Goal: Transaction & Acquisition: Book appointment/travel/reservation

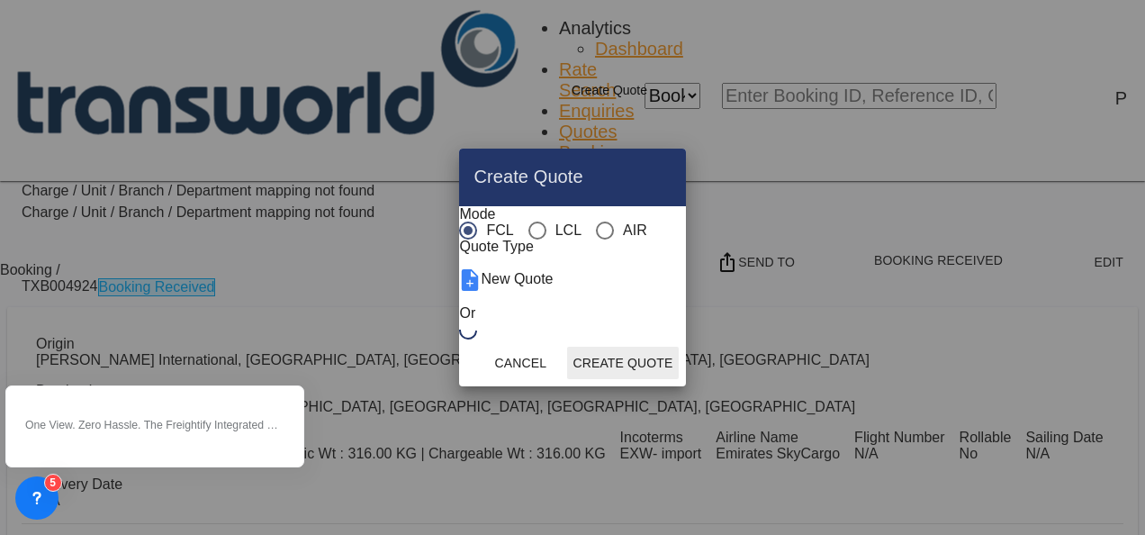
scroll to position [837, 0]
click at [596, 222] on div "AIR" at bounding box center [605, 231] width 18 height 18
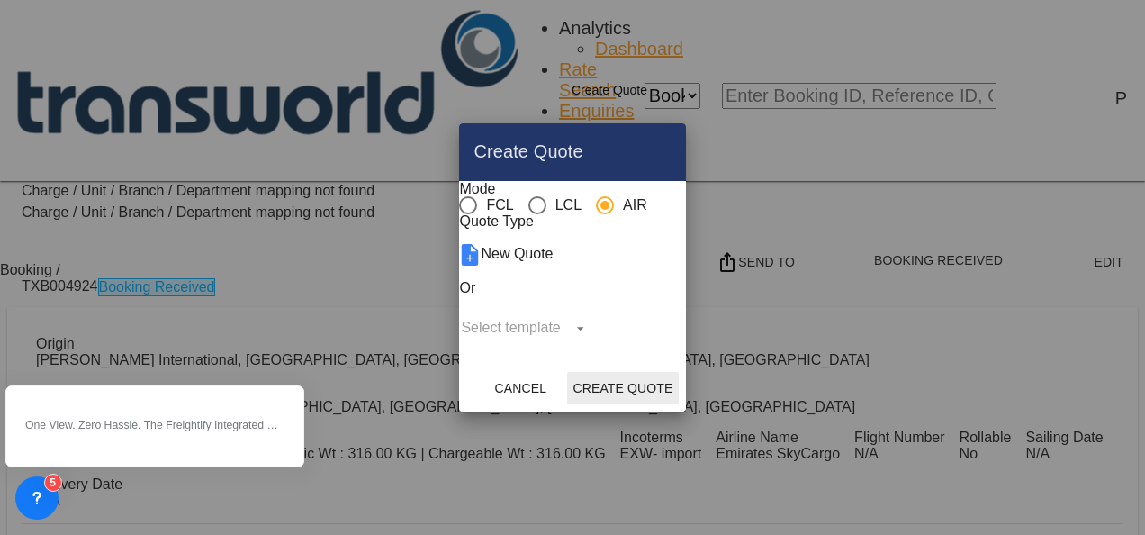
click at [678, 404] on button "Create Quote" at bounding box center [622, 388] width 111 height 32
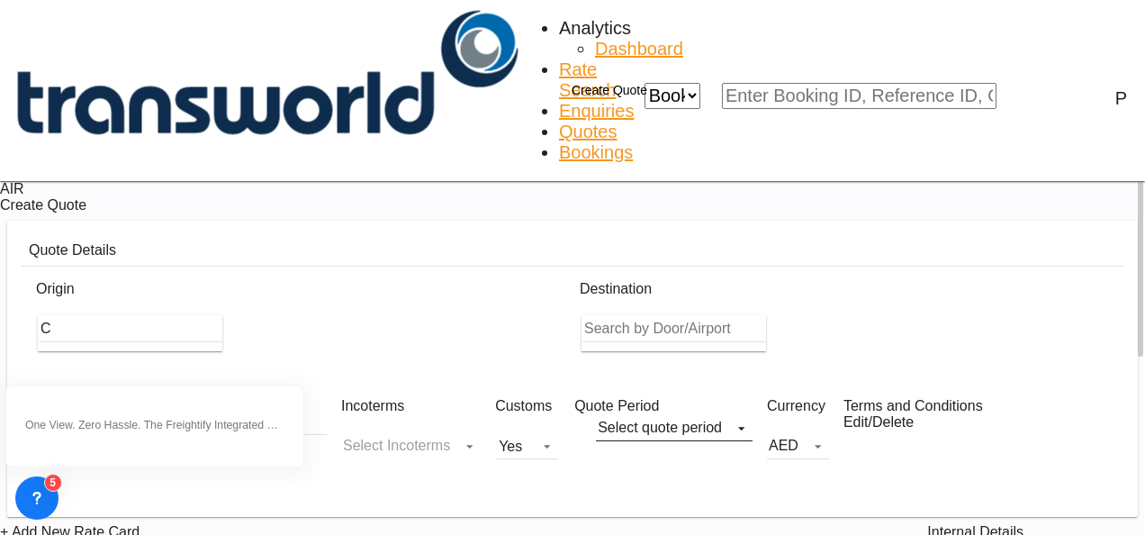
click at [198, 315] on input "C" at bounding box center [131, 328] width 184 height 27
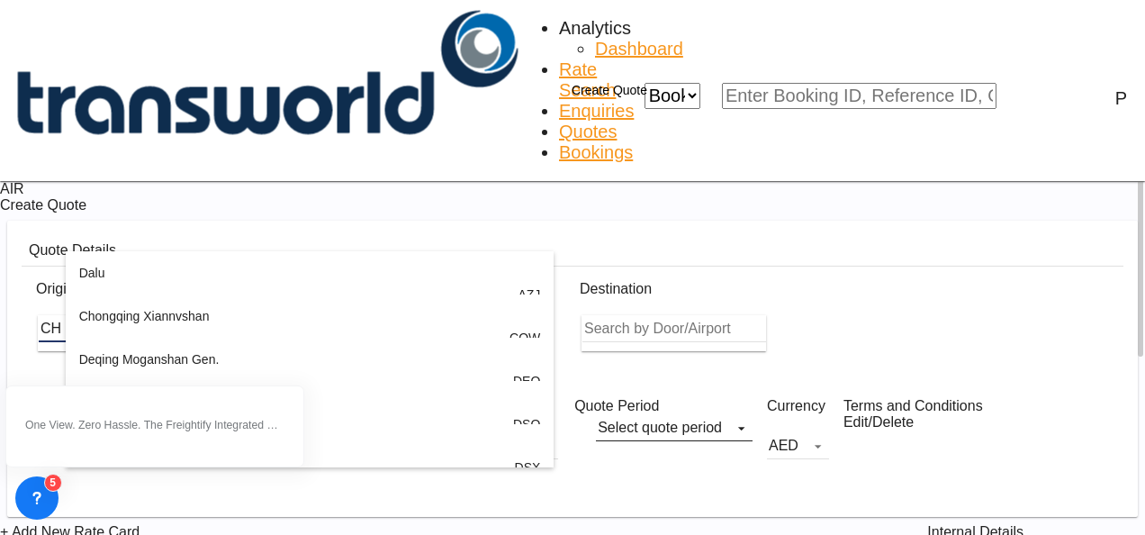
type input "C"
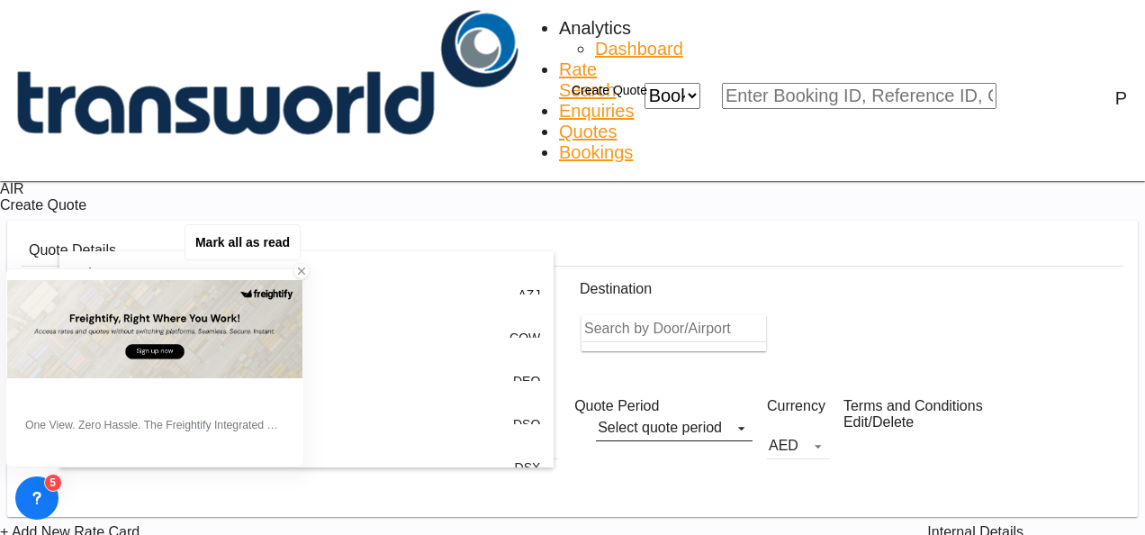
click at [297, 272] on icon at bounding box center [301, 271] width 13 height 13
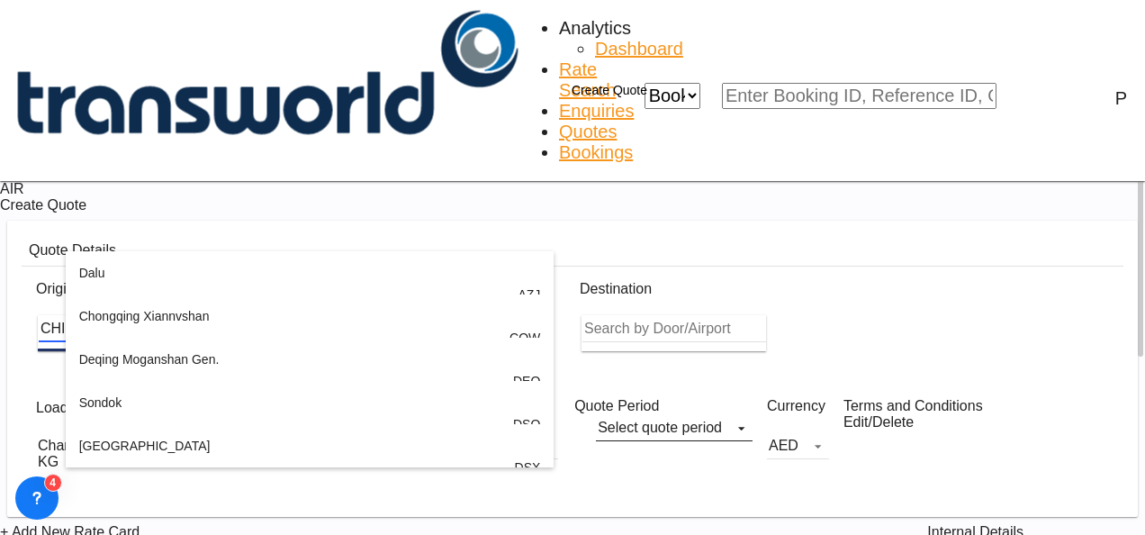
click at [123, 236] on body "Analytics Dashboard Rate Search Enquiries Quotes Bookings" at bounding box center [572, 267] width 1145 height 535
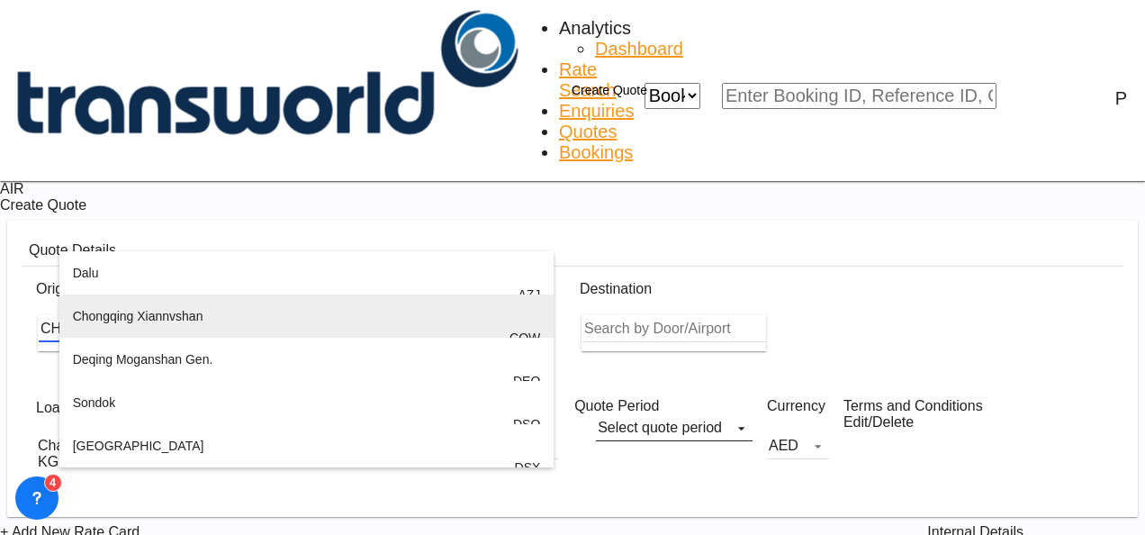
click at [155, 352] on div "Chongqing [PERSON_NAME] , [GEOGRAPHIC_DATA] CQW" at bounding box center [307, 337] width 468 height 86
type input "[PERSON_NAME], [GEOGRAPHIC_DATA], CQW"
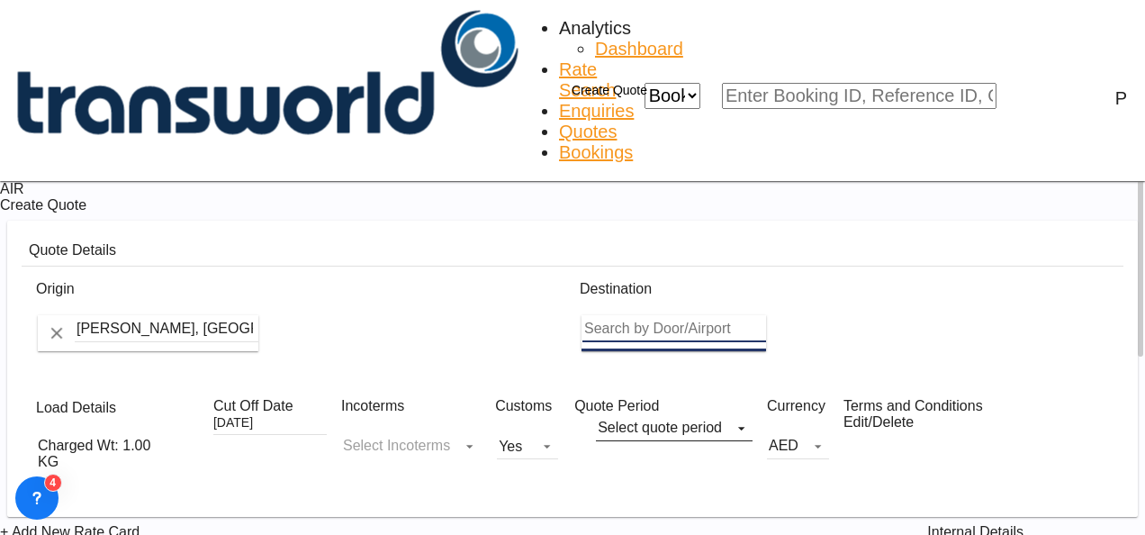
click at [693, 315] on input "Search by Door/Airport" at bounding box center [675, 328] width 184 height 27
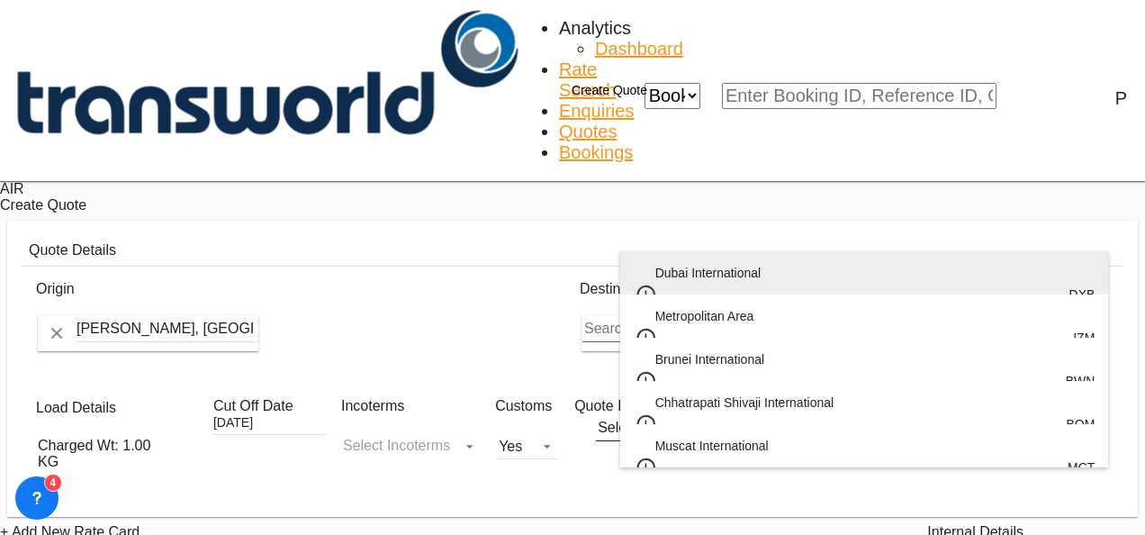
click at [680, 290] on div "Dubai International [GEOGRAPHIC_DATA] , [GEOGRAPHIC_DATA] DXB" at bounding box center [865, 294] width 462 height 86
type input "Dubai International, [GEOGRAPHIC_DATA], DXB"
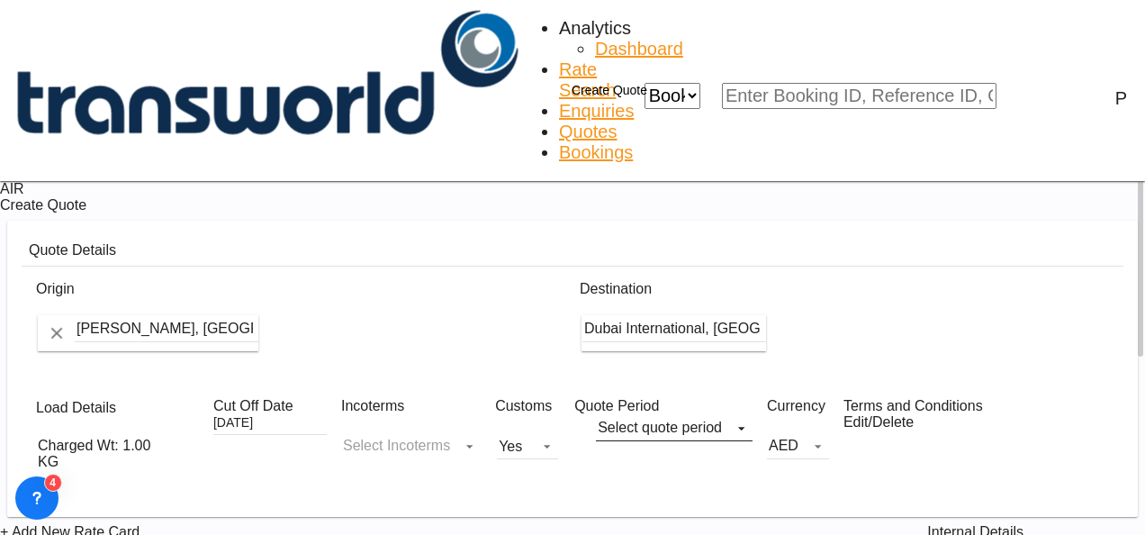
click at [166, 443] on md-icon "icon-chevron-down" at bounding box center [182, 454] width 32 height 22
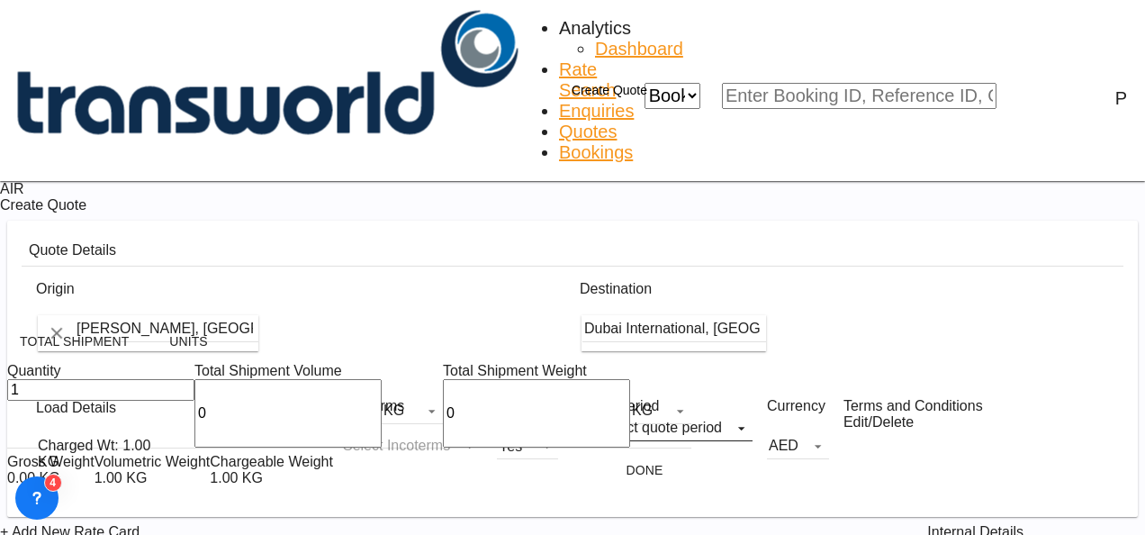
click at [194, 379] on input "0" at bounding box center [287, 413] width 187 height 68
type input "17.5"
click at [443, 379] on input "0" at bounding box center [536, 413] width 187 height 68
type input "6"
click at [605, 454] on button "Done" at bounding box center [644, 470] width 79 height 32
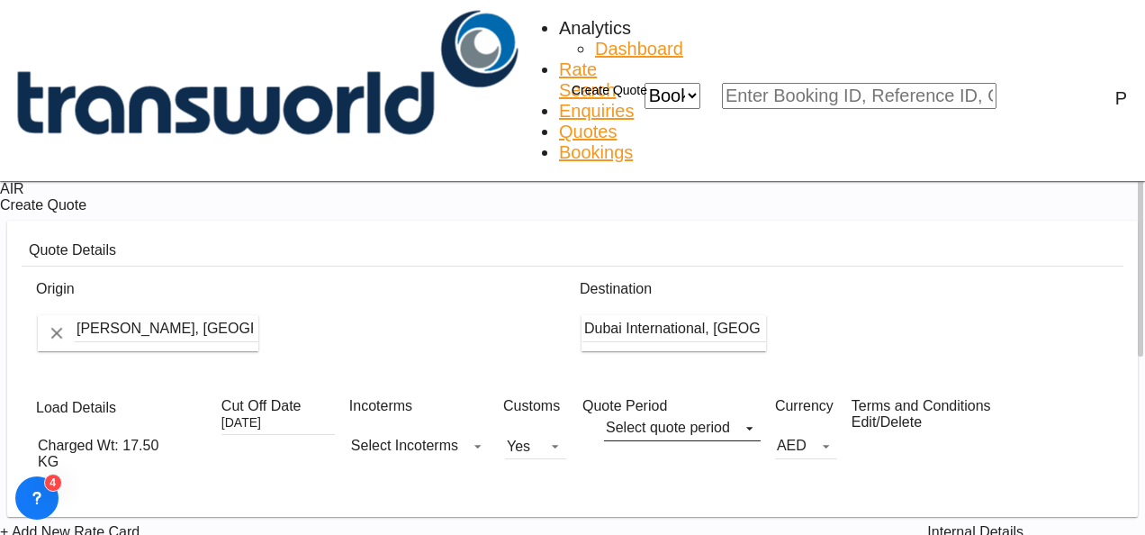
click at [358, 432] on md-select "Select Incoterms DPU - export Delivery at Place Unloaded CIP - import Carriage …" at bounding box center [419, 445] width 140 height 27
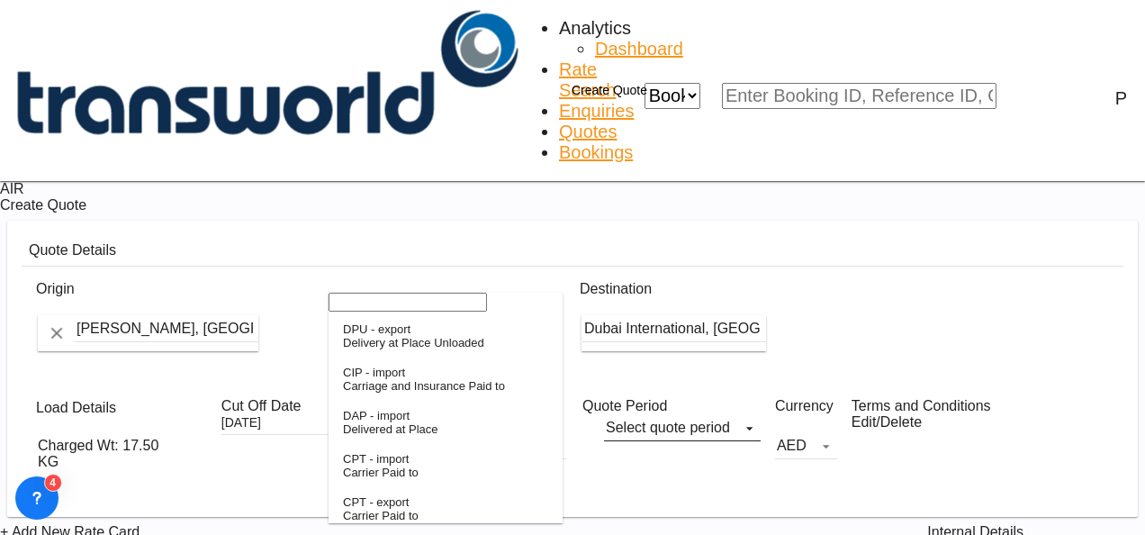
click at [376, 312] on input "search" at bounding box center [408, 302] width 158 height 19
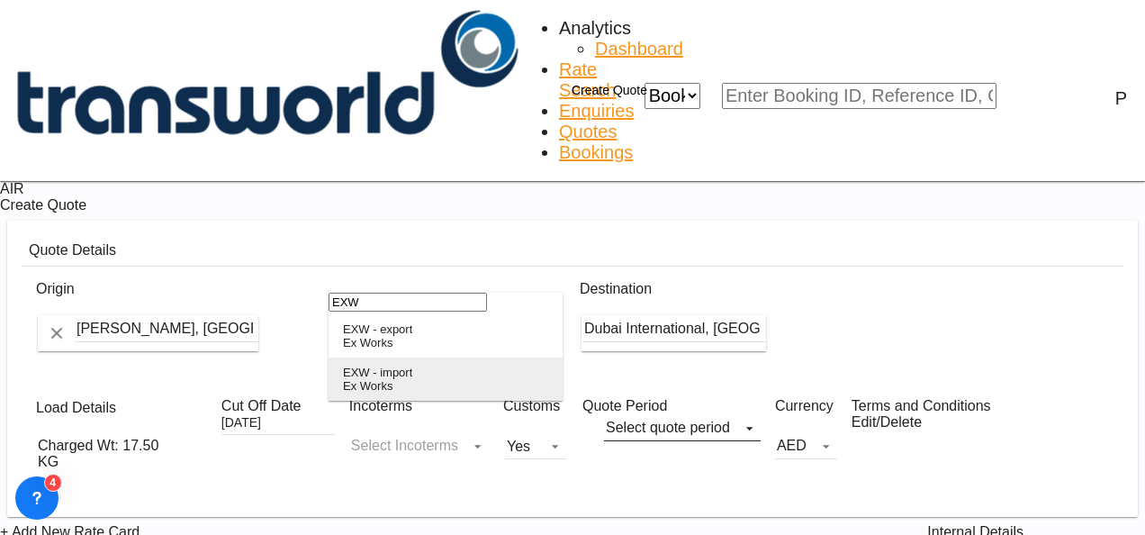
type input "EXW"
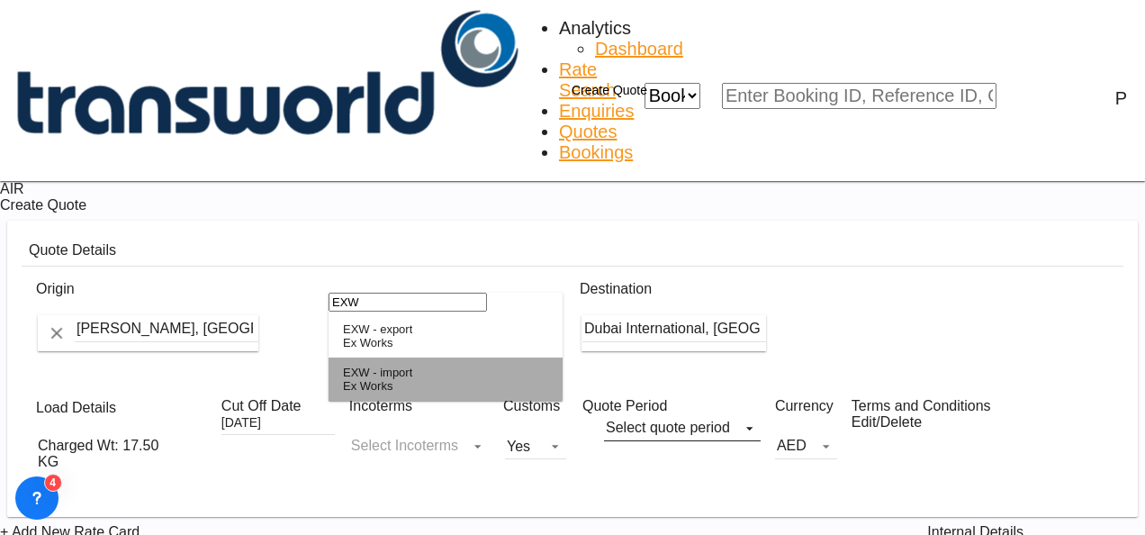
click at [402, 379] on div "EXW - import" at bounding box center [377, 373] width 69 height 14
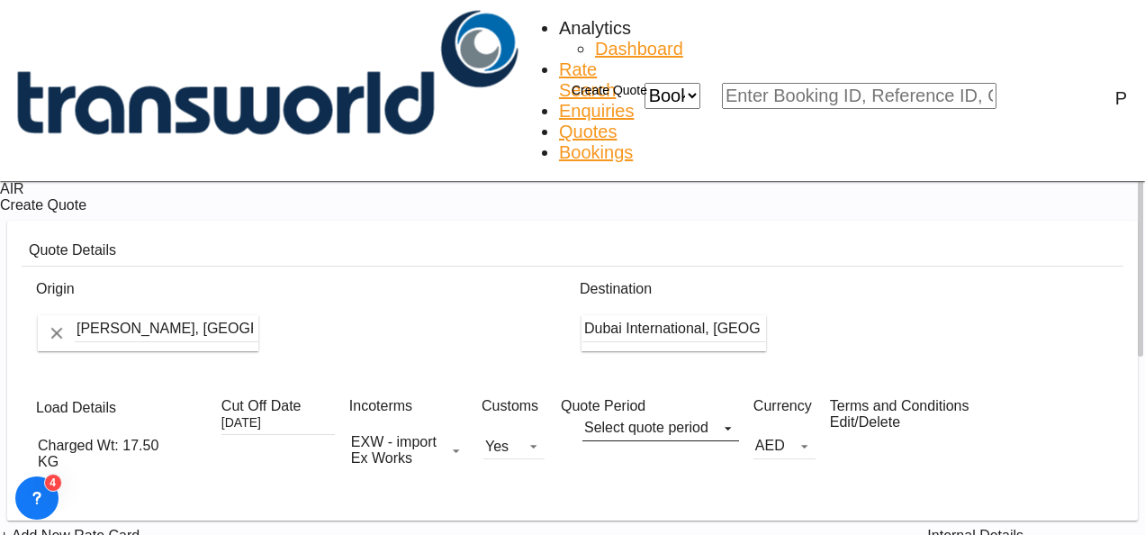
click at [636, 420] on span "Select quote period" at bounding box center [646, 428] width 124 height 16
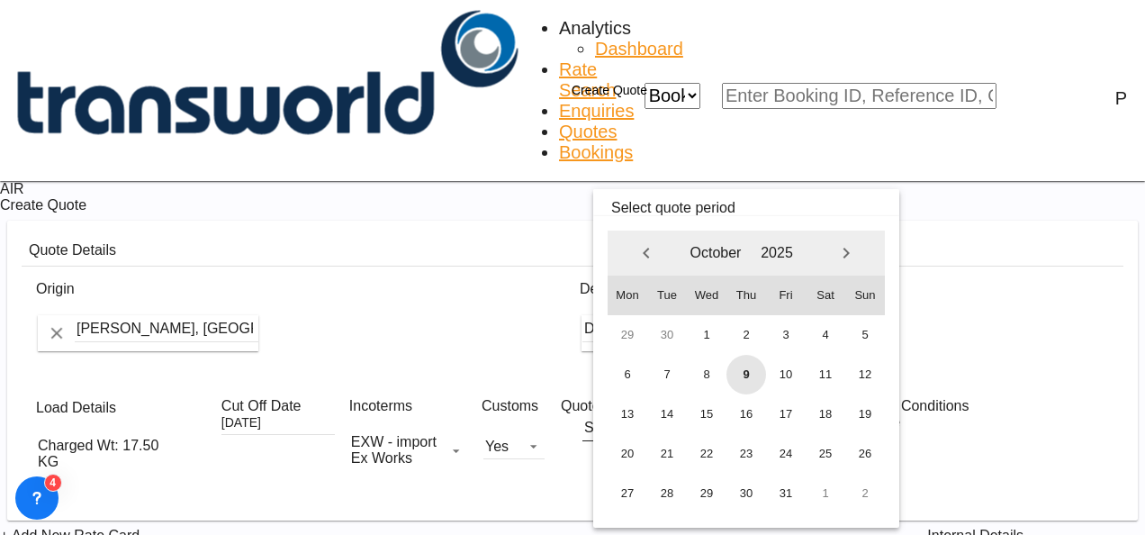
click at [747, 361] on span "9" at bounding box center [747, 375] width 40 height 40
click at [728, 253] on span "October" at bounding box center [716, 253] width 58 height 16
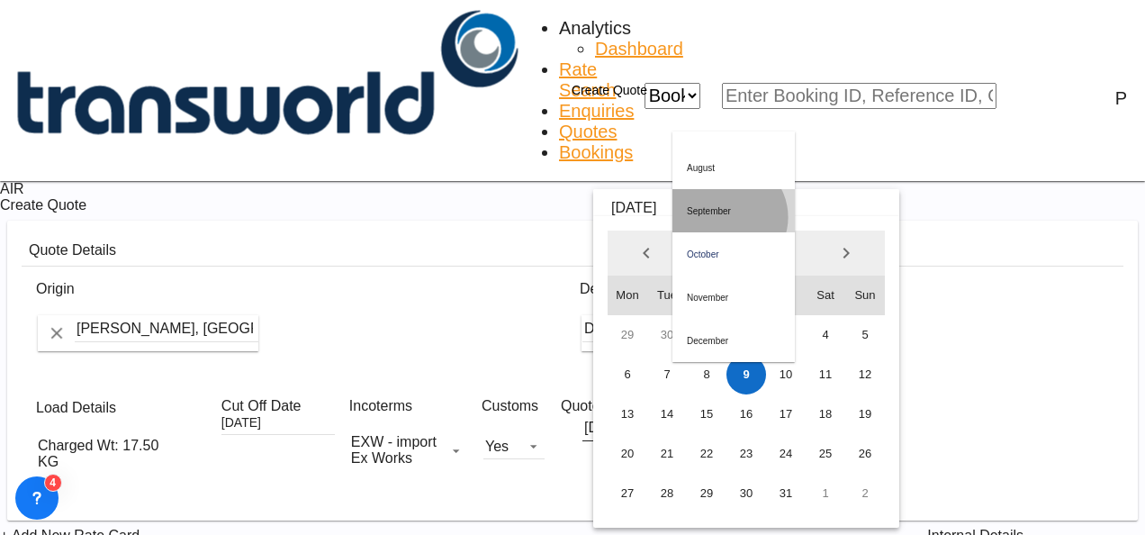
click at [727, 217] on md-option "September" at bounding box center [734, 210] width 122 height 43
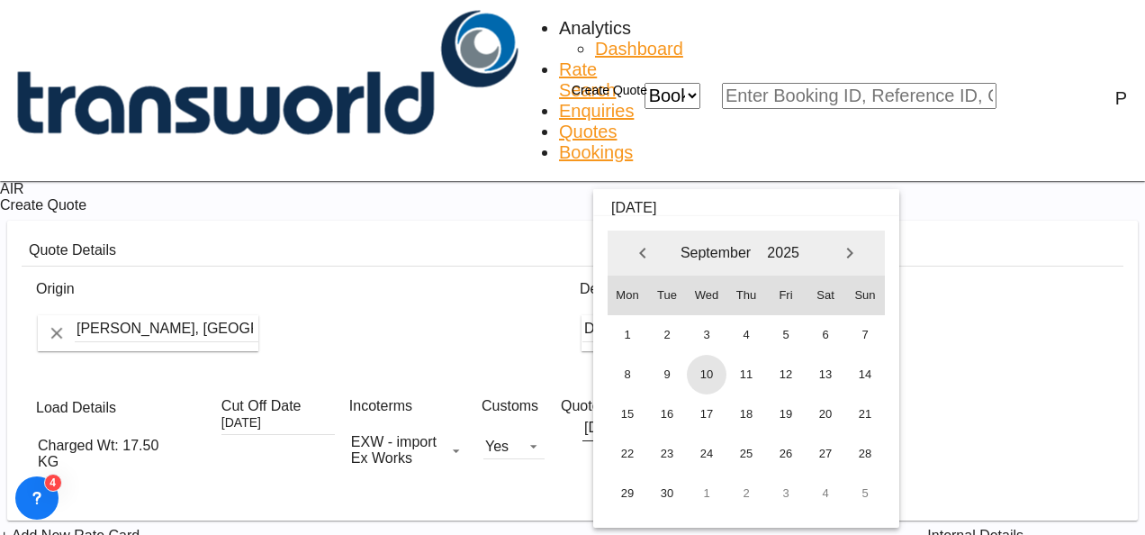
click at [710, 373] on span "10" at bounding box center [707, 375] width 40 height 40
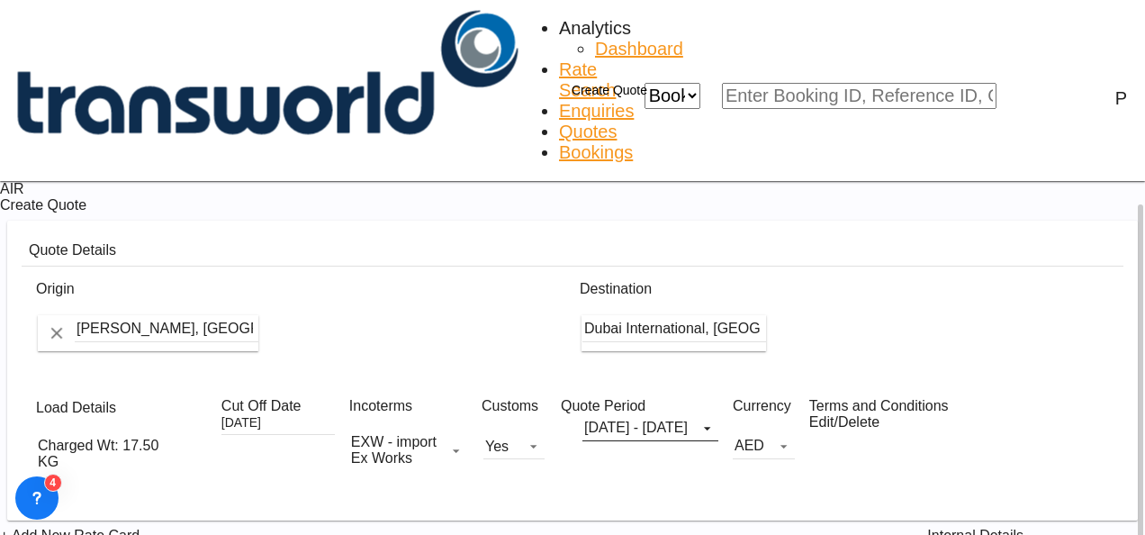
scroll to position [131, 0]
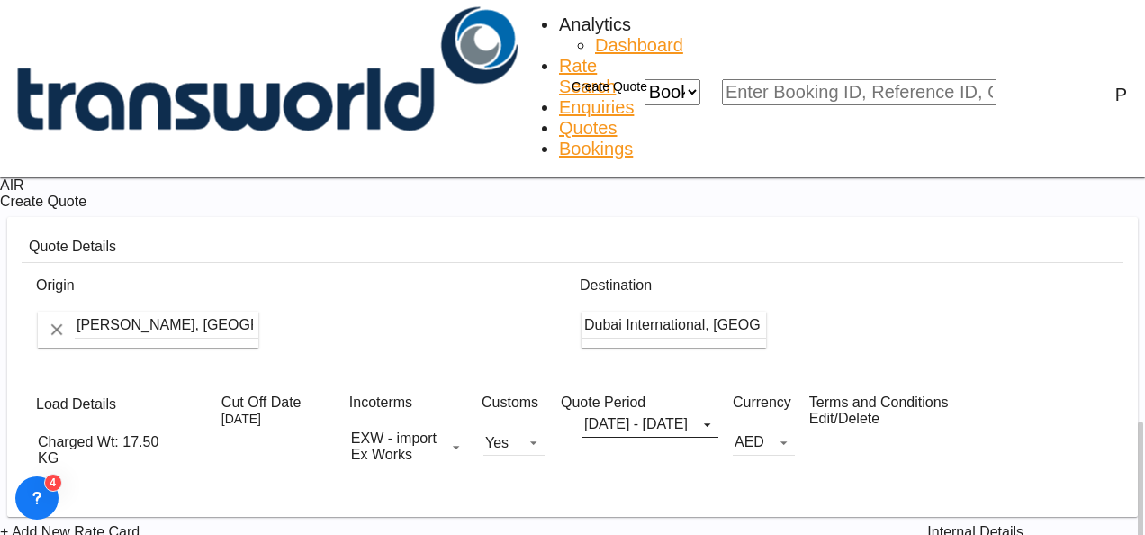
type input "TWG940"
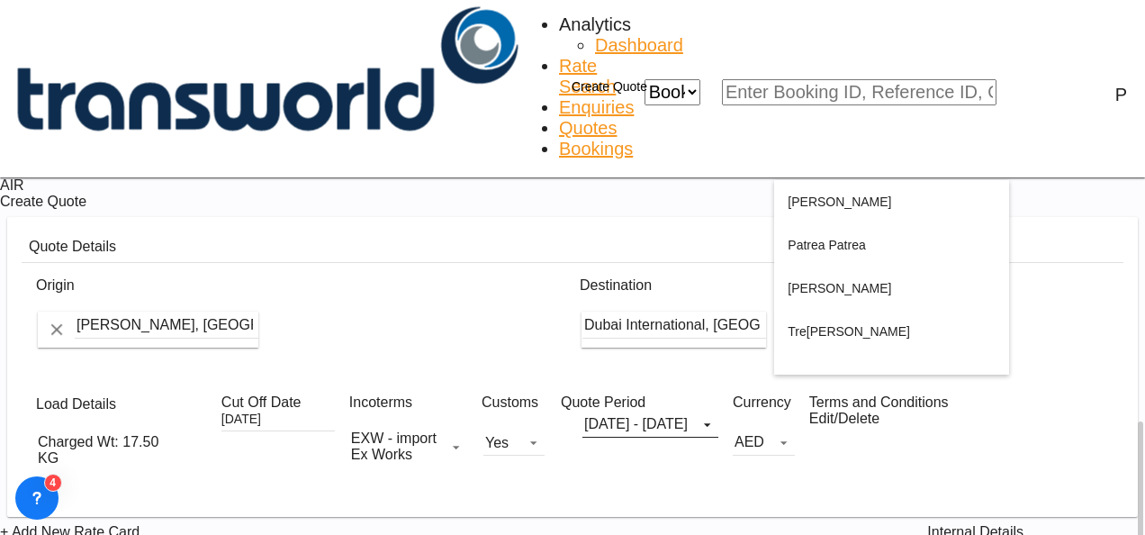
type input "T"
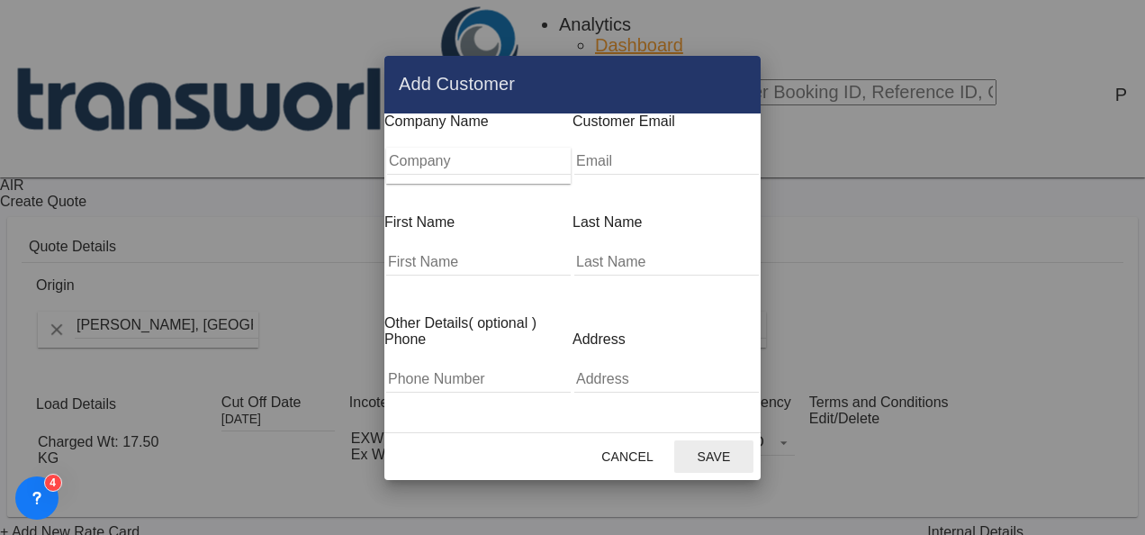
click at [441, 175] on input "Company" at bounding box center [479, 161] width 184 height 27
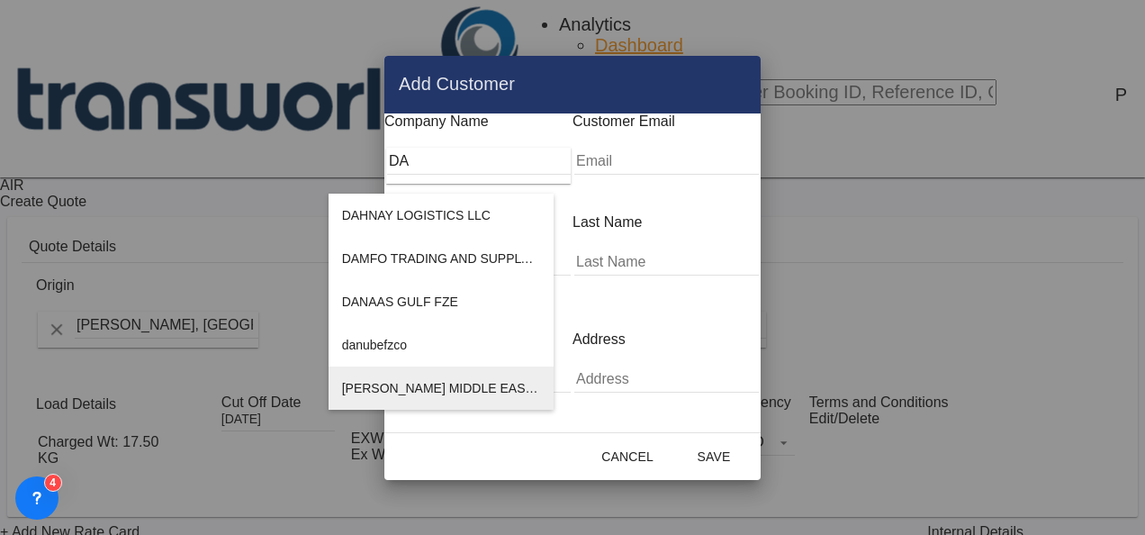
click at [431, 381] on span "[PERSON_NAME] MIDDLE EAST FZE" at bounding box center [451, 388] width 218 height 14
type input "[PERSON_NAME] MIDDLE EAST FZE"
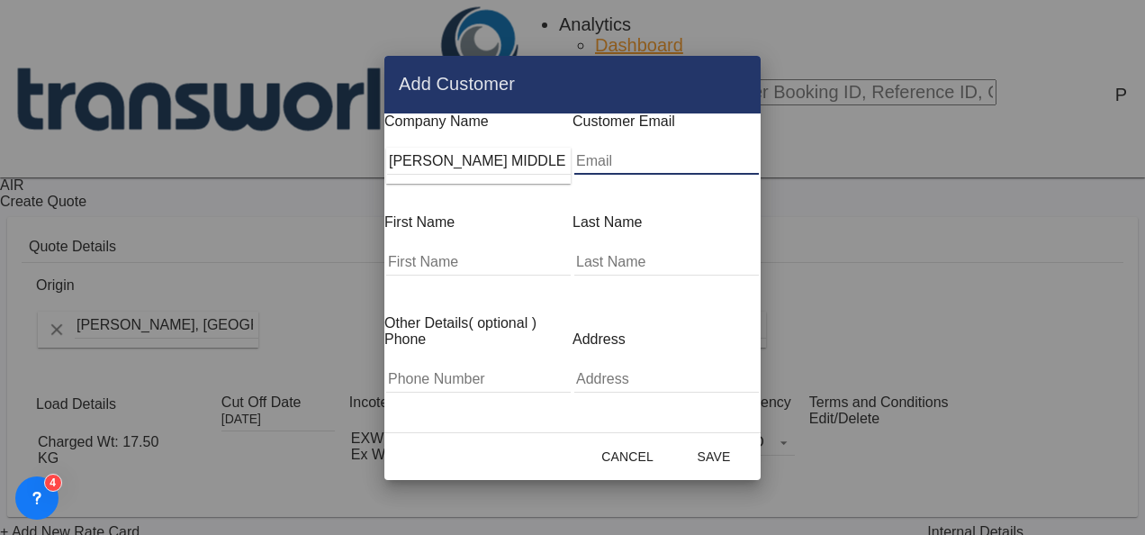
click at [622, 175] on input "Add Customer Company ..." at bounding box center [666, 161] width 185 height 27
click at [674, 440] on button "Save" at bounding box center [713, 456] width 79 height 32
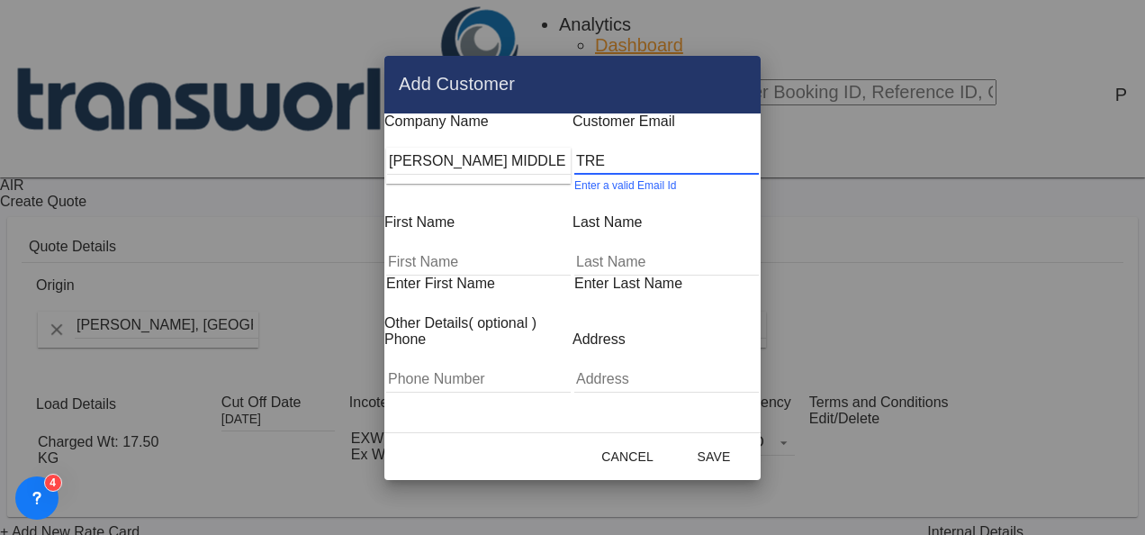
type input "[EMAIL_ADDRESS][PERSON_NAME][DOMAIN_NAME]"
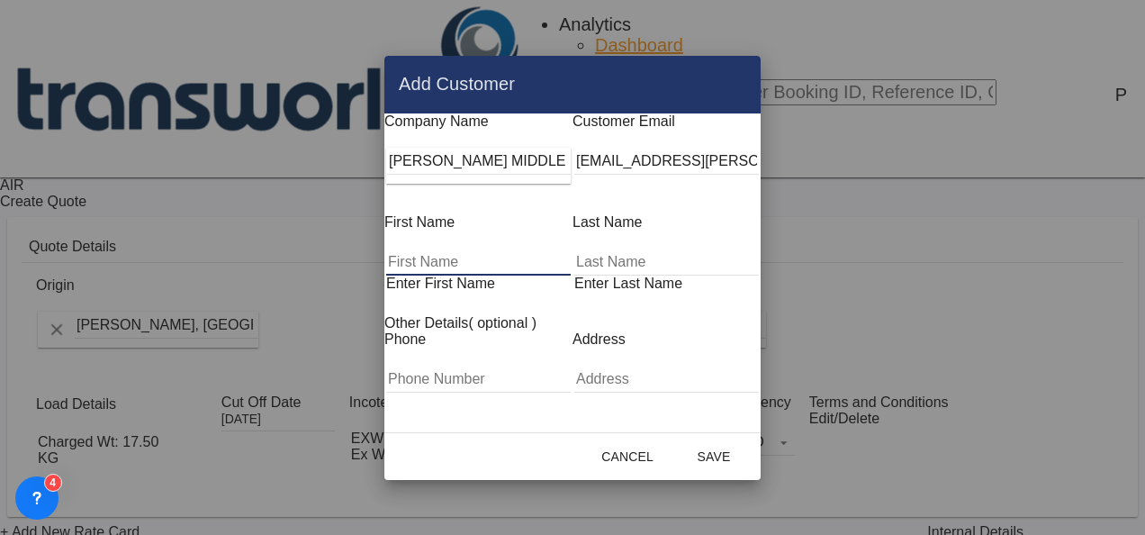
click at [439, 250] on input "Add Customer Company ..." at bounding box center [478, 262] width 185 height 27
type input "TREXIE"
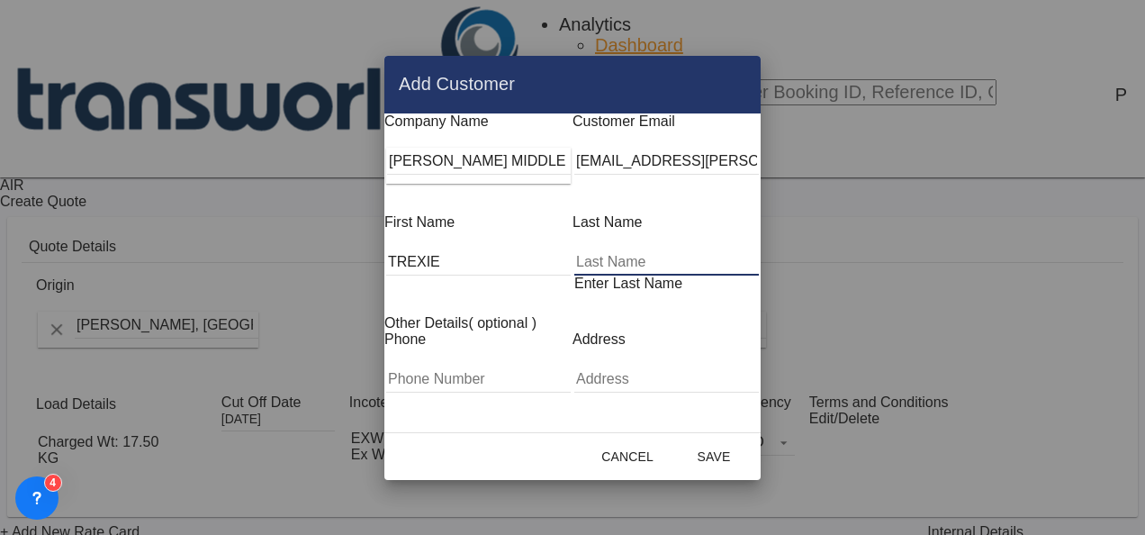
click at [650, 258] on input "Add Customer Company ..." at bounding box center [666, 262] width 185 height 27
type input "LACADE"
click at [754, 447] on button "Save" at bounding box center [713, 456] width 79 height 32
type input "[PERSON_NAME] MIDDLE EAST FZE, TREXIE LACADE, [EMAIL_ADDRESS][PERSON_NAME][DOMA…"
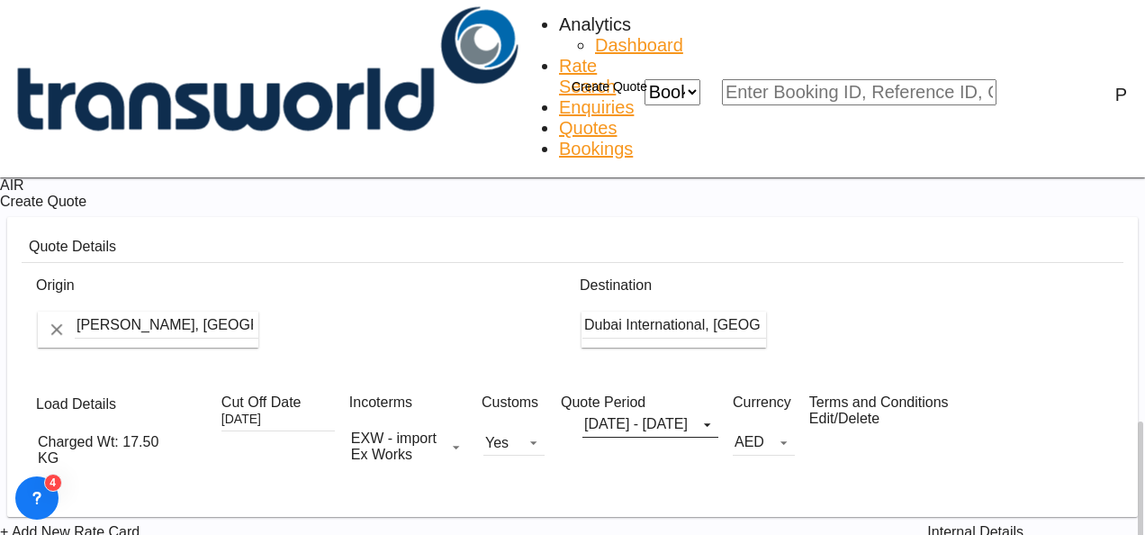
click at [140, 524] on span "+ Add New Rate Card" at bounding box center [70, 531] width 140 height 15
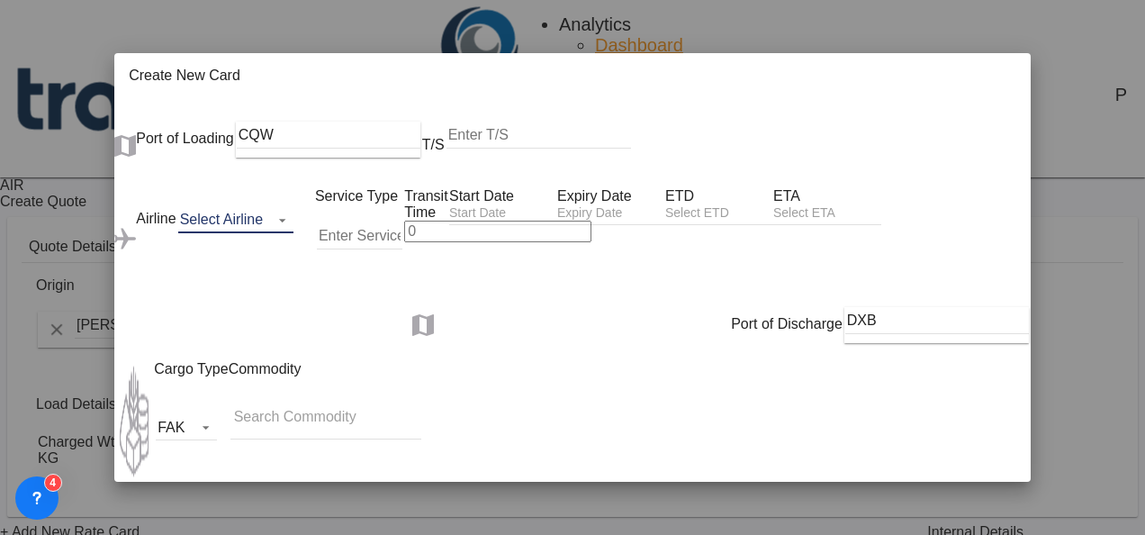
click at [202, 219] on md-select "Select Airline AIR EXPRESS S.A. (1166- / -) CMA CGM Air Cargo (1140-2C / -) DDW…" at bounding box center [236, 219] width 116 height 27
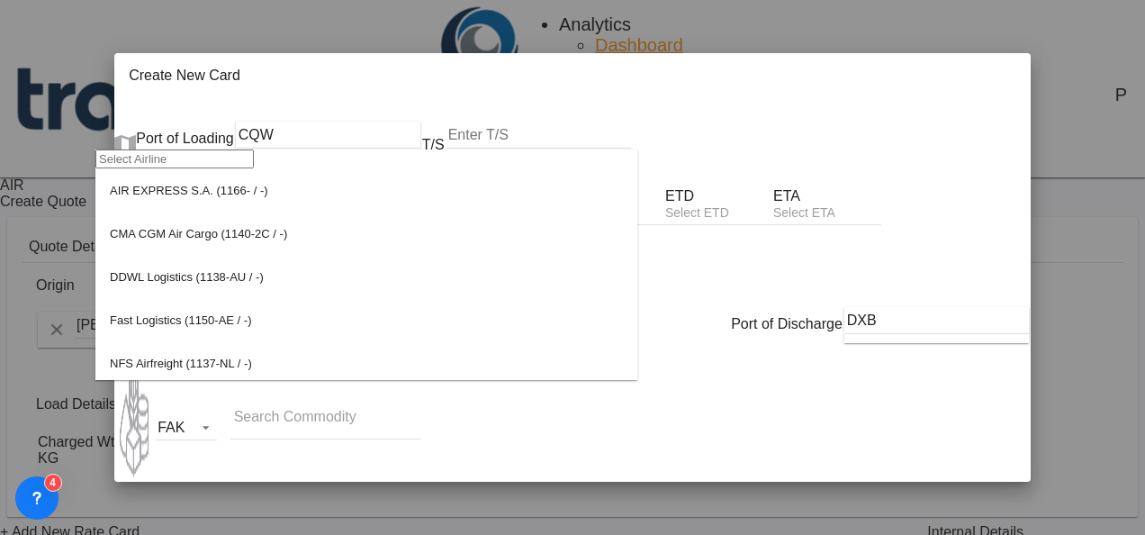
click at [197, 168] on input "search" at bounding box center [174, 158] width 158 height 19
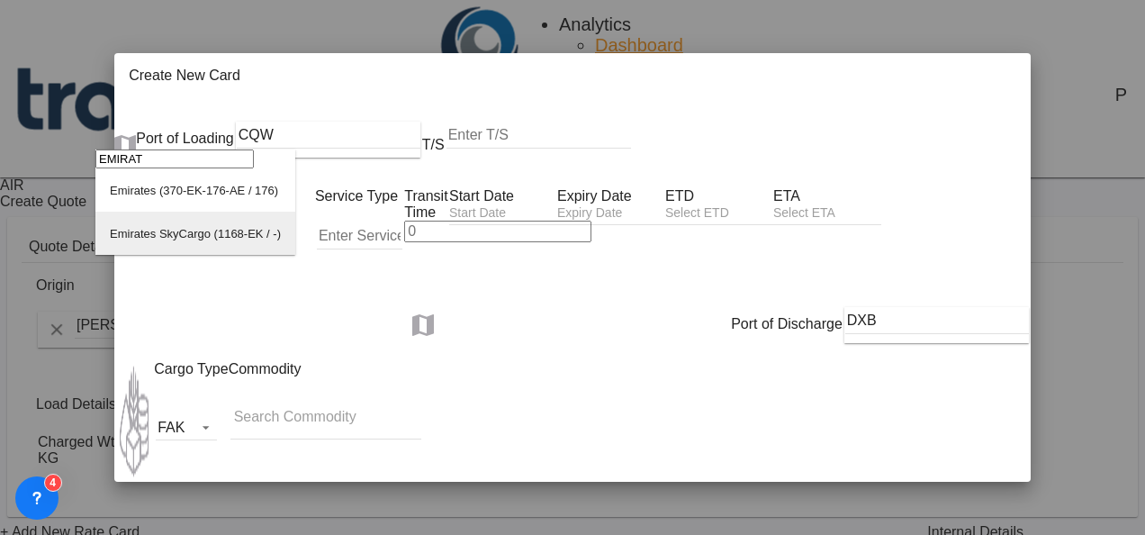
type input "EMIRAT"
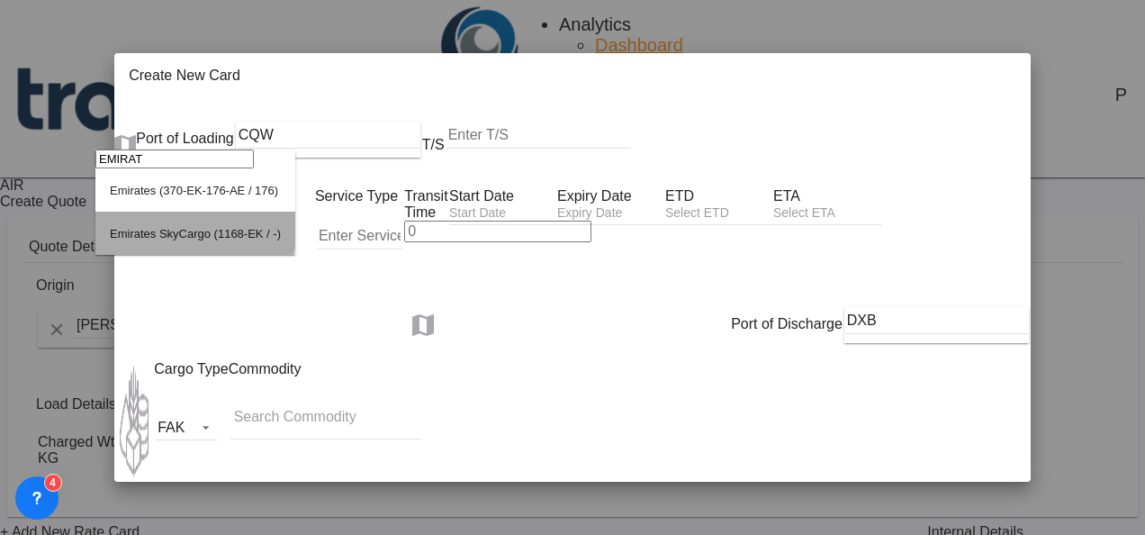
click at [194, 240] on div "Emirates SkyCargo (1168-EK / -)" at bounding box center [195, 234] width 171 height 14
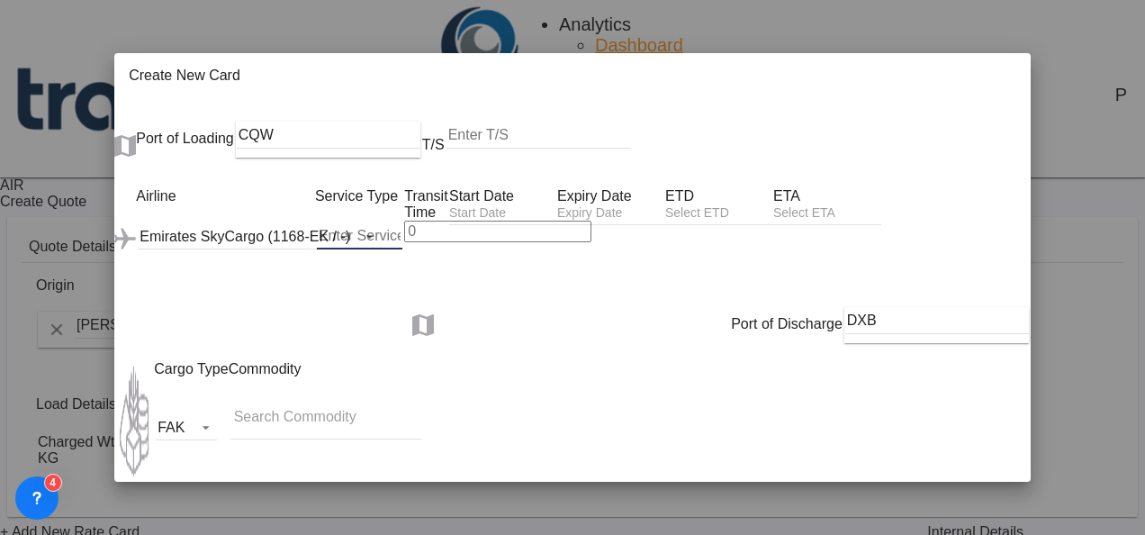
click at [317, 222] on input "Create New Card ..." at bounding box center [360, 235] width 86 height 27
type input "ECW IMPORT"
click at [665, 214] on input "Create New Card ..." at bounding box center [611, 214] width 108 height 19
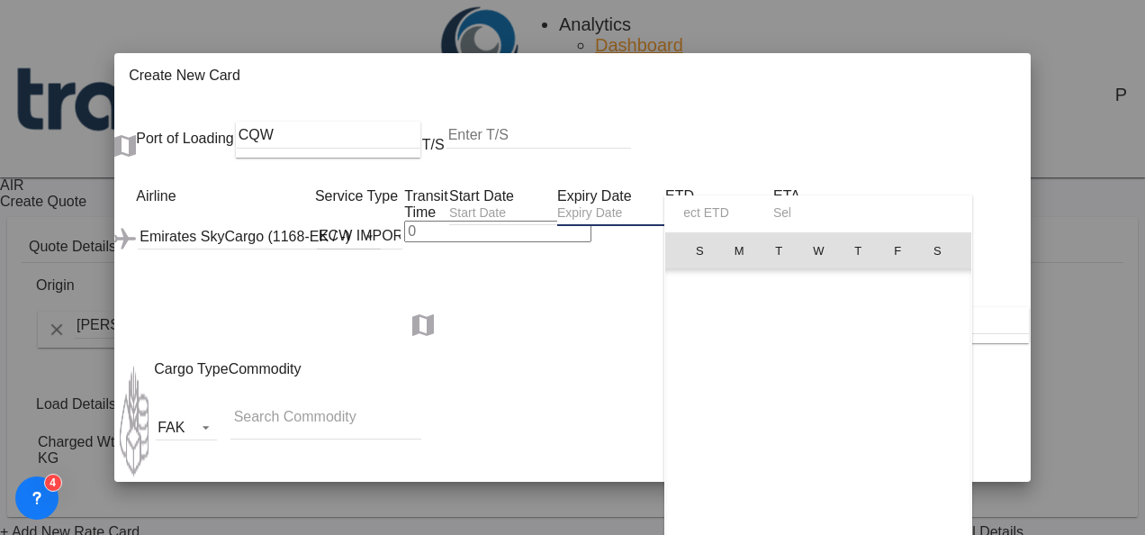
scroll to position [417335, 0]
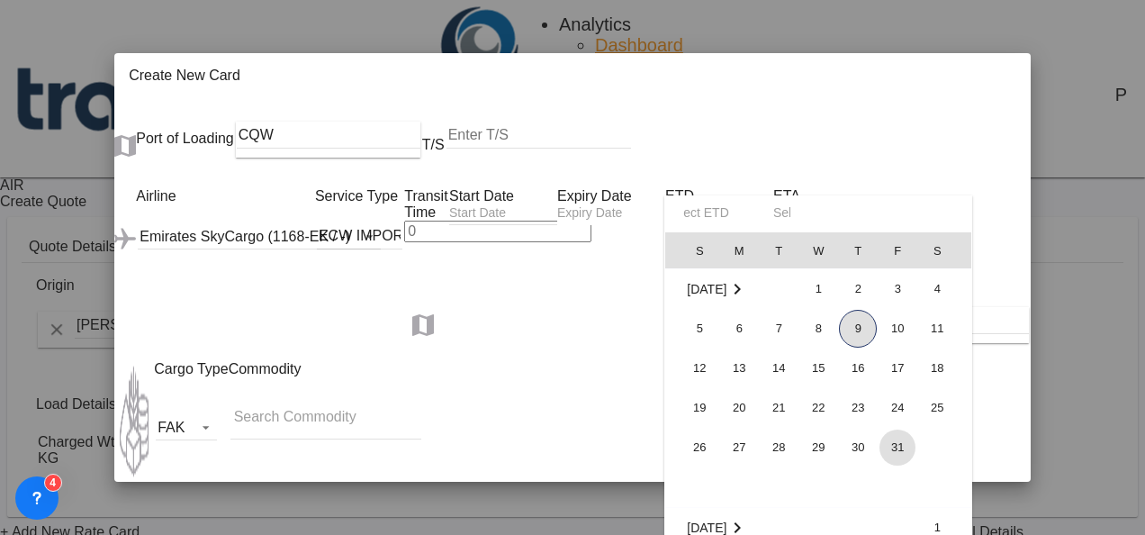
click at [889, 448] on span "31" at bounding box center [898, 448] width 36 height 36
type input "[DATE]"
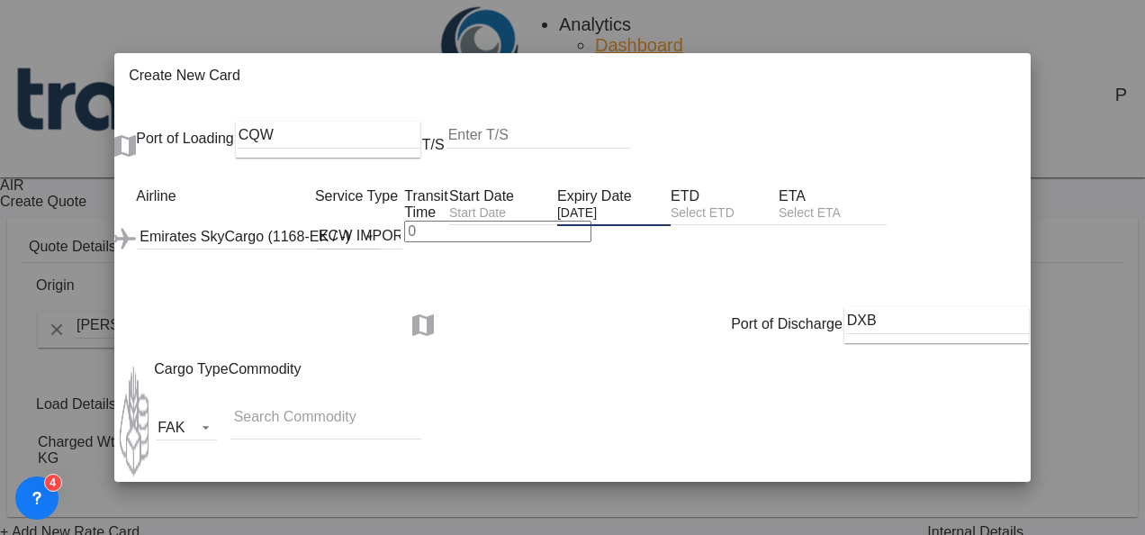
scroll to position [118, 0]
click at [256, 402] on input "Chips input." at bounding box center [324, 416] width 180 height 29
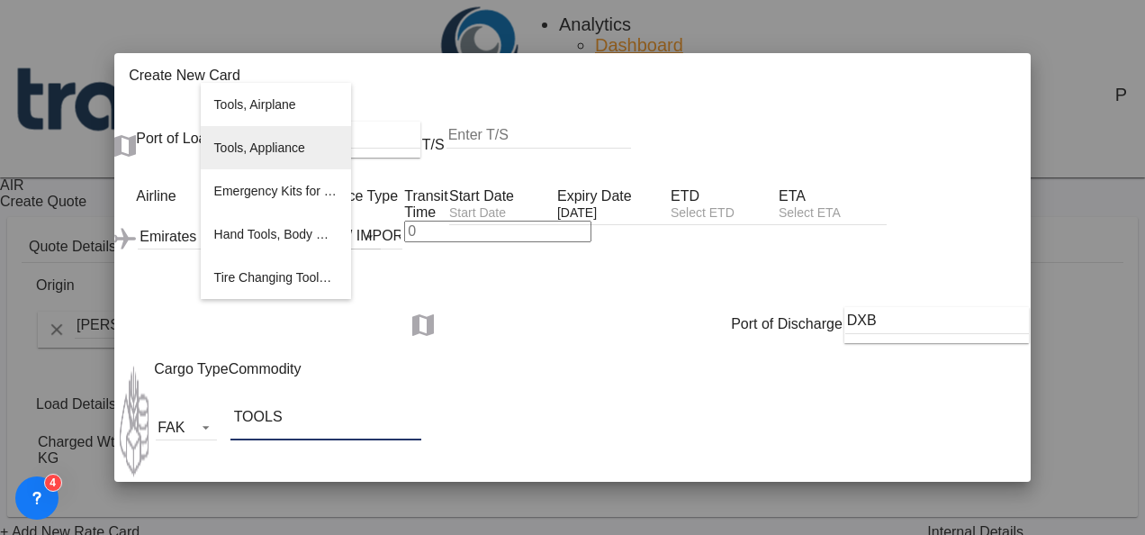
type input "TOOLS"
click at [259, 157] on li "Tools, Appliance" at bounding box center [276, 147] width 150 height 43
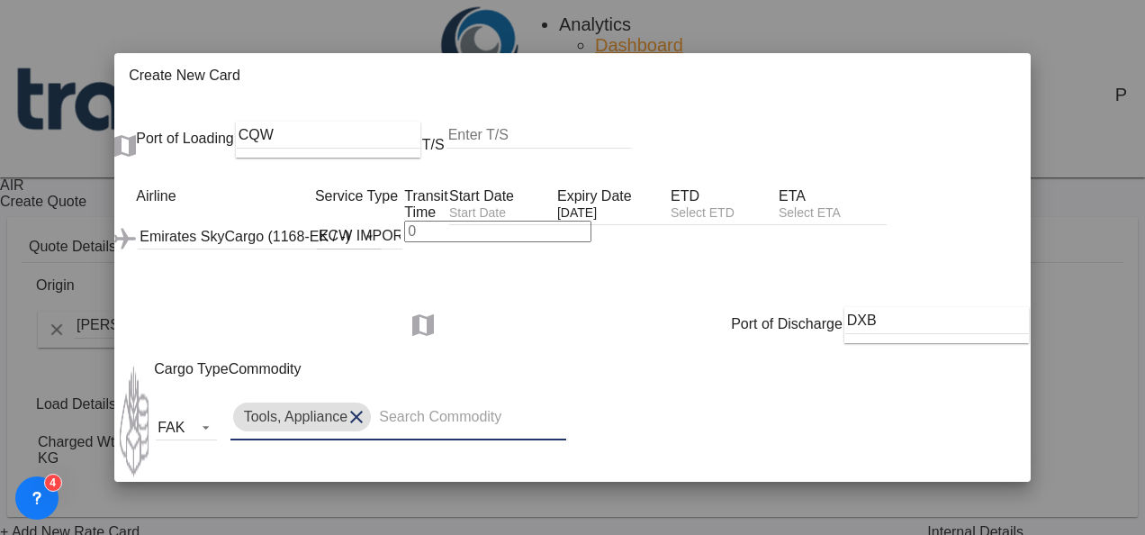
scroll to position [276, 0]
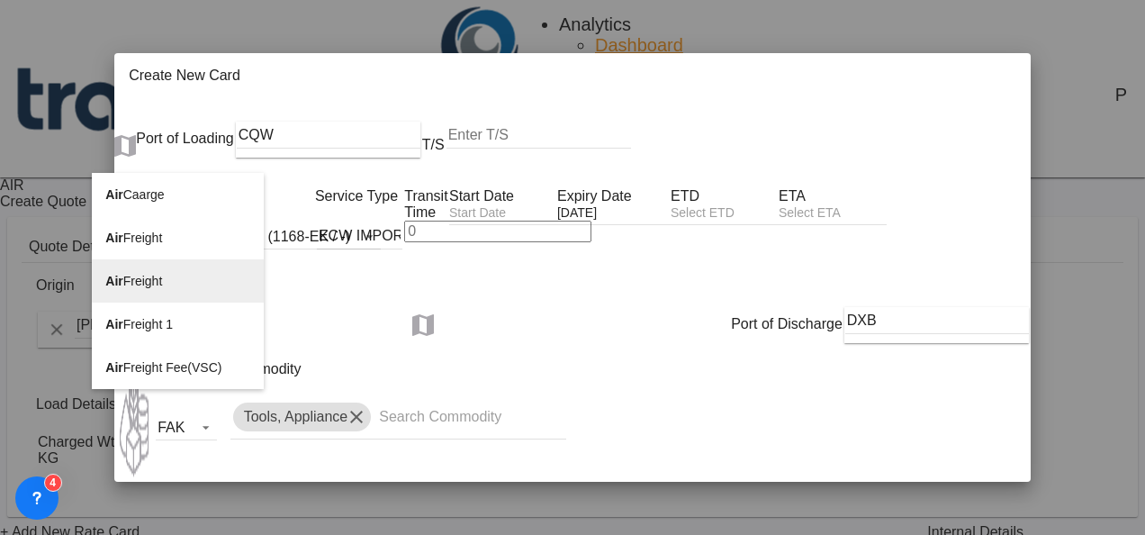
click at [144, 281] on span "Air Freight" at bounding box center [133, 281] width 57 height 14
type input "Air Freight"
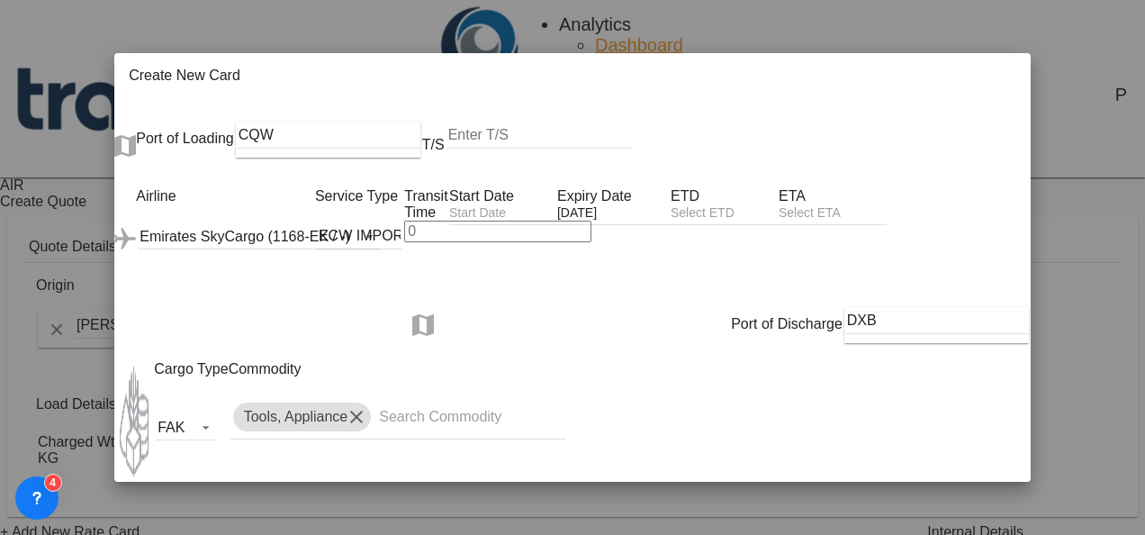
select select "per_shipment"
type input "650"
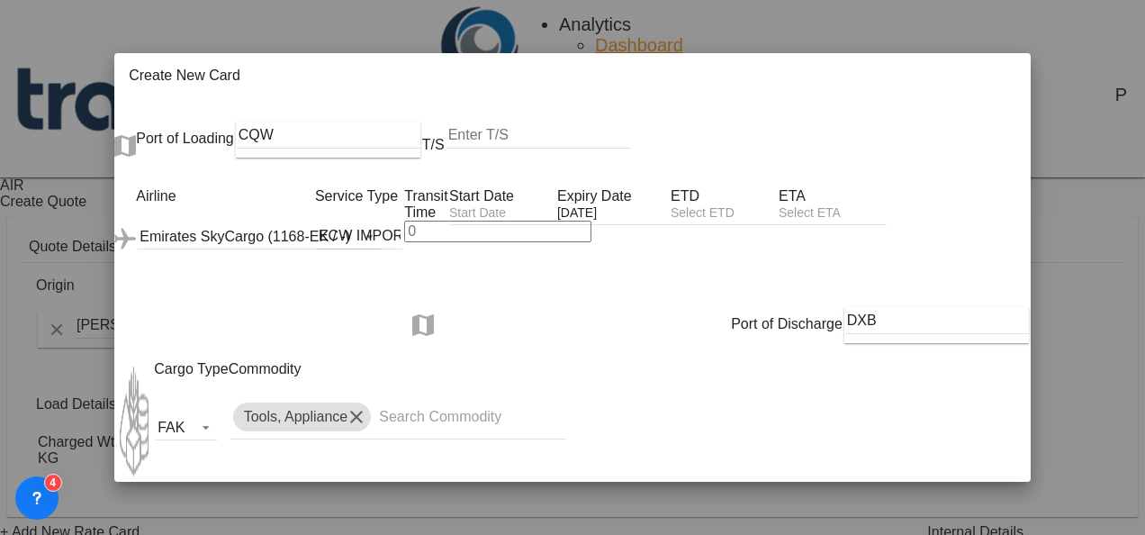
type input "520"
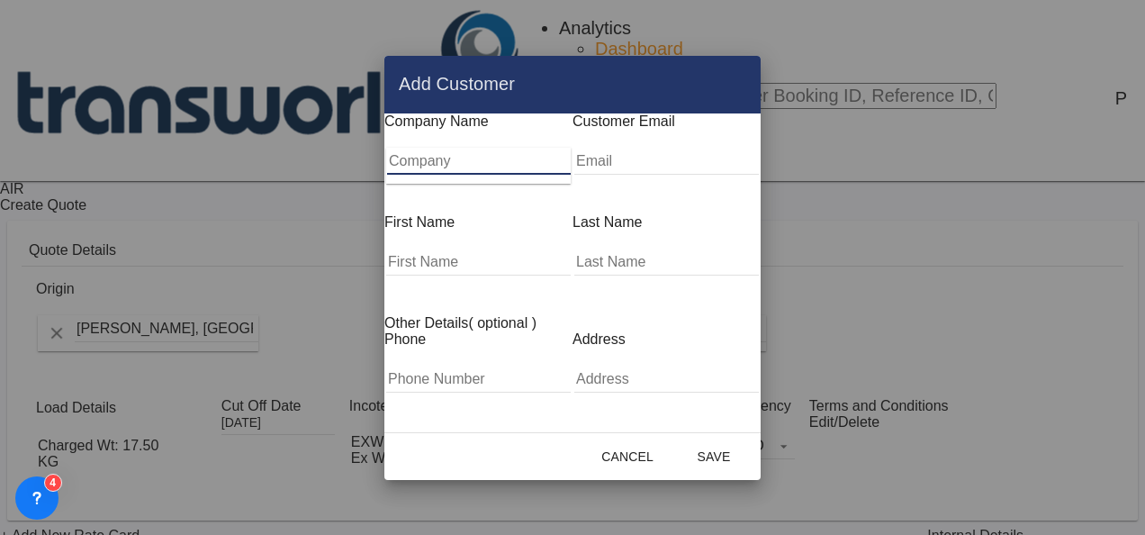
click at [465, 170] on input "Company" at bounding box center [479, 161] width 184 height 27
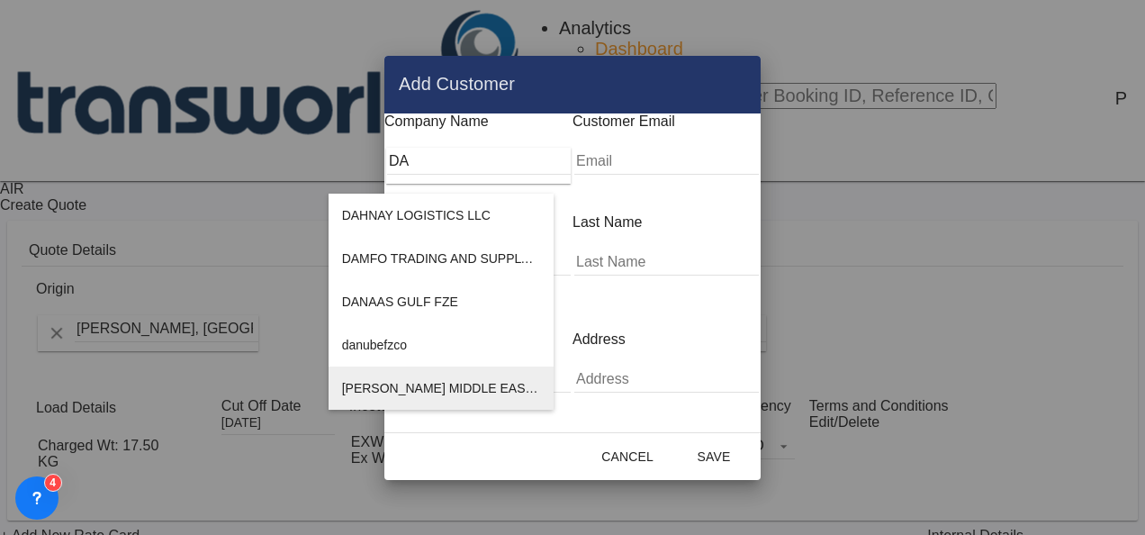
click at [439, 381] on span "[PERSON_NAME] MIDDLE EAST FZE" at bounding box center [451, 388] width 218 height 14
type input "[PERSON_NAME] MIDDLE EAST FZE"
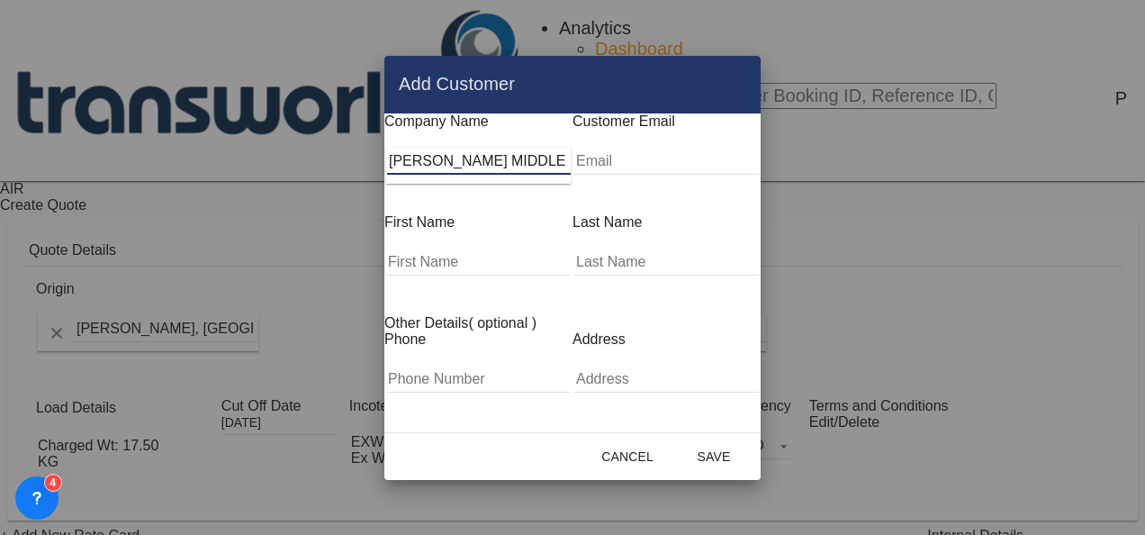
click at [624, 172] on input "Add Customer Company ..." at bounding box center [666, 161] width 185 height 27
paste input "[EMAIL_ADDRESS][PERSON_NAME][PERSON_NAME][DOMAIN_NAME]"
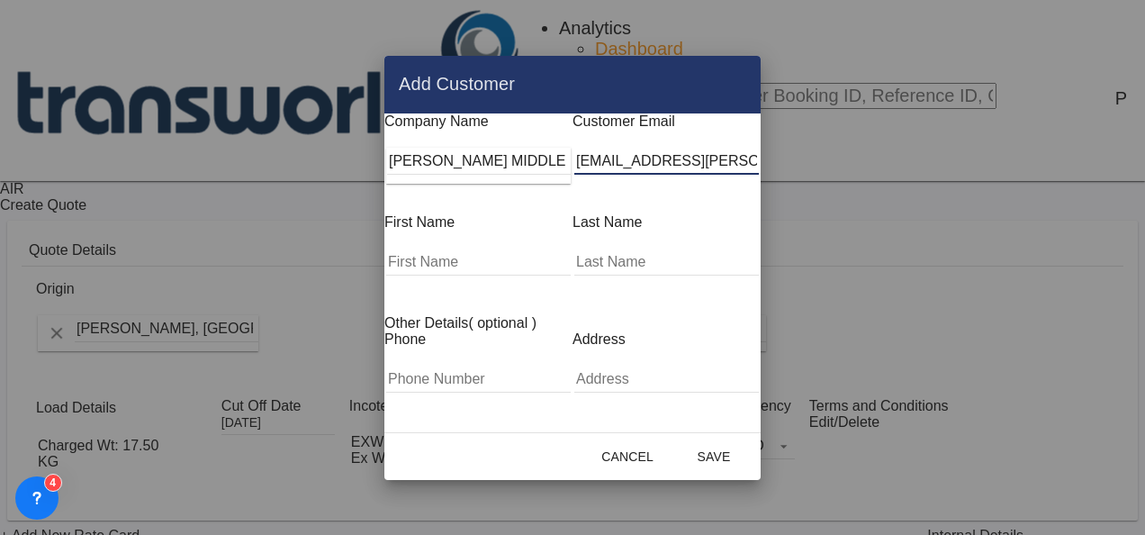
type input "[EMAIL_ADDRESS][PERSON_NAME][PERSON_NAME][DOMAIN_NAME]"
click at [479, 249] on input "Add Customer Company ..." at bounding box center [478, 262] width 185 height 27
type input "SURAJ"
click at [640, 253] on input "Add Customer Company ..." at bounding box center [666, 262] width 185 height 27
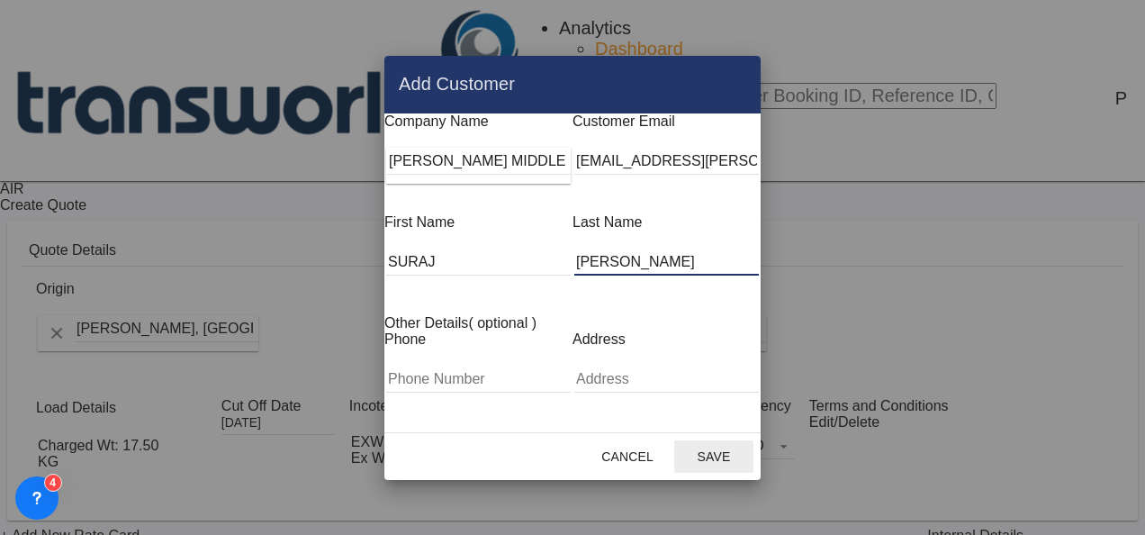
type input "[PERSON_NAME]"
click at [754, 443] on button "Save" at bounding box center [713, 456] width 79 height 32
type input "[PERSON_NAME] MIDDLE EAST FZE, [PERSON_NAME], [EMAIL_ADDRESS][PERSON_NAME][PERS…"
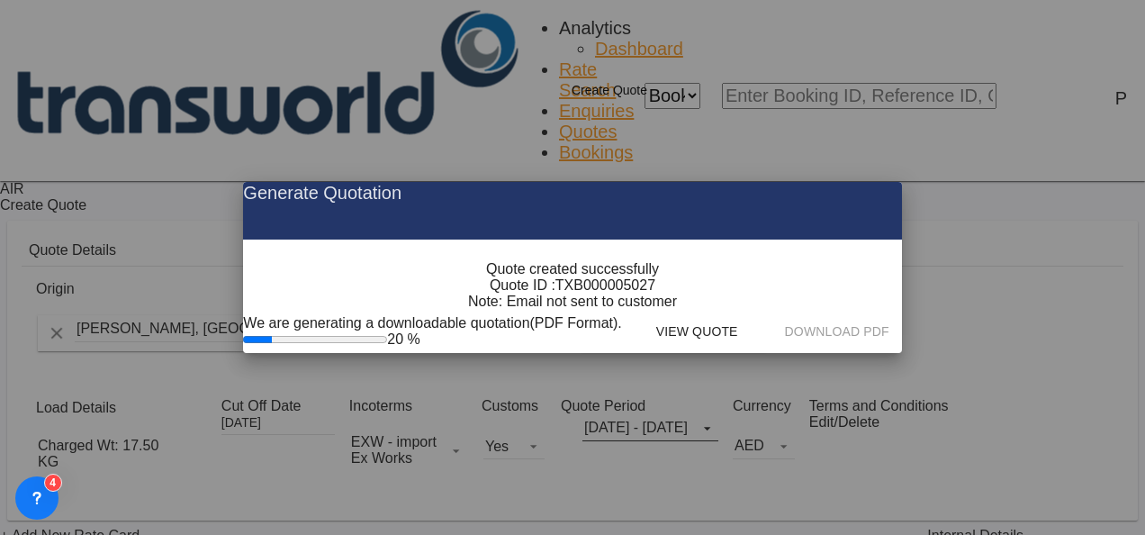
click at [594, 294] on span "TXB000005027" at bounding box center [606, 285] width 100 height 16
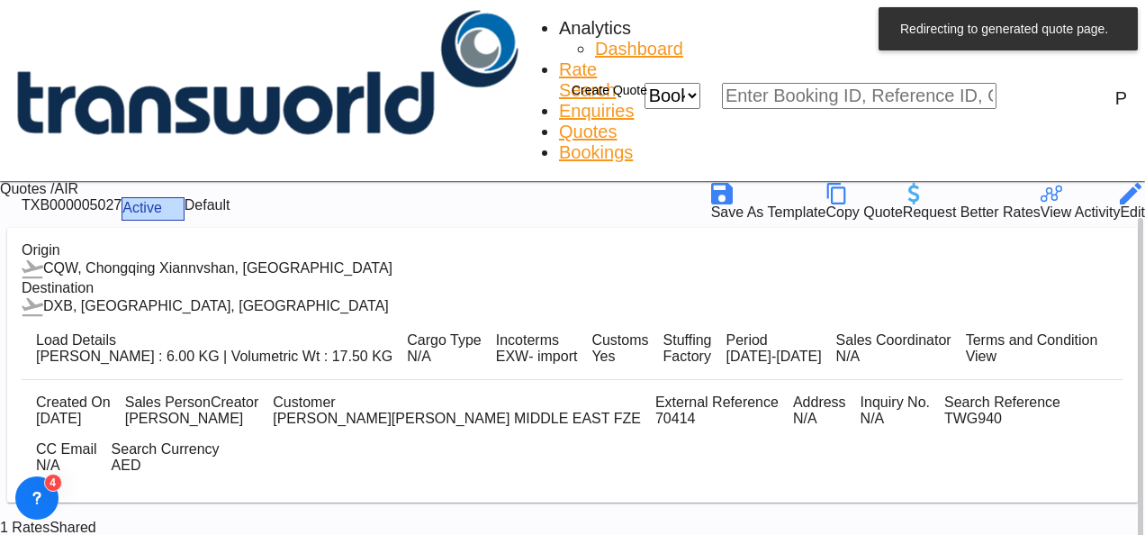
scroll to position [110, 0]
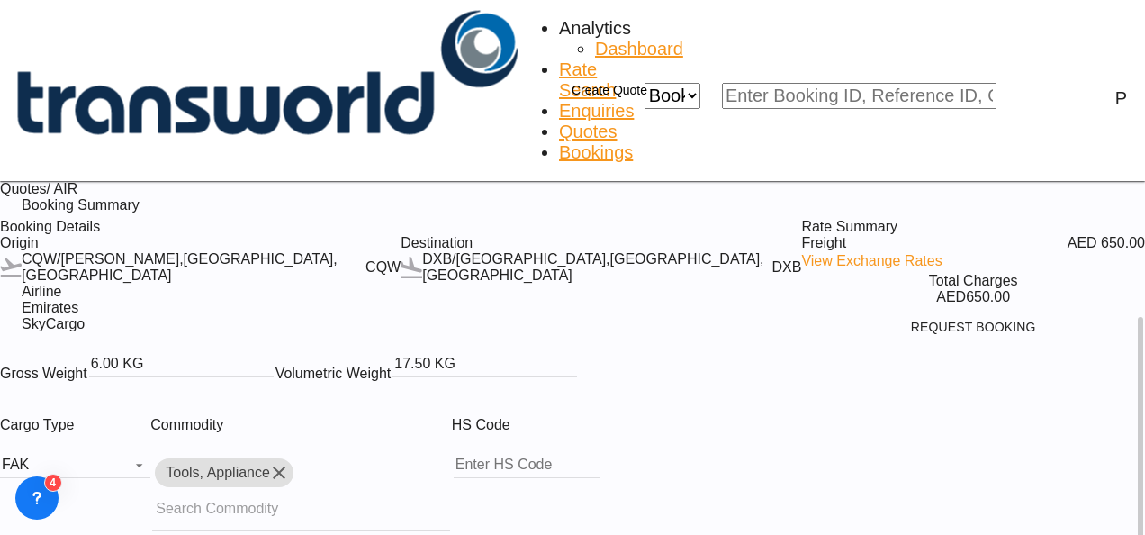
scroll to position [220, 0]
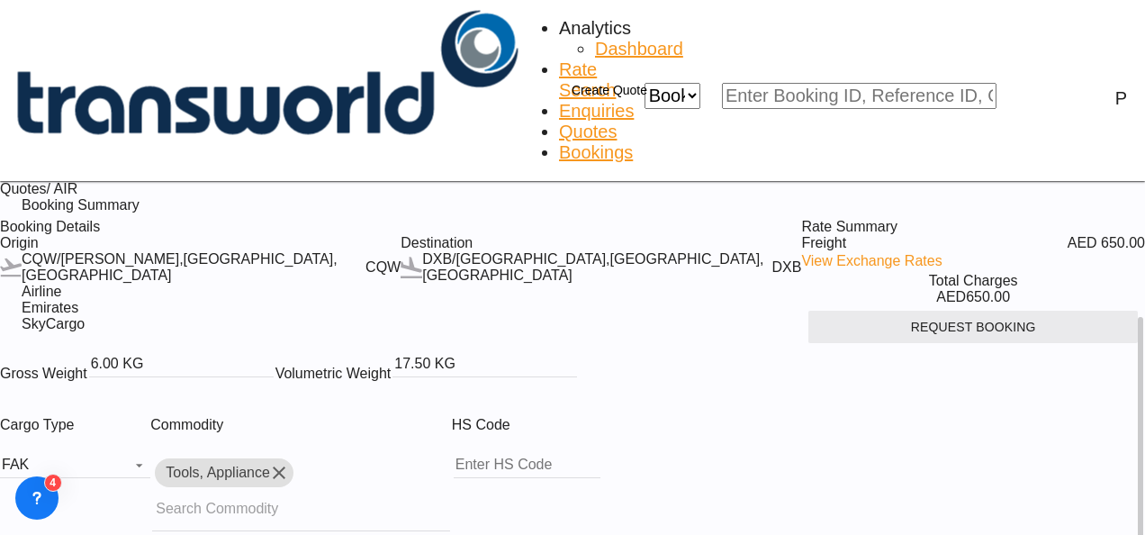
click at [984, 311] on button "Request Booking" at bounding box center [974, 327] width 330 height 32
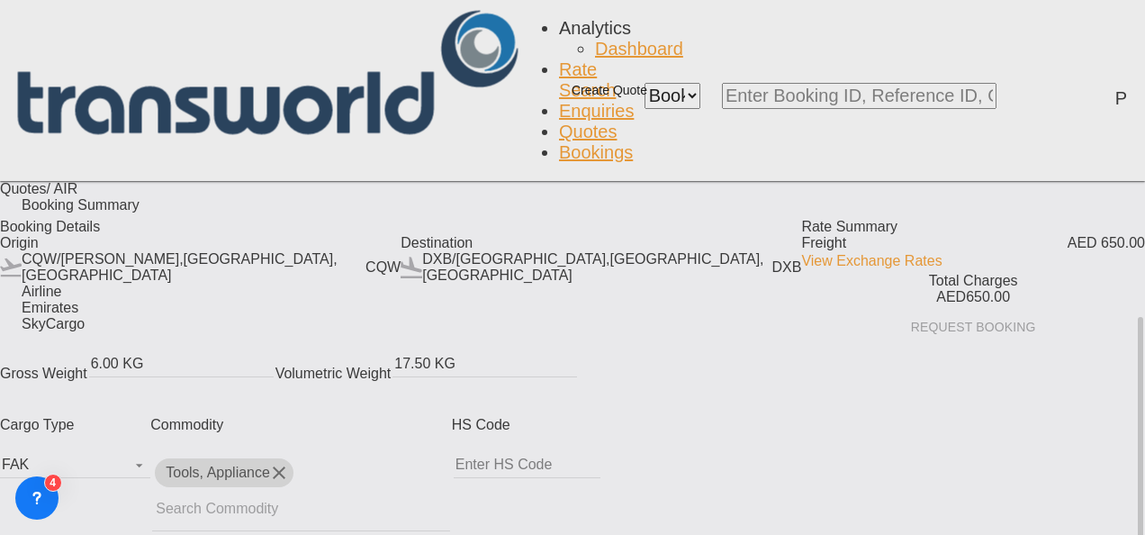
scroll to position [33, 0]
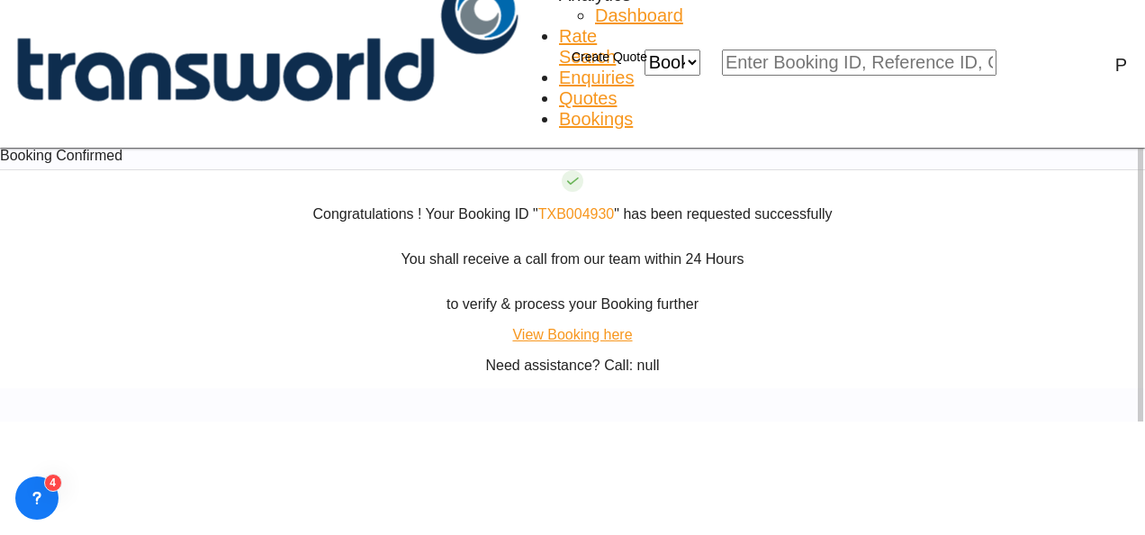
click at [598, 222] on link "TXB004930" at bounding box center [576, 213] width 77 height 15
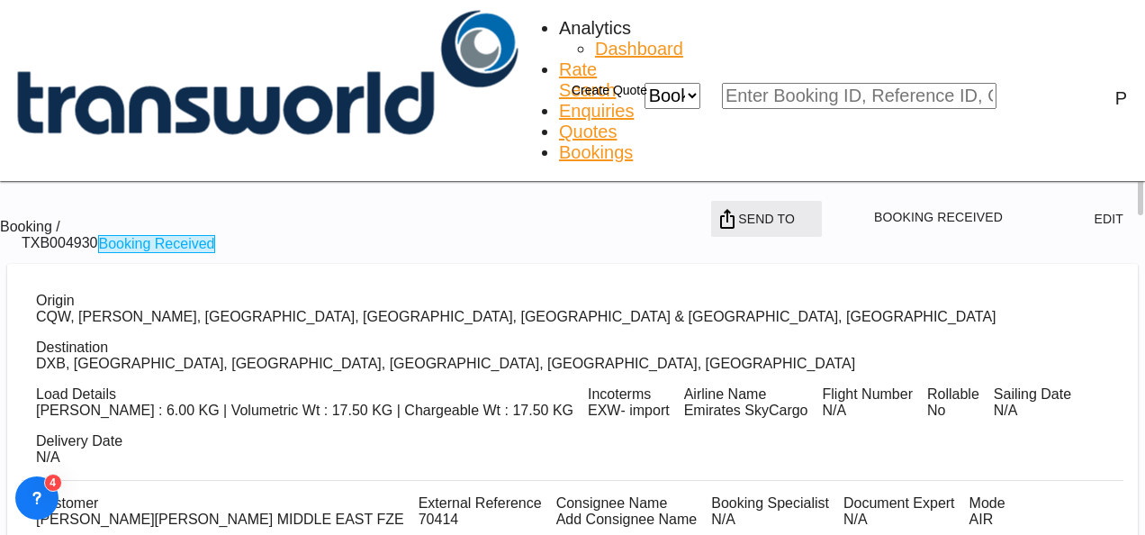
click at [795, 203] on span "Send To" at bounding box center [766, 219] width 57 height 32
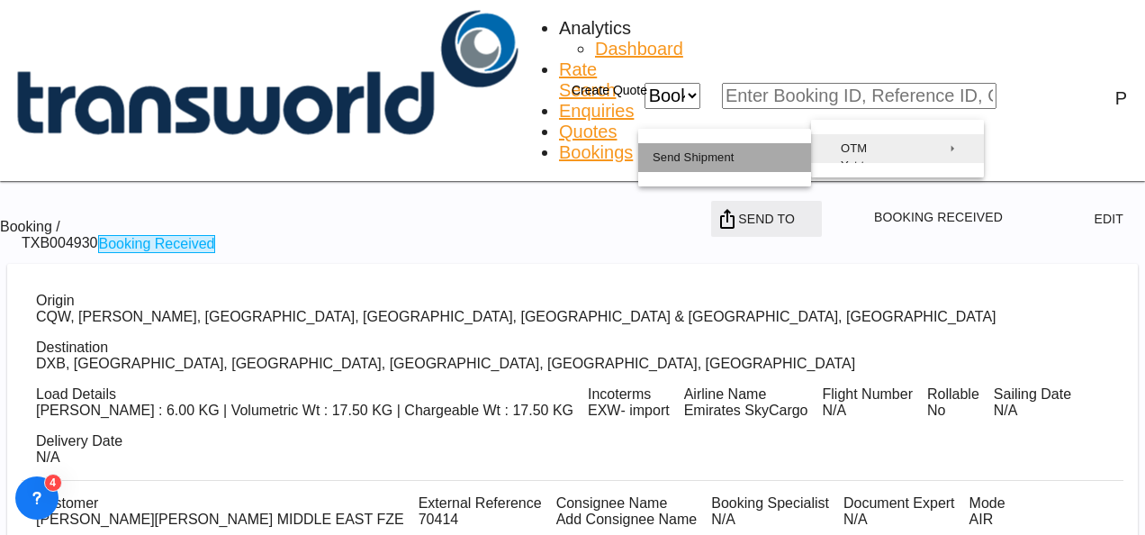
click at [769, 172] on button "Send Shipment" at bounding box center [724, 157] width 173 height 29
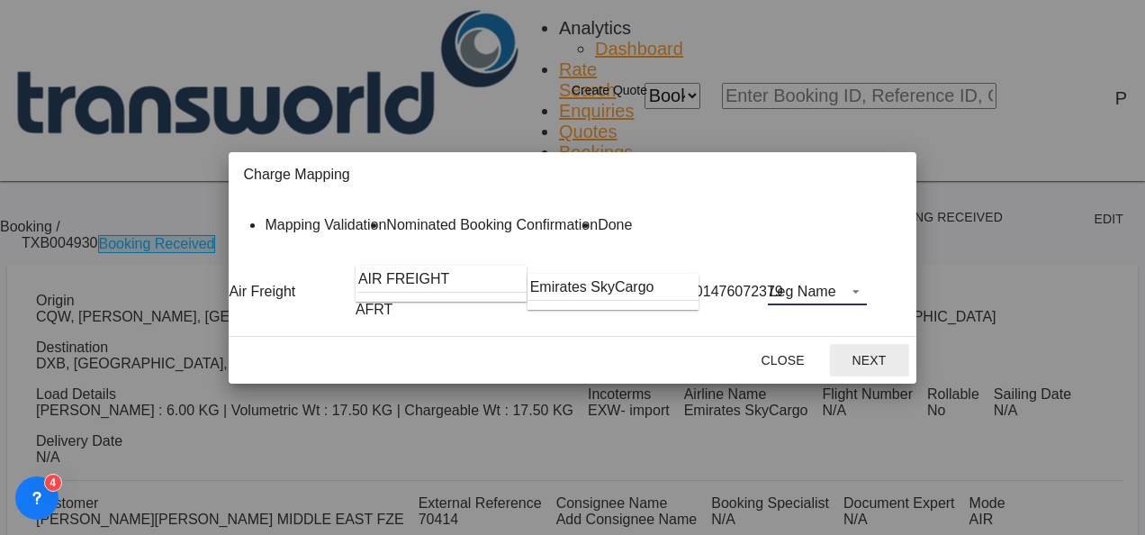
click at [867, 305] on md-select "Leg Name HANDLING ORIGIN HANDLING DESTINATION OTHERS TL PICK UP CUSTOMS ORIGIN …" at bounding box center [817, 291] width 99 height 27
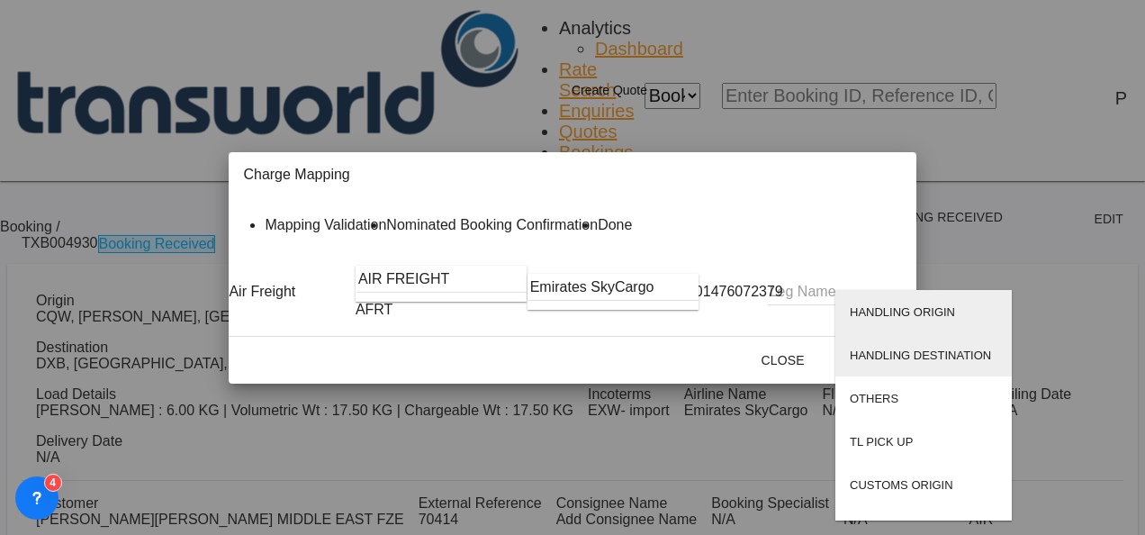
scroll to position [115, 0]
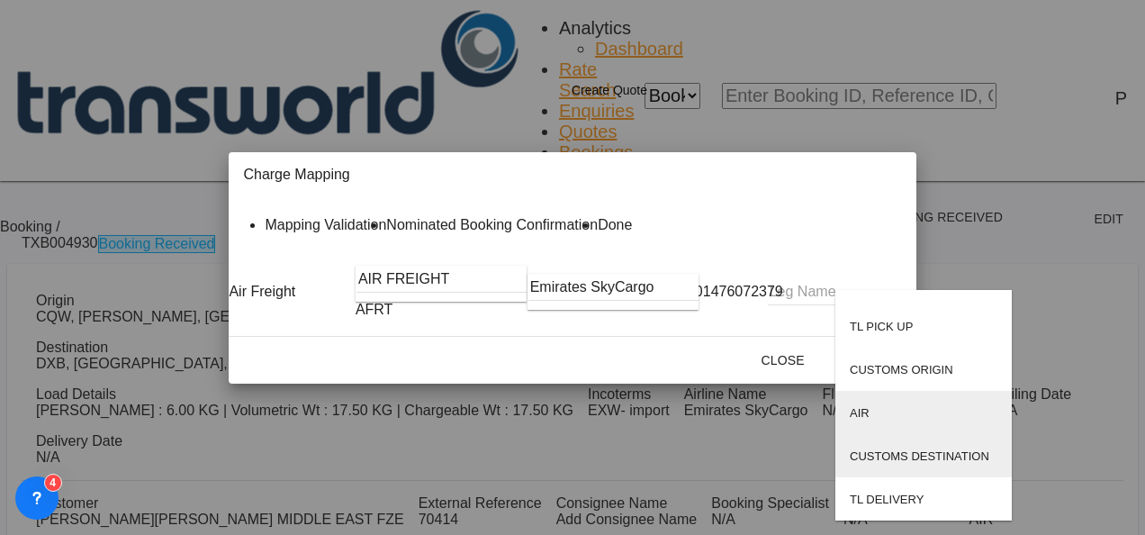
drag, startPoint x: 842, startPoint y: 439, endPoint x: 860, endPoint y: 409, distance: 35.5
click at [860, 409] on md-content "HANDLING ORIGIN HANDLING DESTINATION OTHERS TL PICK UP CUSTOMS ORIGIN AIR CUSTO…" at bounding box center [924, 405] width 176 height 231
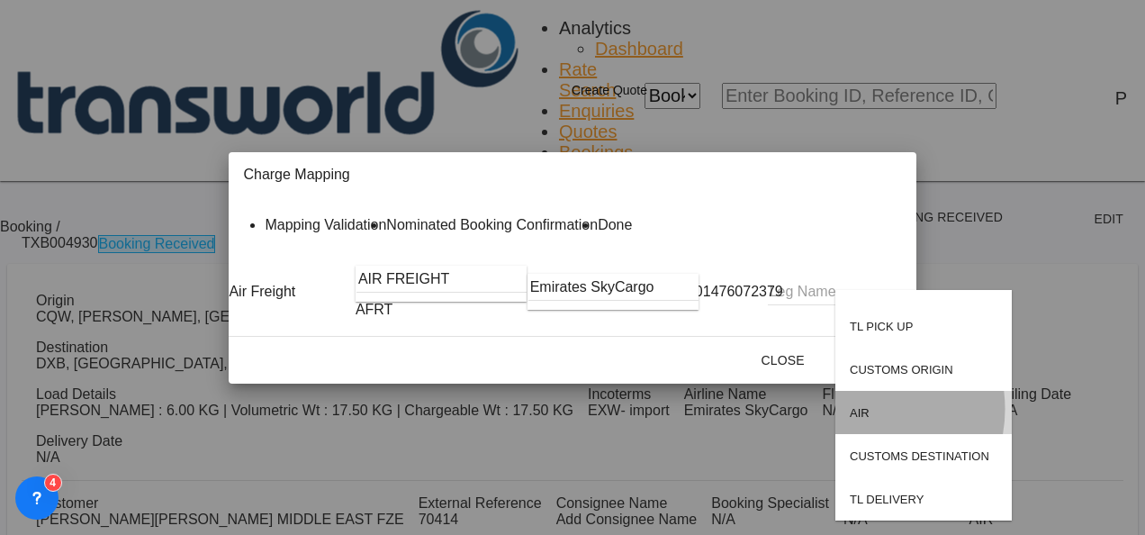
click at [860, 409] on div "AIR" at bounding box center [860, 413] width 20 height 14
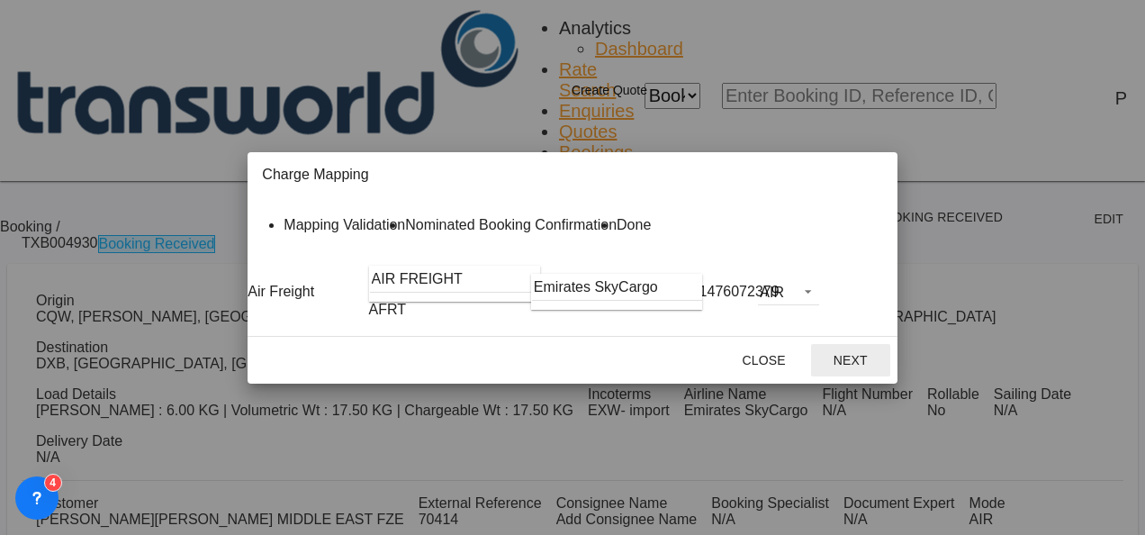
click at [891, 376] on button "Next" at bounding box center [850, 360] width 79 height 32
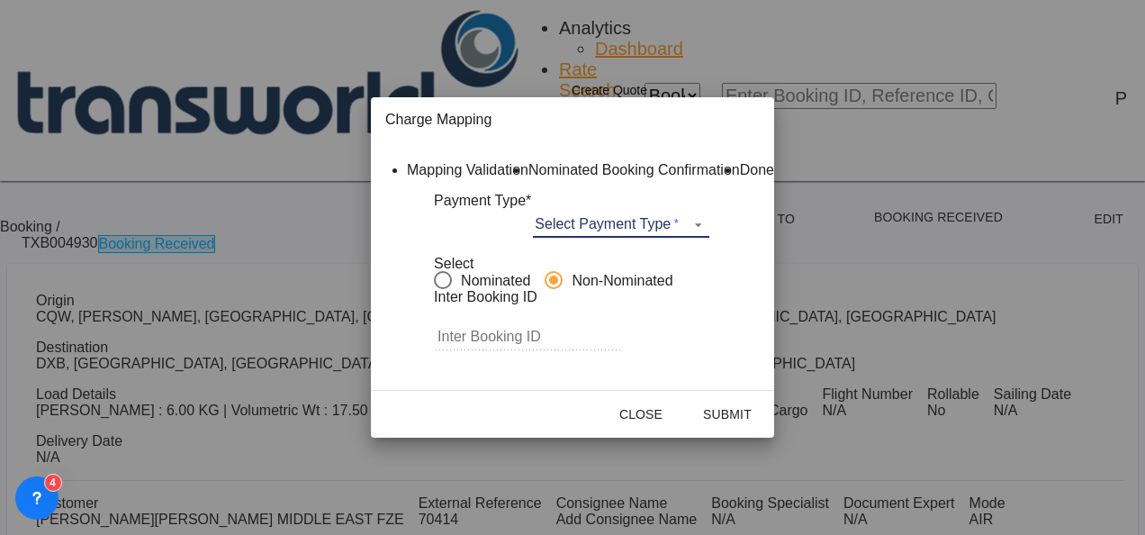
click at [612, 238] on md-select "Select Payment Type COLLECT PREPAID" at bounding box center [621, 224] width 176 height 27
click at [0, 0] on div "COLLECT" at bounding box center [0, 0] width 0 height 0
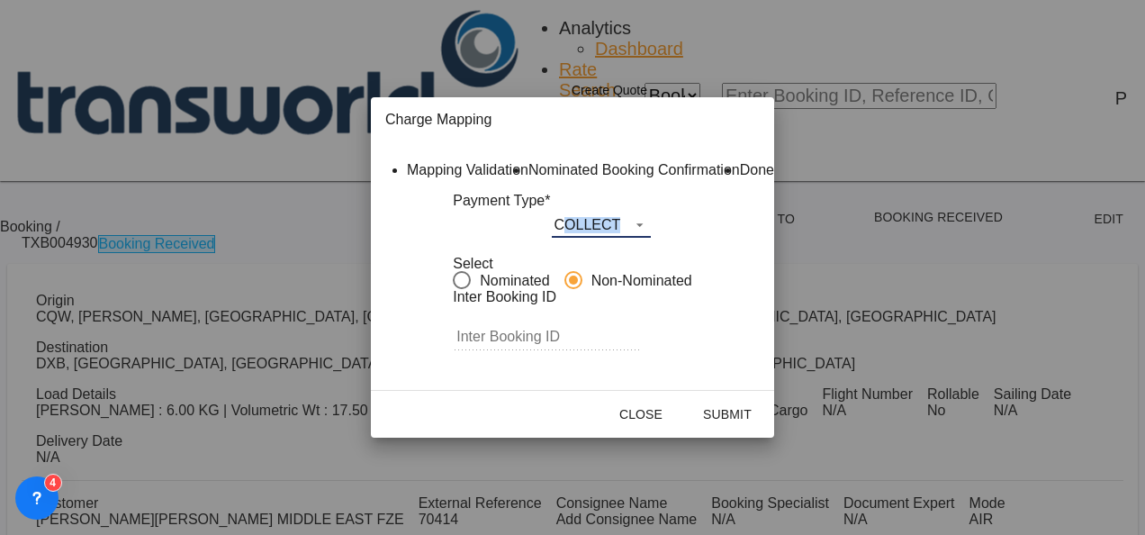
click at [612, 232] on div "COLLECT" at bounding box center [587, 224] width 67 height 15
click at [909, 369] on md-backdrop at bounding box center [572, 267] width 1145 height 535
click at [767, 430] on button "Submit" at bounding box center [727, 414] width 79 height 32
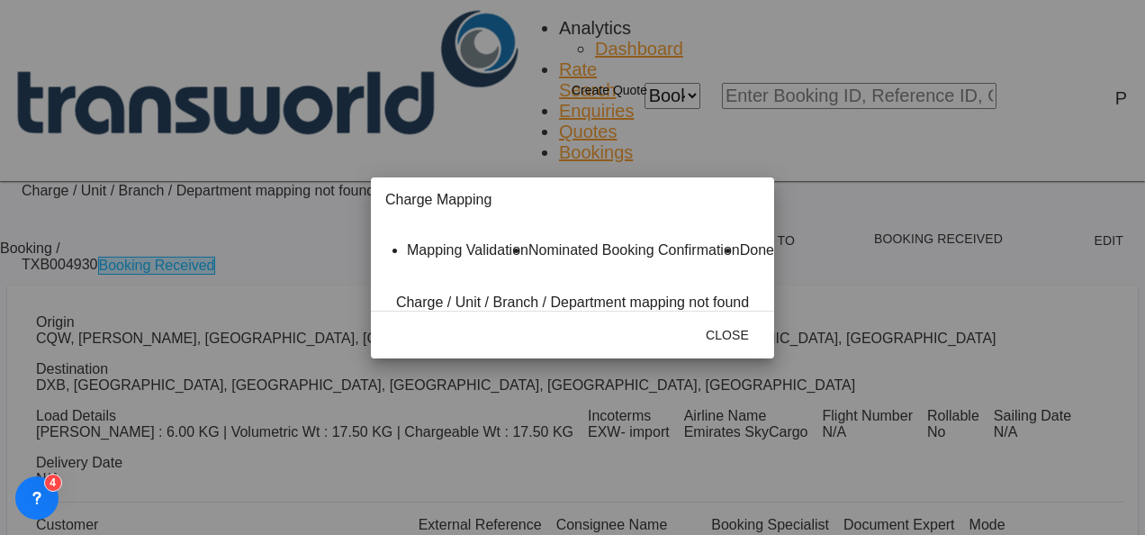
click at [528, 192] on md-icon "icon-close fg-AAA8AD cursor" at bounding box center [517, 203] width 22 height 22
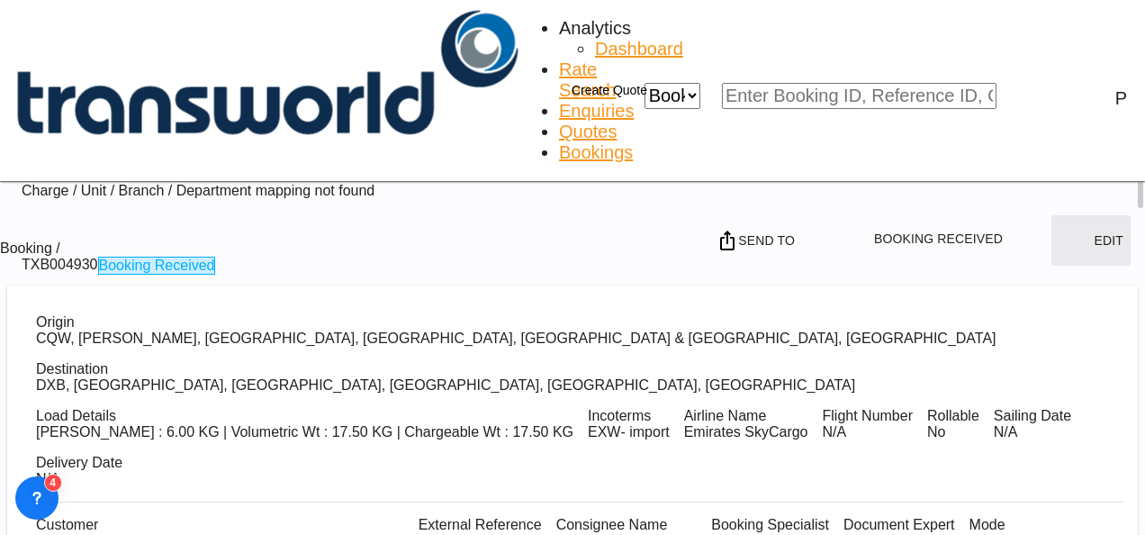
click at [1091, 215] on button "Edit" at bounding box center [1091, 240] width 79 height 50
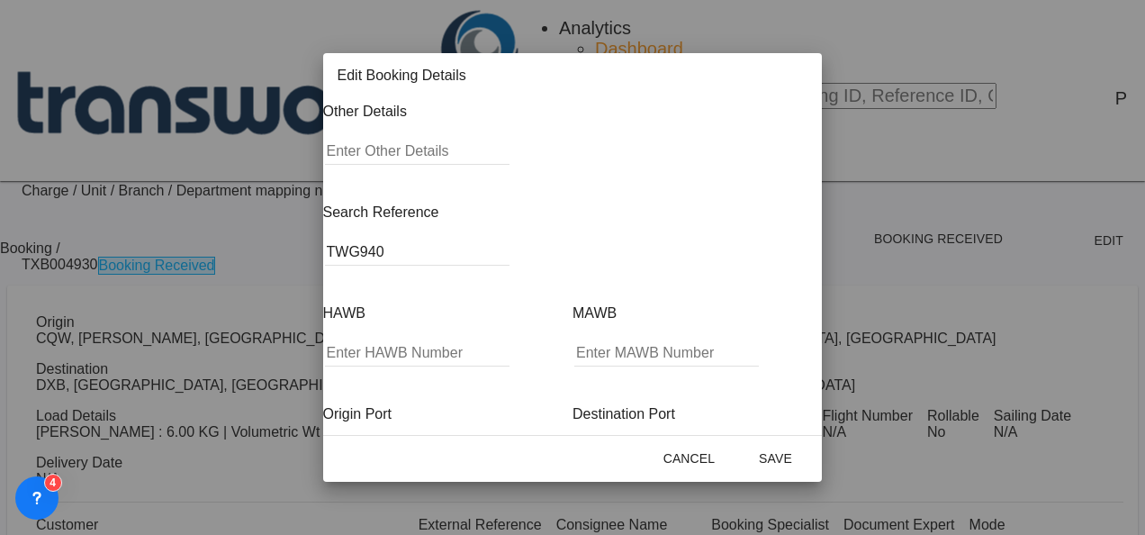
click at [802, 78] on md-icon "icon-close fg-AAA8AD mr-0 cursor" at bounding box center [792, 79] width 22 height 22
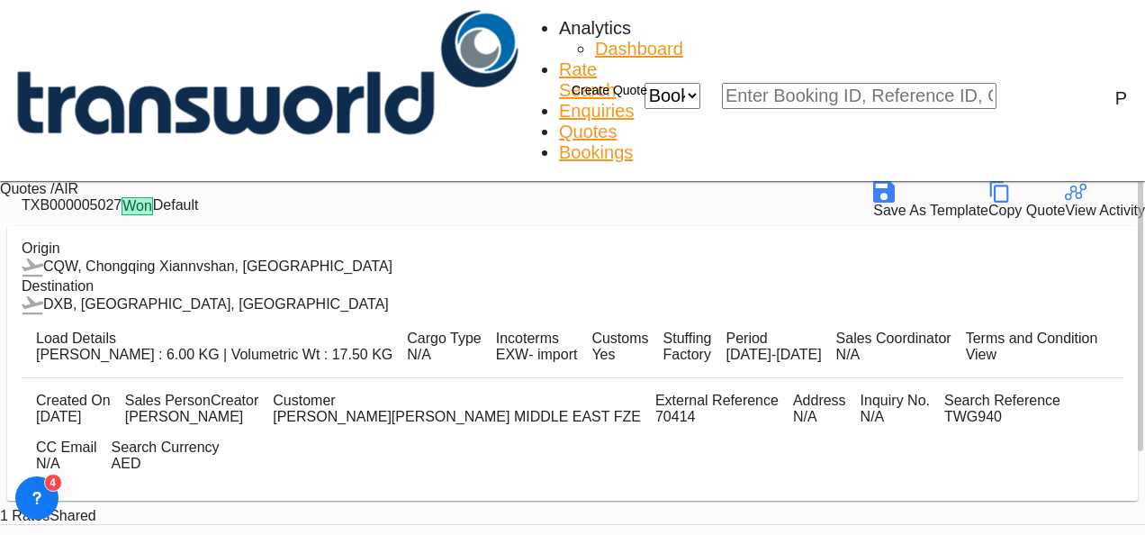
click at [1065, 203] on div "Copy Quote" at bounding box center [1027, 211] width 77 height 16
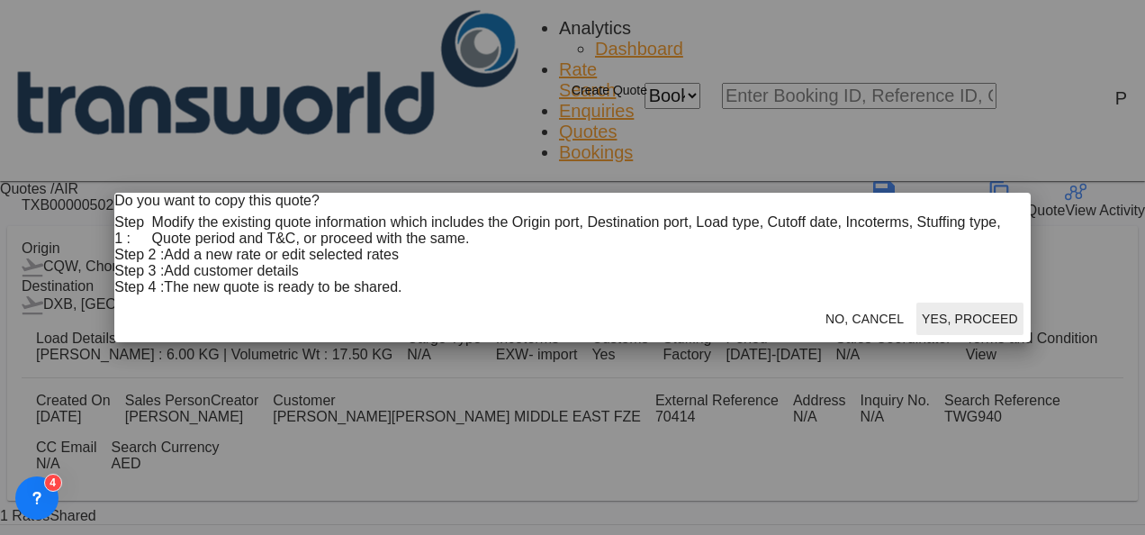
click at [917, 335] on button "Yes, Proceed" at bounding box center [970, 319] width 107 height 32
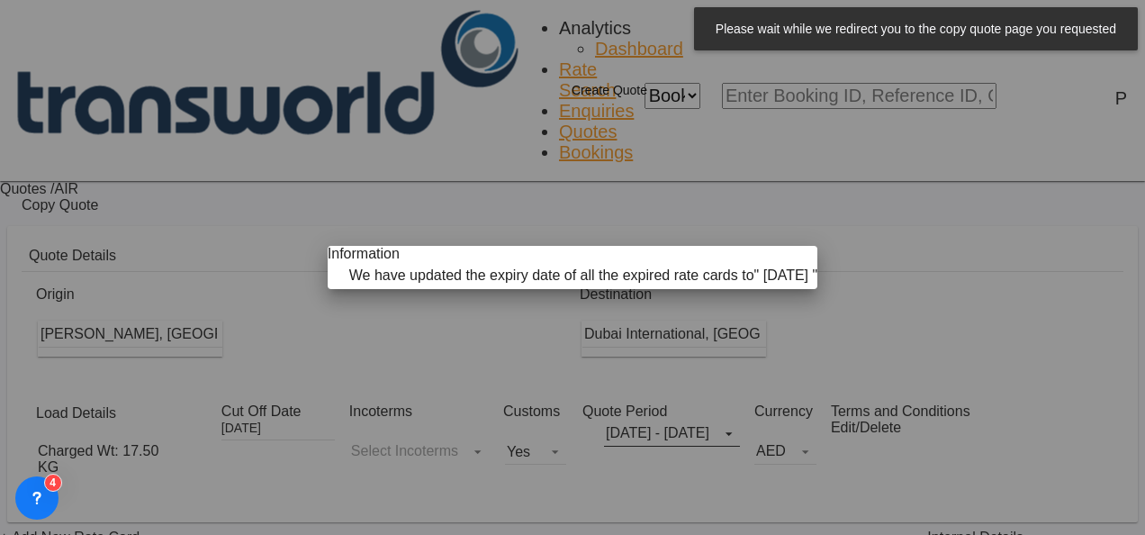
click at [782, 246] on md-icon "icon-close fg-AAA8AD cursor" at bounding box center [793, 257] width 22 height 22
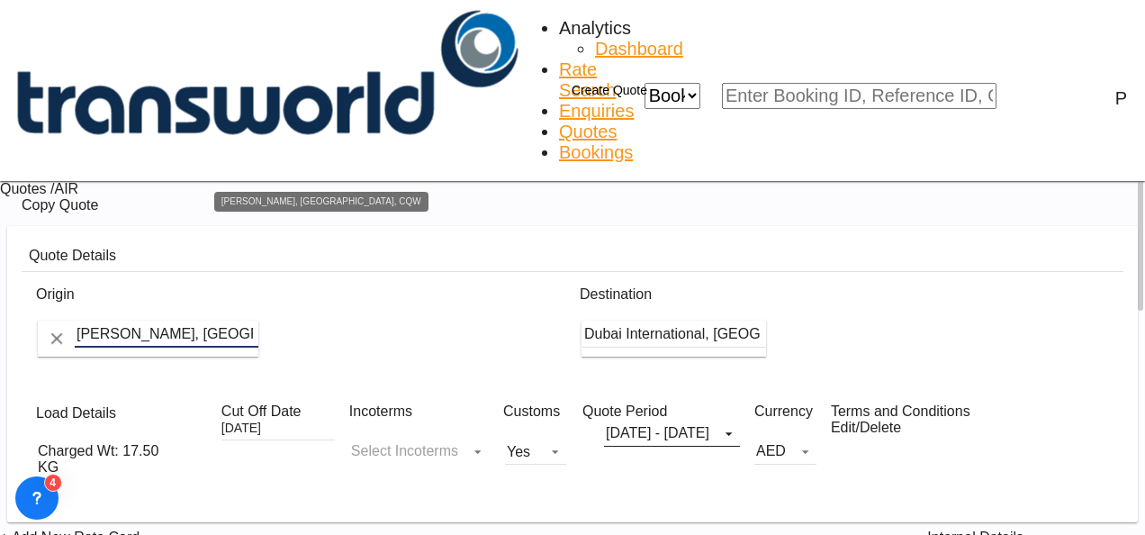
click at [258, 321] on input "[PERSON_NAME], [GEOGRAPHIC_DATA], CQW" at bounding box center [167, 334] width 184 height 27
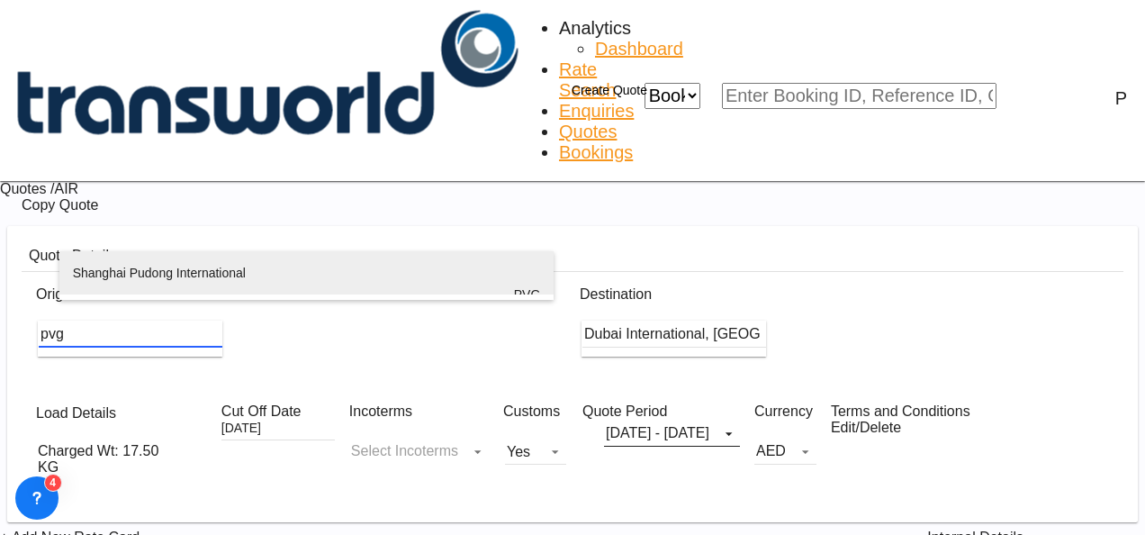
click at [322, 283] on div "Shanghai Pudong International [GEOGRAPHIC_DATA] , [GEOGRAPHIC_DATA] PVG" at bounding box center [307, 294] width 468 height 86
type input "Shanghai Pudong International, [GEOGRAPHIC_DATA], PVG"
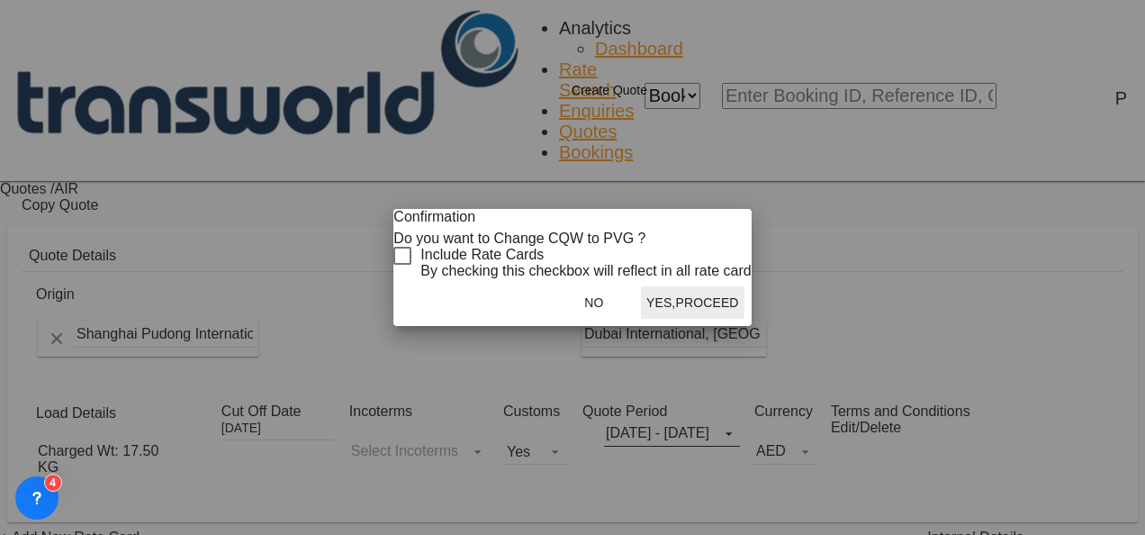
click at [411, 261] on div "Checkbox No Ink" at bounding box center [402, 256] width 18 height 18
click at [688, 319] on button "Yes,Proceed" at bounding box center [693, 302] width 104 height 32
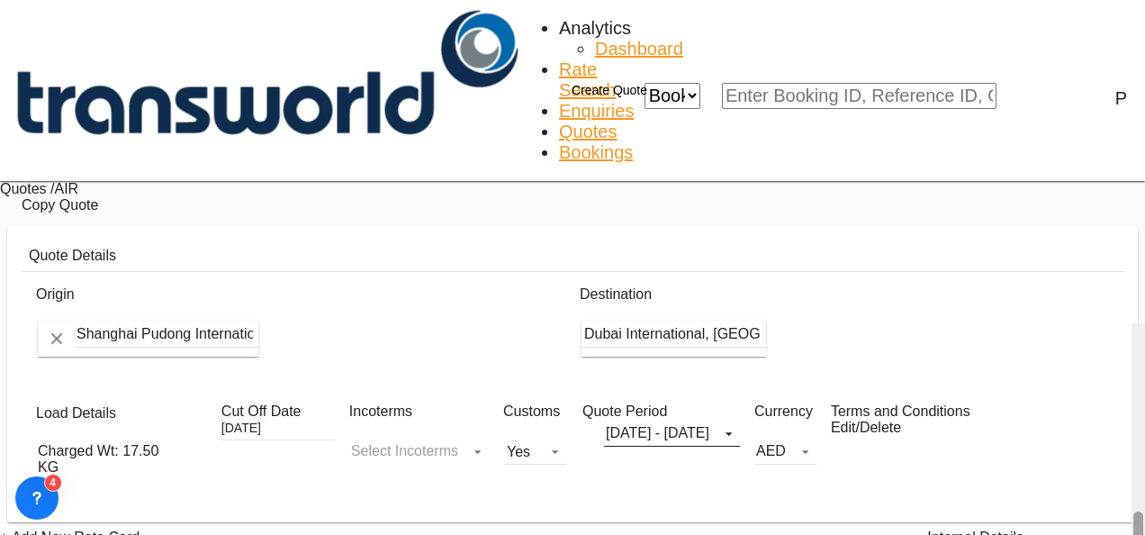
scroll to position [323, 0]
drag, startPoint x: 1138, startPoint y: 274, endPoint x: 1143, endPoint y: 463, distance: 189.1
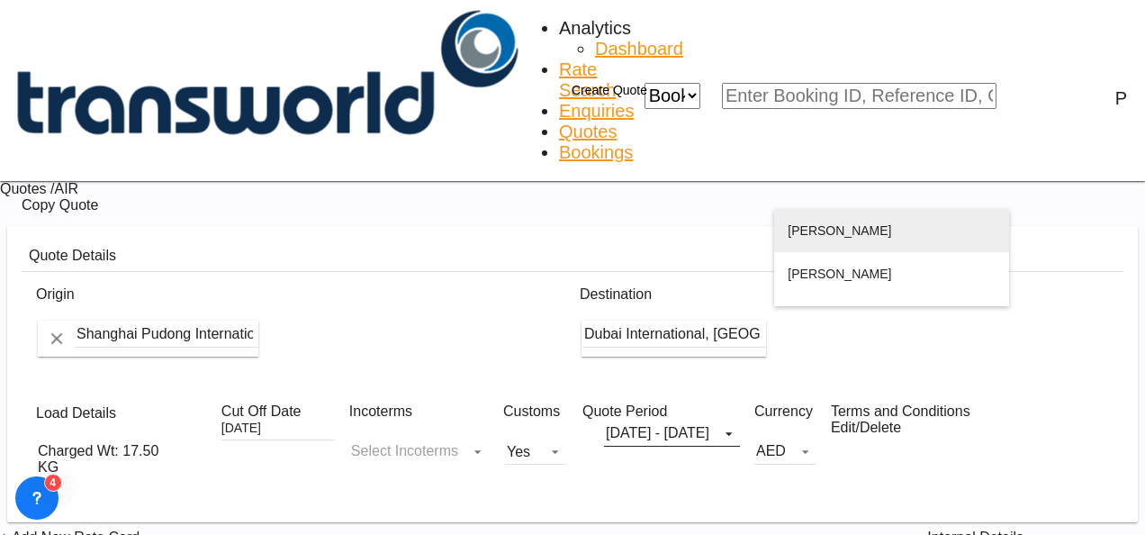
click at [827, 236] on div "[PERSON_NAME] suraj.[PERSON_NAME]@ datwy [DOMAIN_NAME] | 70414" at bounding box center [892, 252] width 208 height 86
type input "[PERSON_NAME] MIDDLE EAST FZE, [PERSON_NAME], [EMAIL_ADDRESS][PERSON_NAME][PERS…"
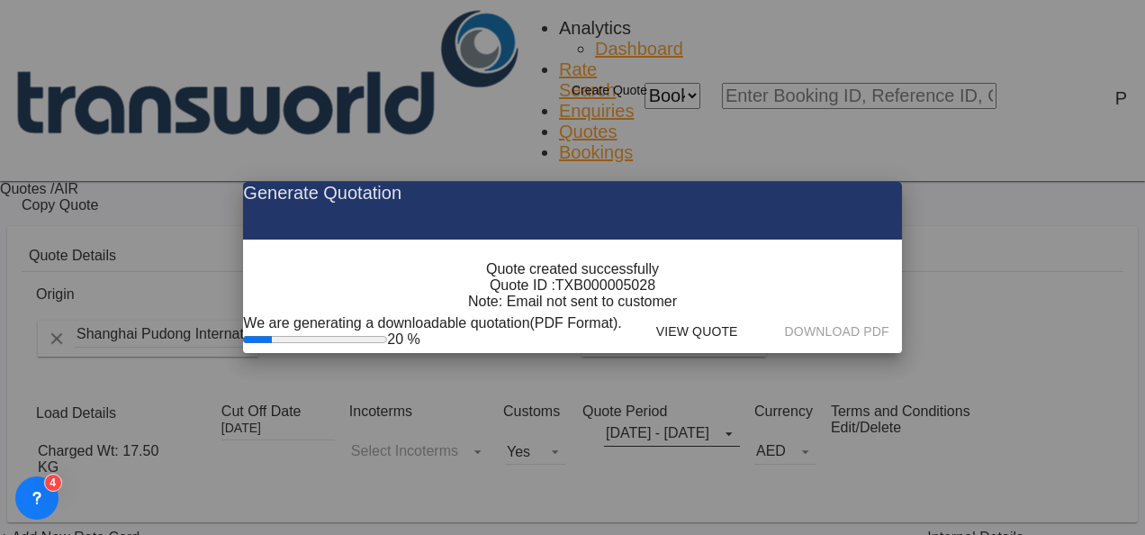
click at [625, 294] on span "TXB000005028" at bounding box center [606, 285] width 100 height 16
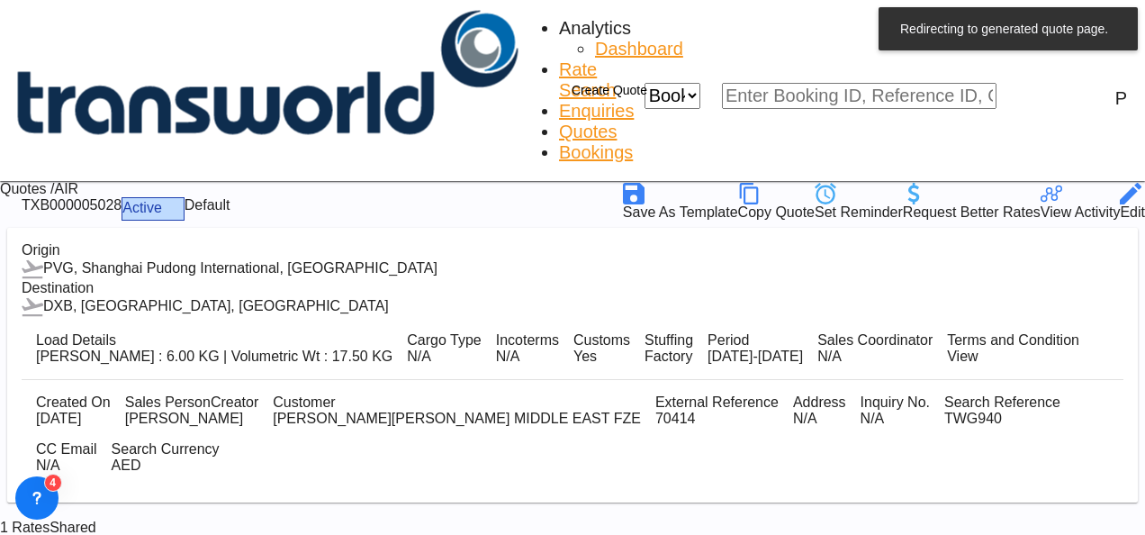
scroll to position [110, 0]
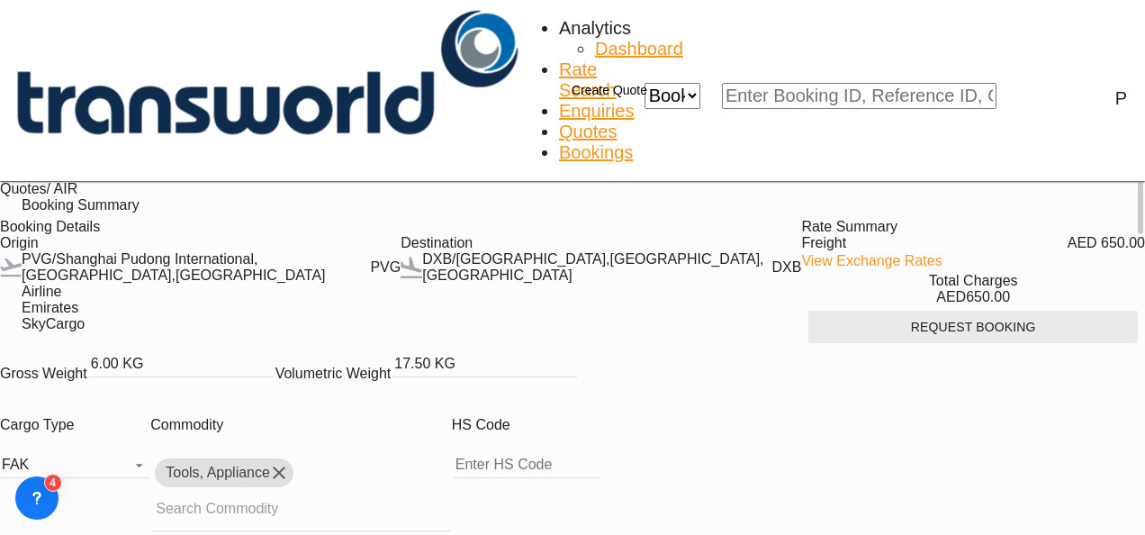
click at [927, 343] on button "Request Booking" at bounding box center [974, 327] width 330 height 32
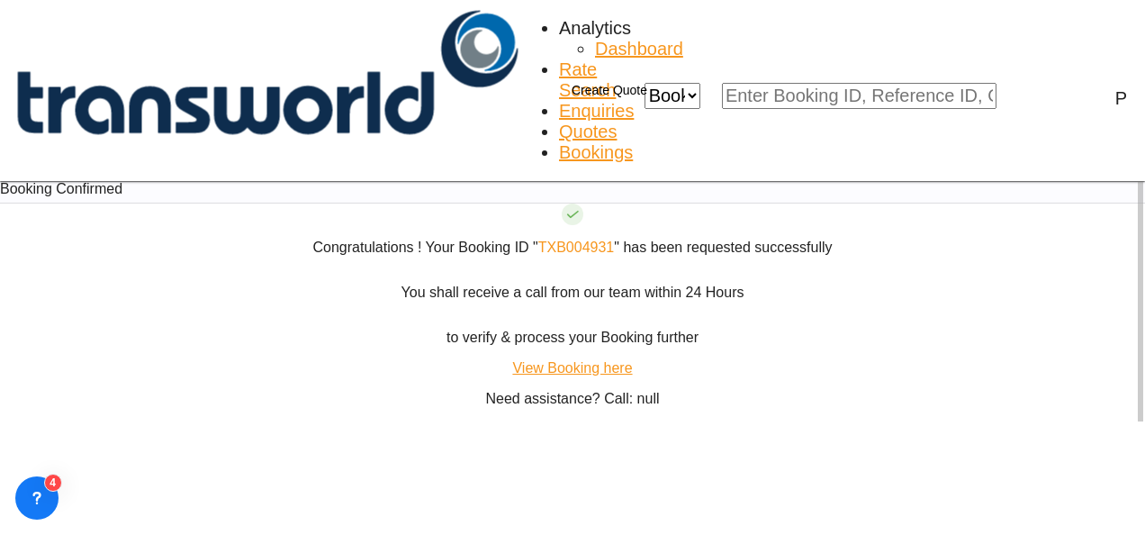
click at [556, 255] on link "TXB004931" at bounding box center [576, 247] width 77 height 15
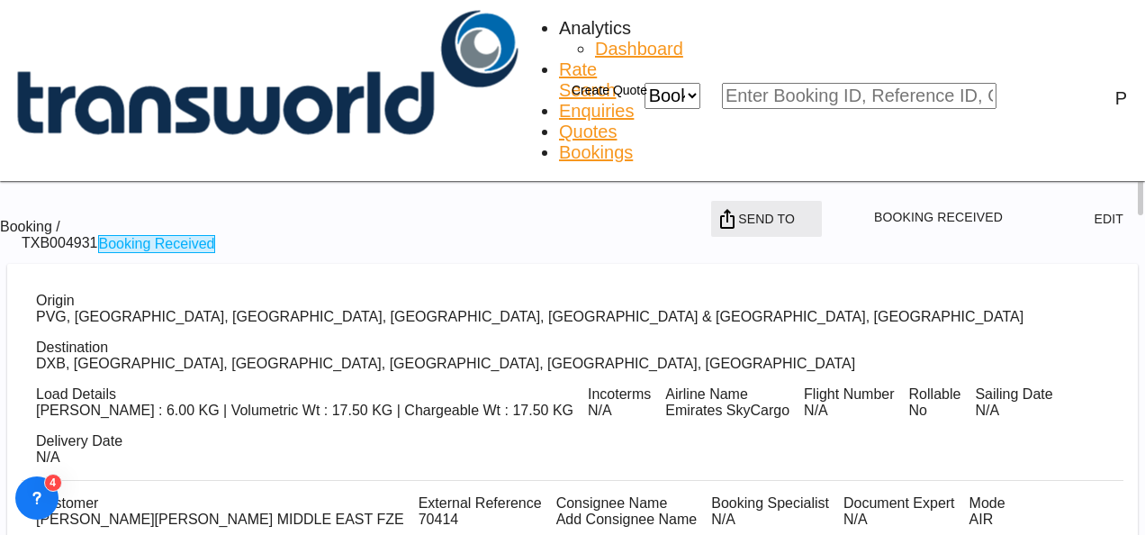
click at [795, 203] on span "Send To" at bounding box center [766, 219] width 57 height 32
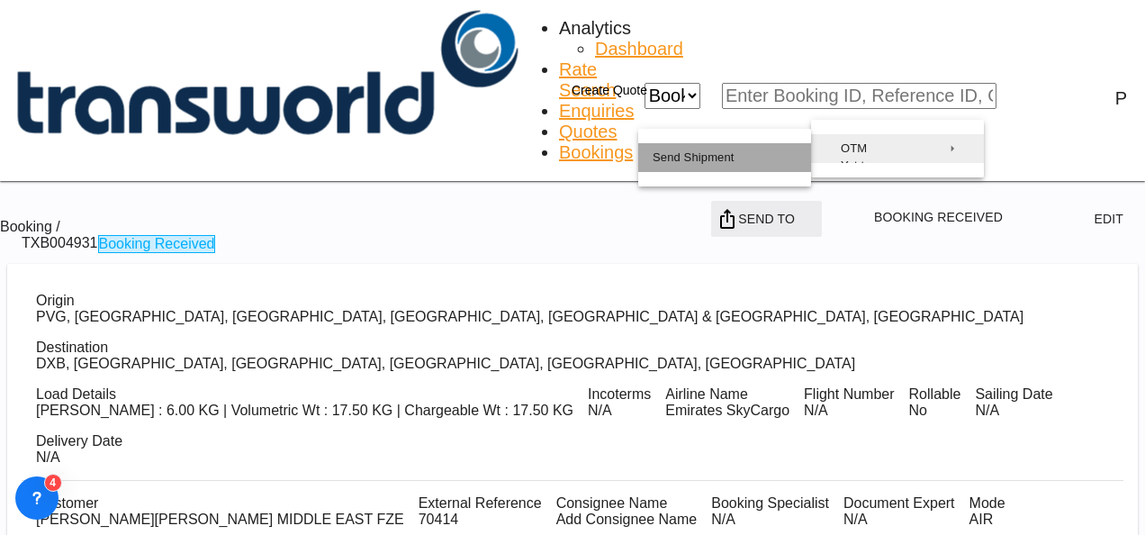
click at [787, 151] on button "Send Shipment" at bounding box center [724, 157] width 173 height 29
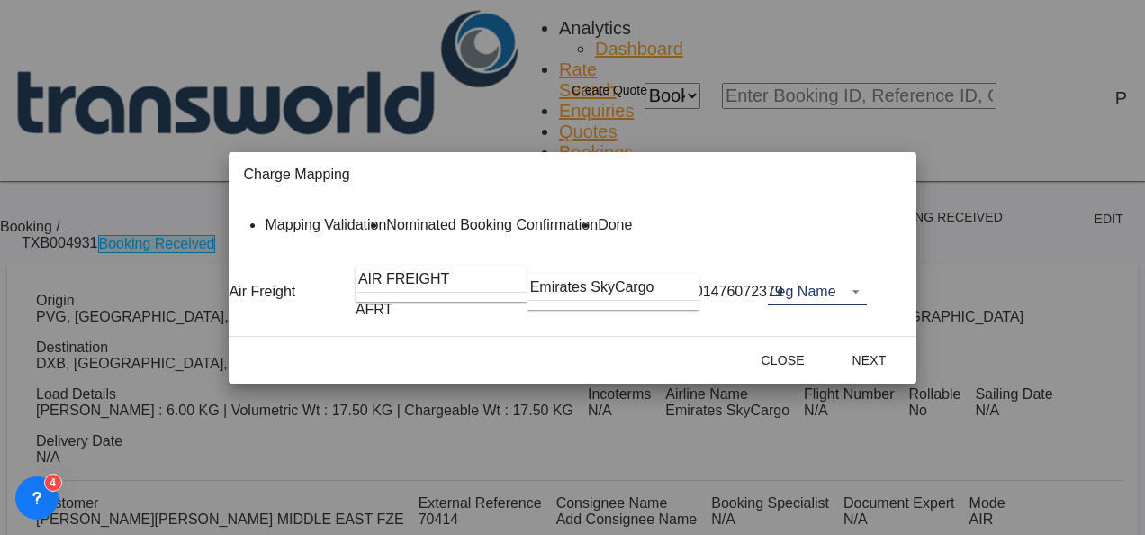
click at [862, 303] on md-select "Leg Name HANDLING ORIGIN HANDLING DESTINATION OTHERS TL PICK UP CUSTOMS ORIGIN …" at bounding box center [817, 291] width 99 height 27
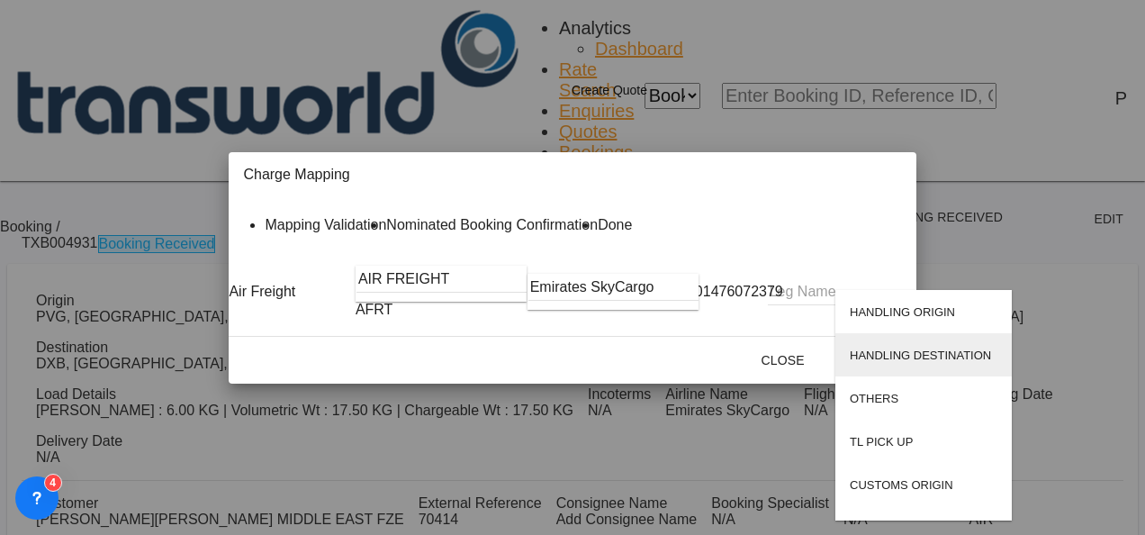
scroll to position [115, 0]
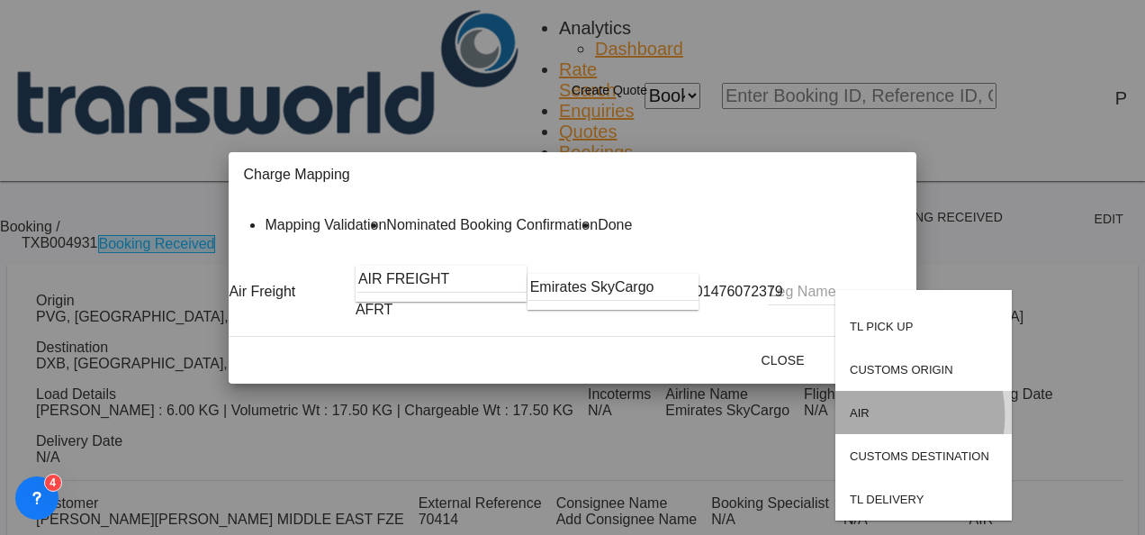
click at [876, 414] on md-option "AIR" at bounding box center [924, 412] width 176 height 43
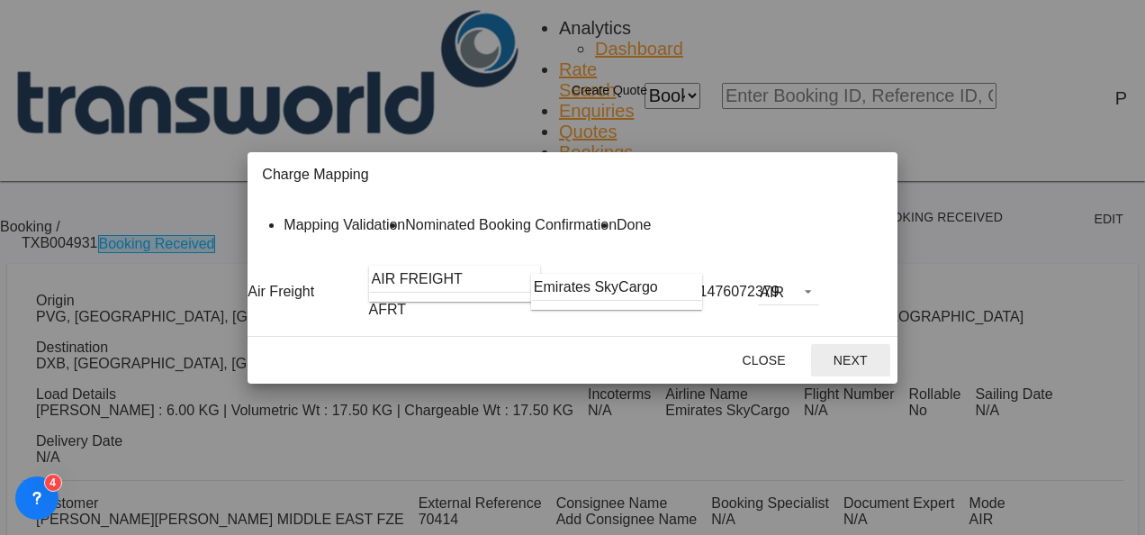
click at [891, 376] on button "Next" at bounding box center [850, 360] width 79 height 32
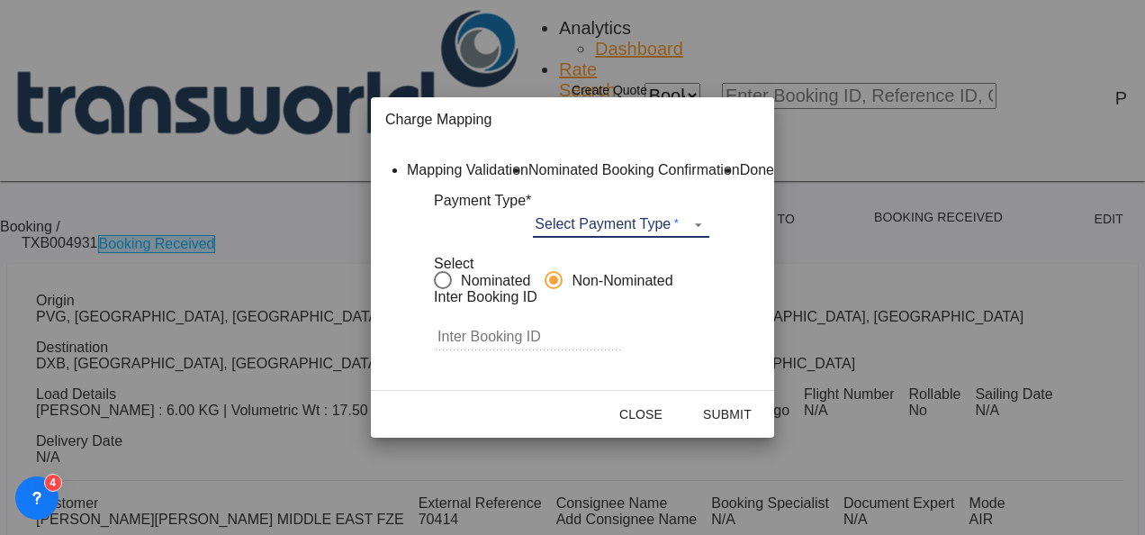
click at [622, 238] on md-select "Select Payment Type COLLECT PREPAID" at bounding box center [621, 224] width 176 height 27
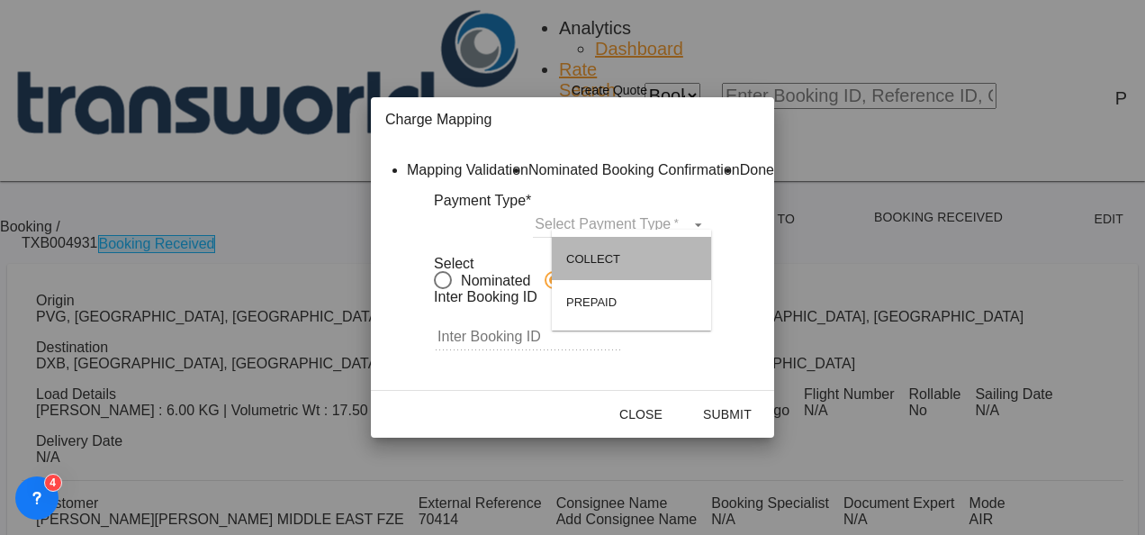
click at [622, 257] on md-option "COLLECT" at bounding box center [631, 258] width 159 height 43
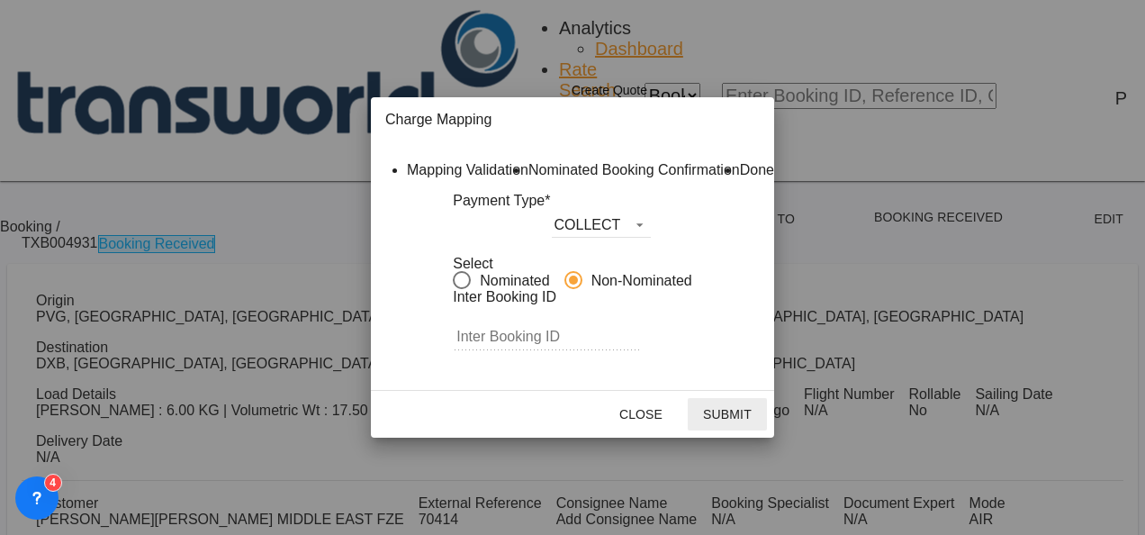
click at [767, 430] on button "Submit" at bounding box center [727, 414] width 79 height 32
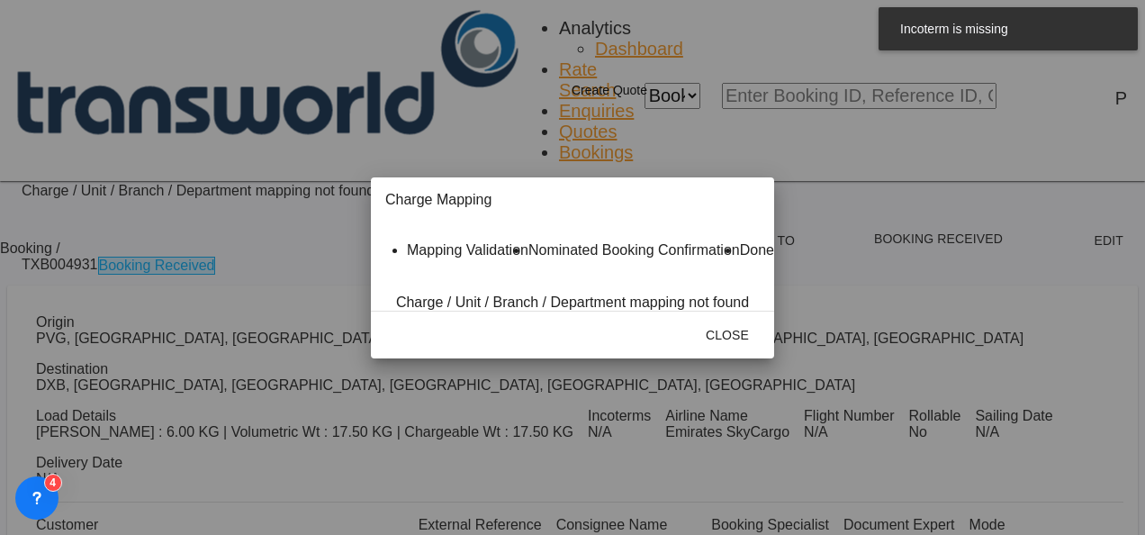
click at [528, 192] on md-icon "icon-close fg-AAA8AD cursor" at bounding box center [517, 203] width 22 height 22
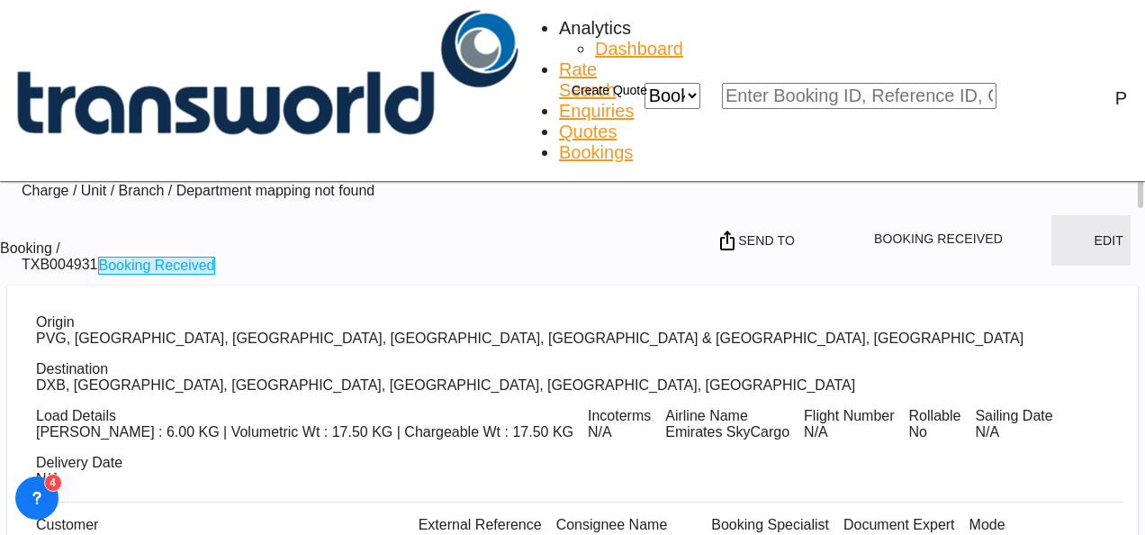
click at [1091, 215] on button "Edit" at bounding box center [1091, 240] width 79 height 50
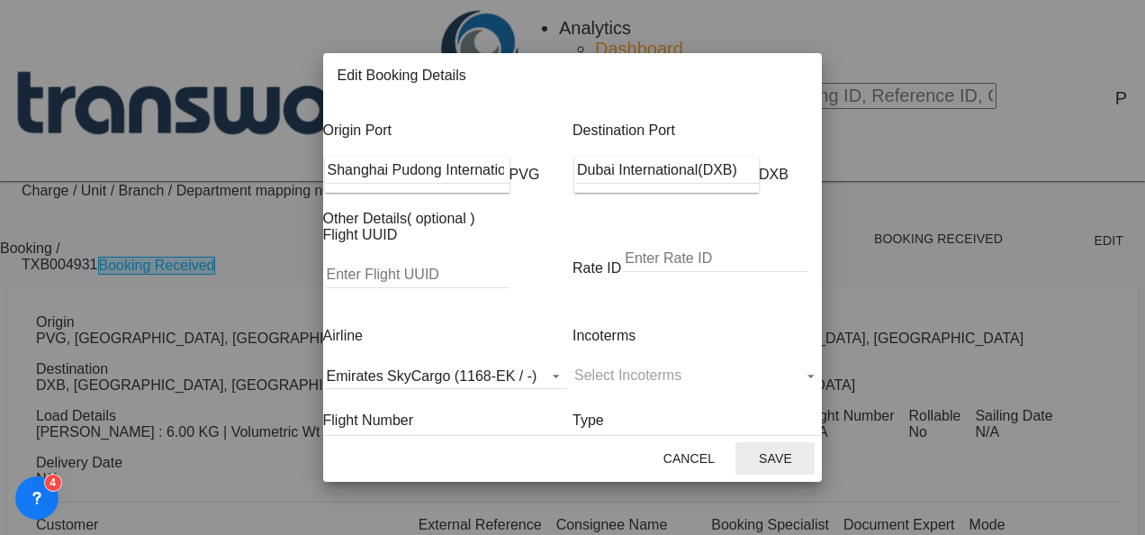
scroll to position [291, 0]
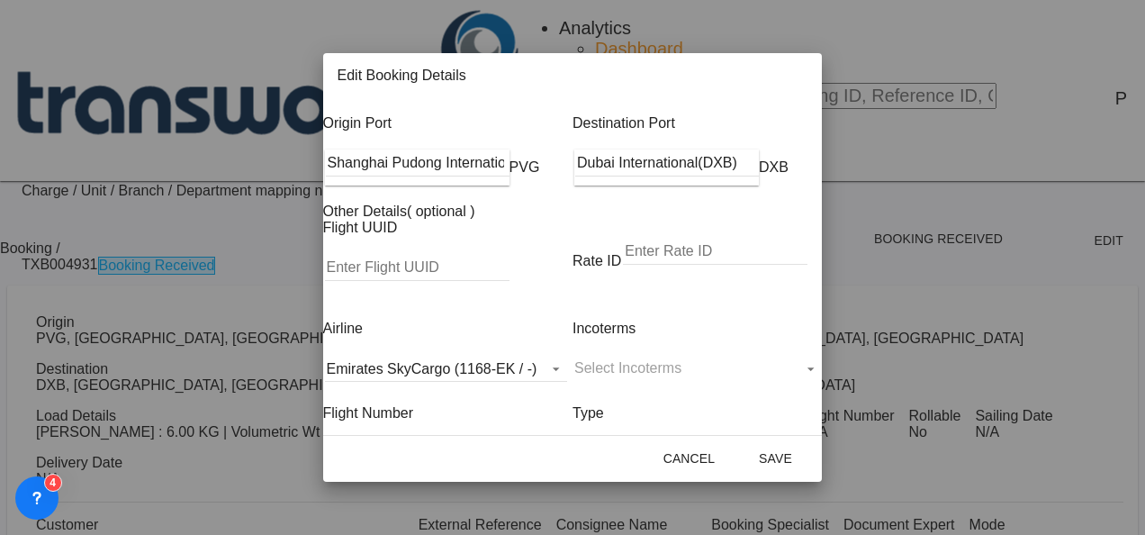
click at [802, 82] on md-icon "icon-close fg-AAA8AD mr-0 cursor" at bounding box center [792, 79] width 22 height 22
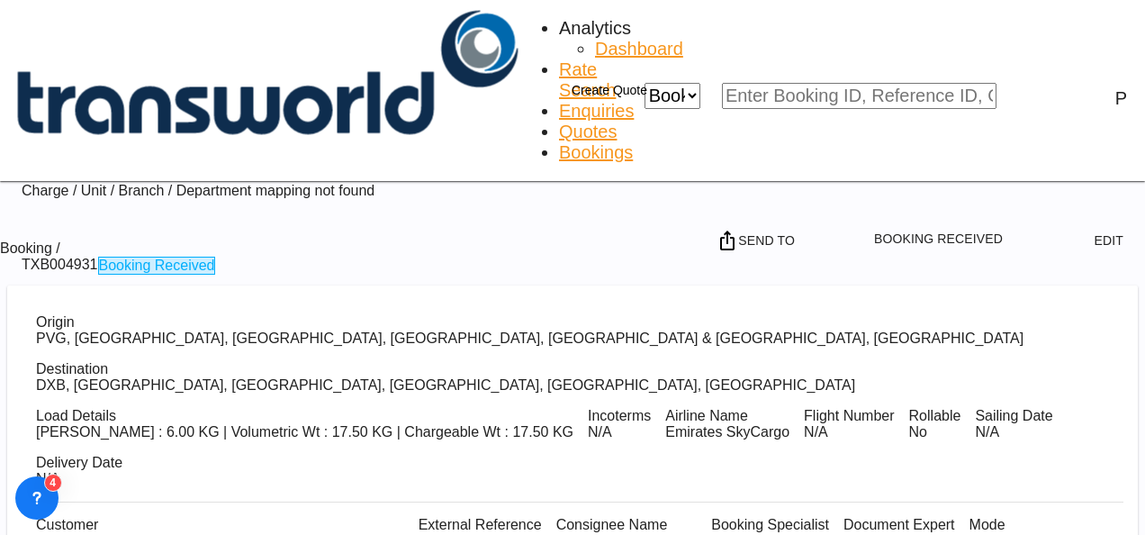
scroll to position [149, 0]
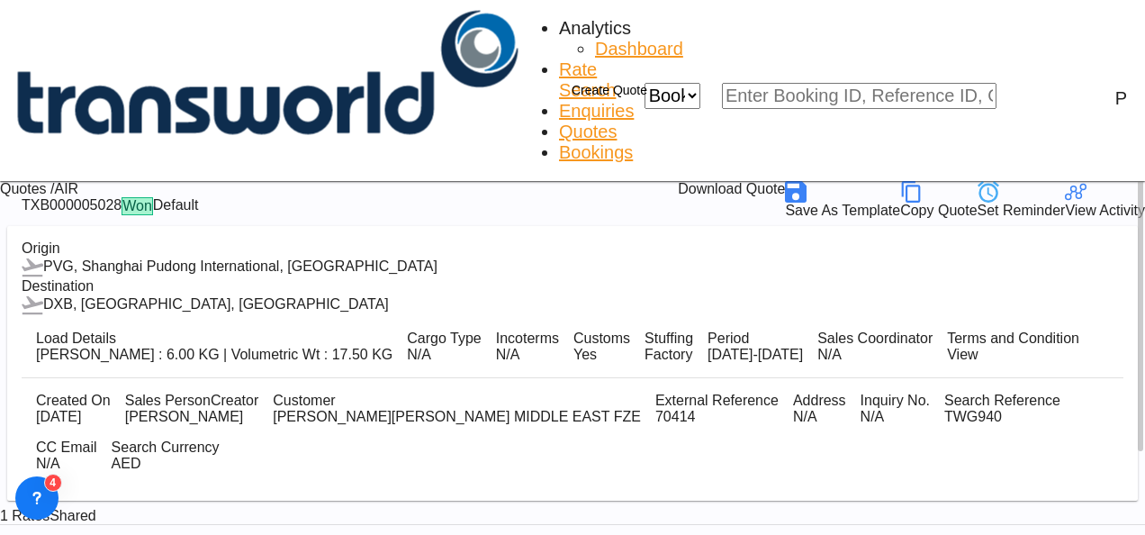
click at [977, 203] on div "Copy Quote" at bounding box center [938, 211] width 77 height 16
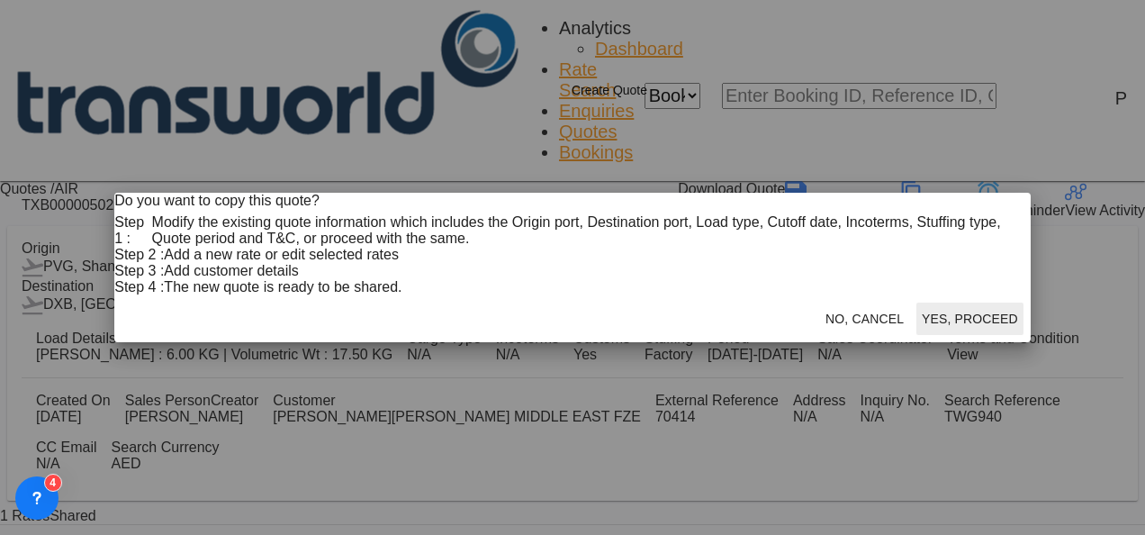
click at [917, 335] on button "Yes, Proceed" at bounding box center [970, 319] width 107 height 32
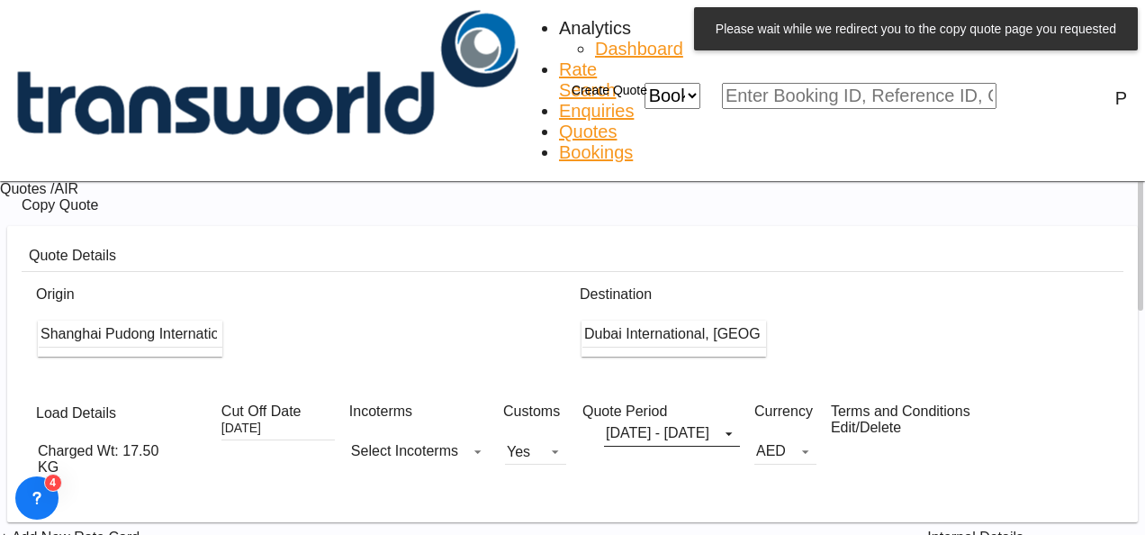
click at [366, 438] on md-select "Select Incoterms DPU - export Delivery at Place Unloaded CIP - import Carriage …" at bounding box center [419, 451] width 140 height 27
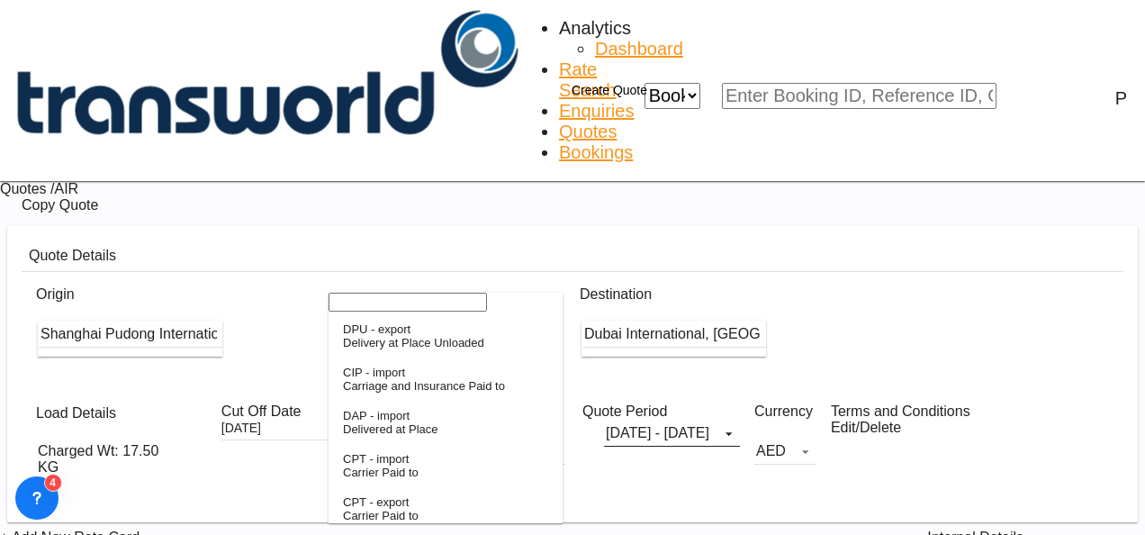
click at [379, 312] on input "search" at bounding box center [408, 302] width 158 height 19
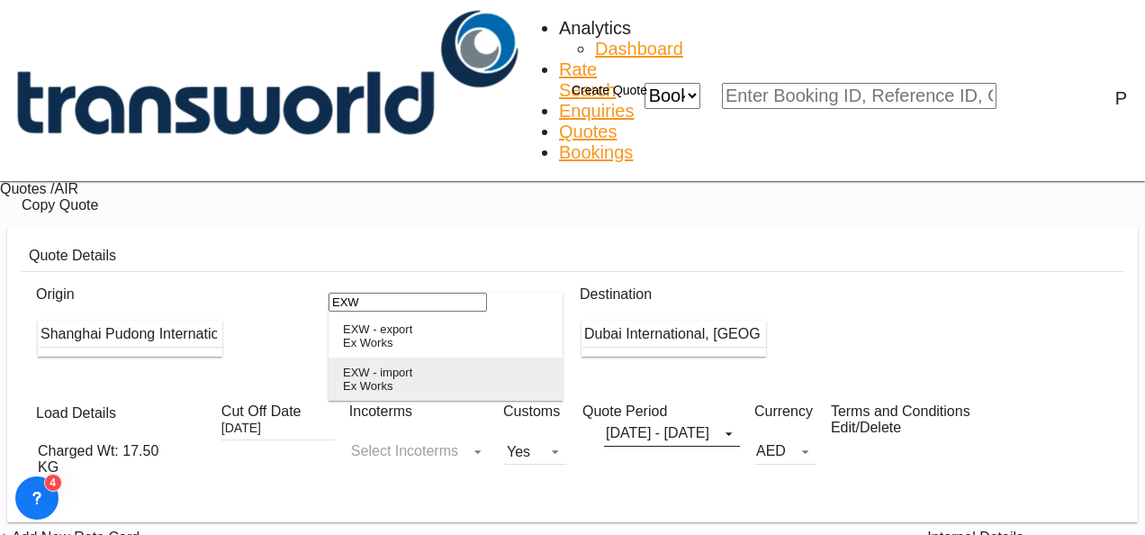
type input "EXW"
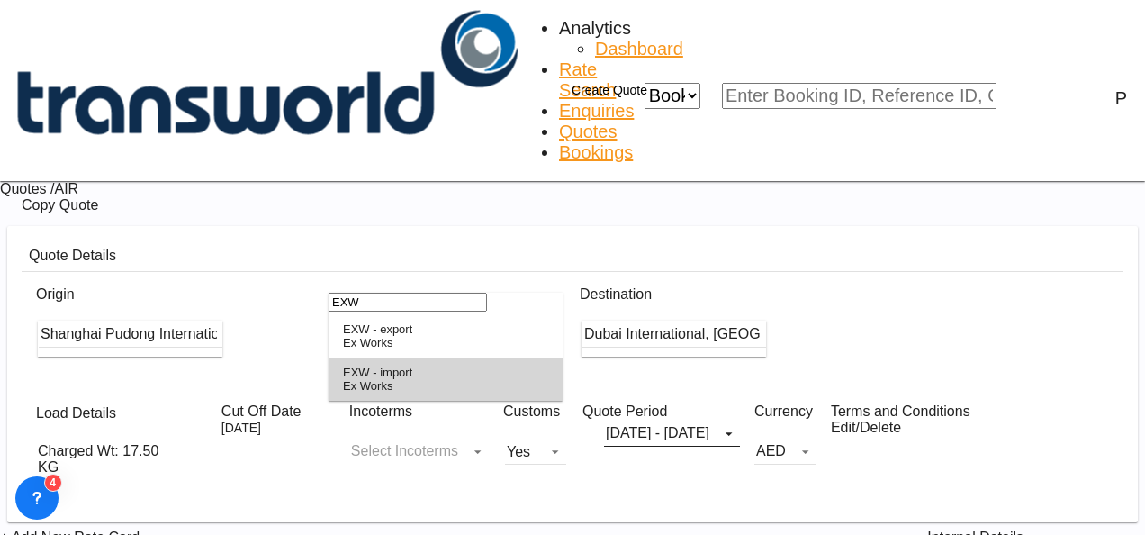
click at [395, 379] on div "EXW - import" at bounding box center [377, 373] width 69 height 14
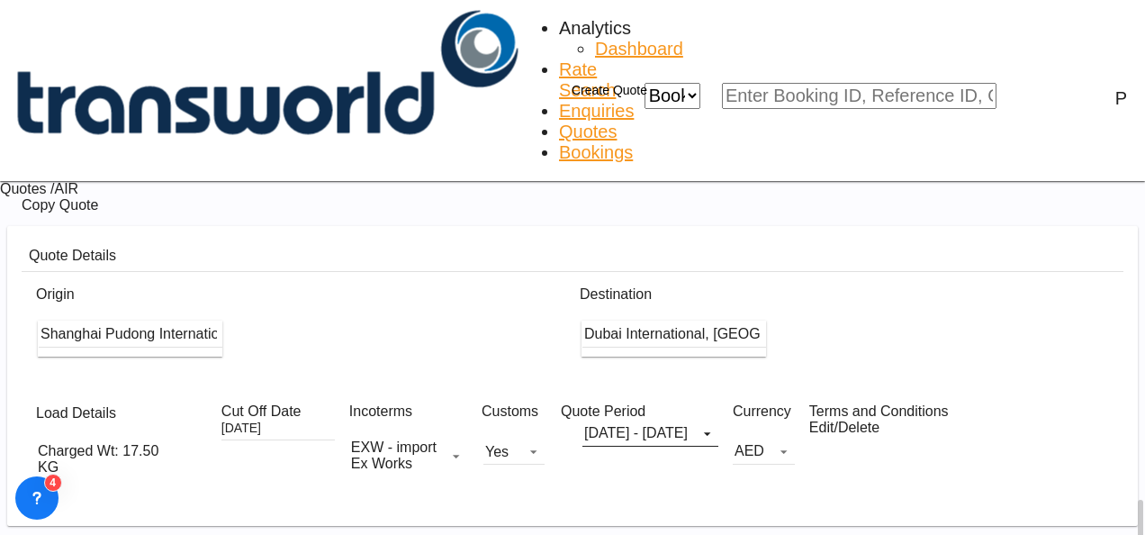
scroll to position [315, 0]
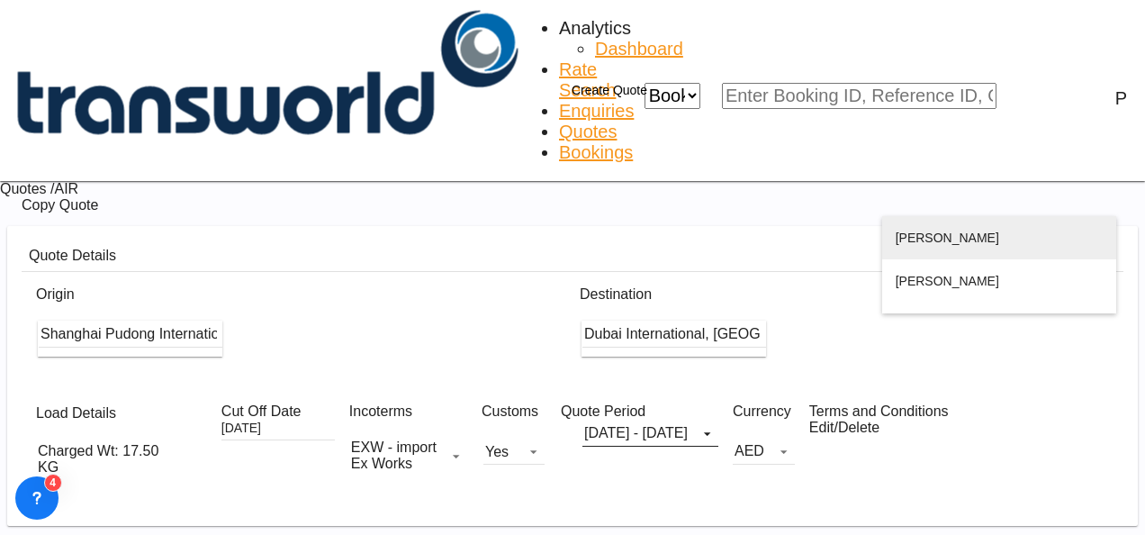
click at [947, 238] on div "[PERSON_NAME] suraj.[PERSON_NAME]@ dat [PERSON_NAME][DOMAIN_NAME] | DAT WYLER M…" at bounding box center [1000, 259] width 208 height 86
type input "[PERSON_NAME] MIDDLE EAST FZE, [PERSON_NAME], [EMAIL_ADDRESS][PERSON_NAME][PERS…"
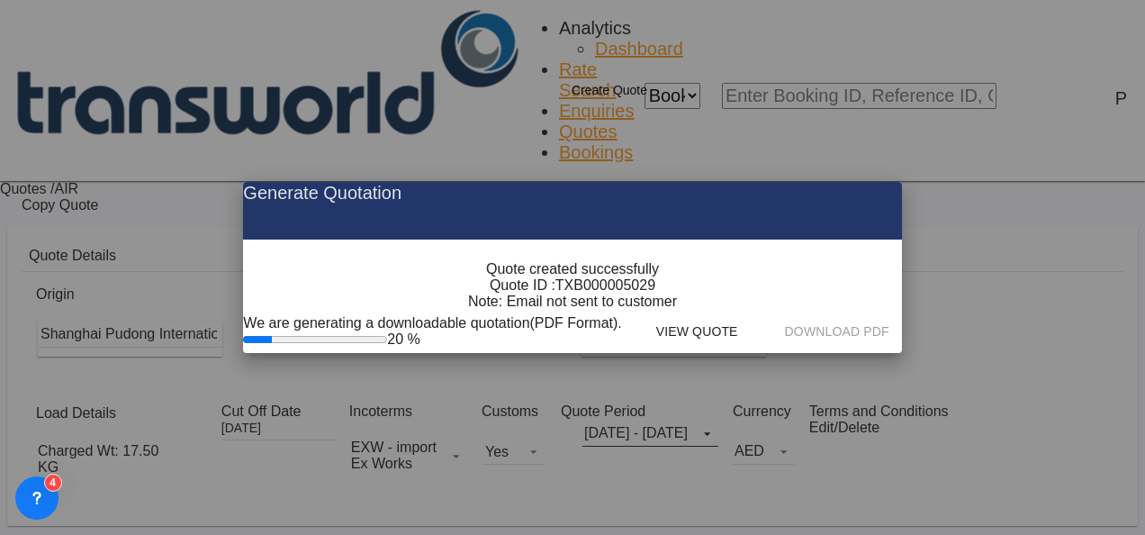
click at [621, 294] on span "TXB000005029" at bounding box center [606, 285] width 100 height 16
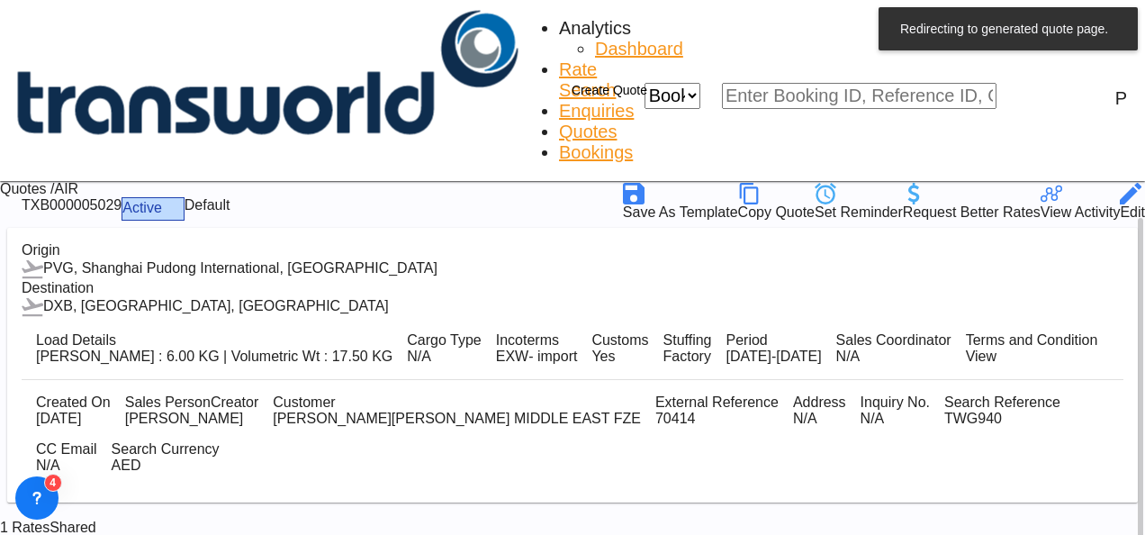
scroll to position [110, 0]
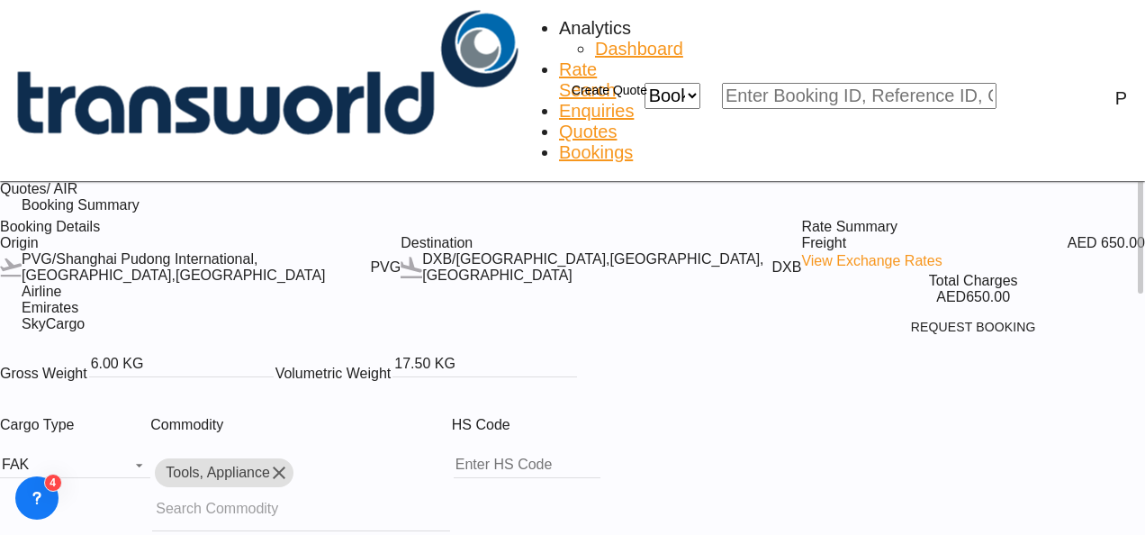
scroll to position [30, 0]
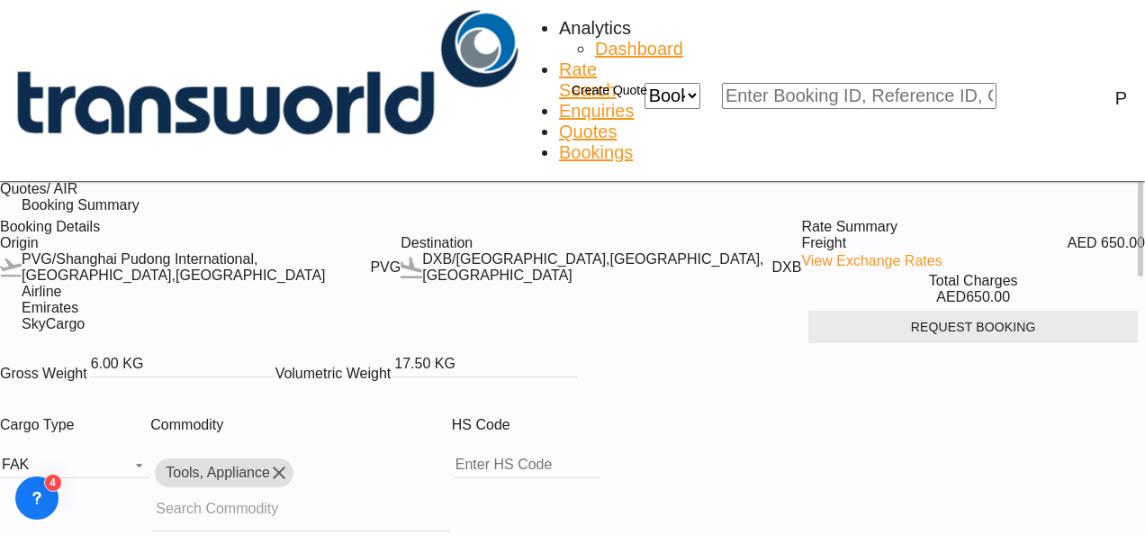
click at [927, 343] on button "Request Booking" at bounding box center [974, 327] width 330 height 32
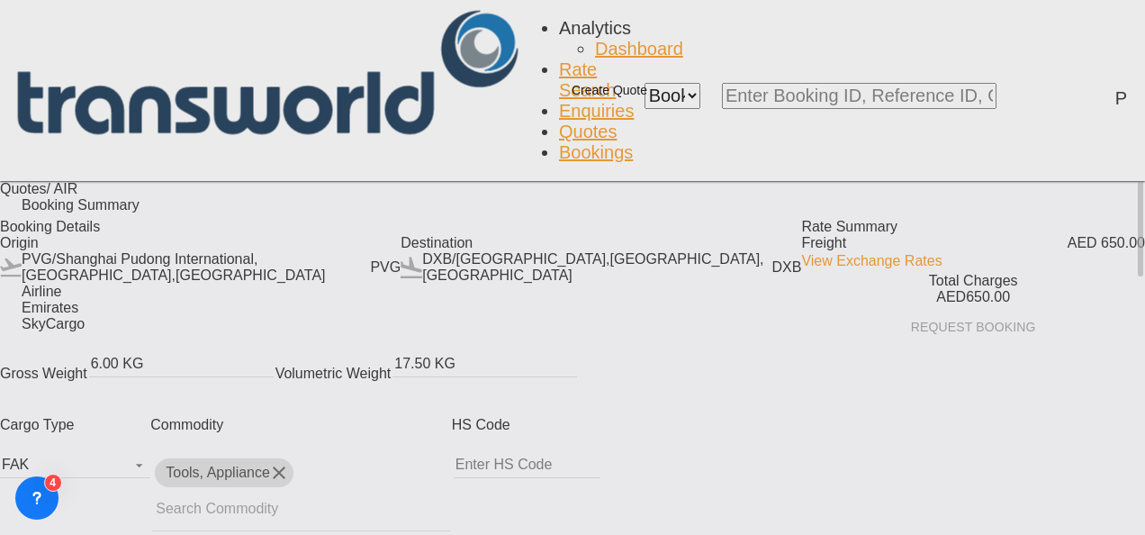
scroll to position [33, 0]
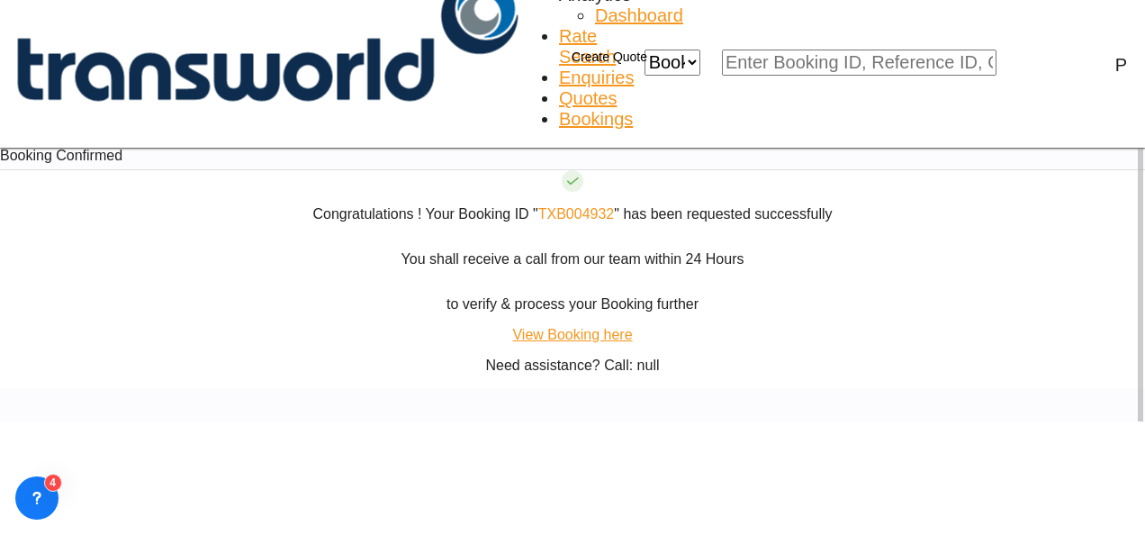
click at [560, 222] on link "TXB004932" at bounding box center [576, 213] width 77 height 15
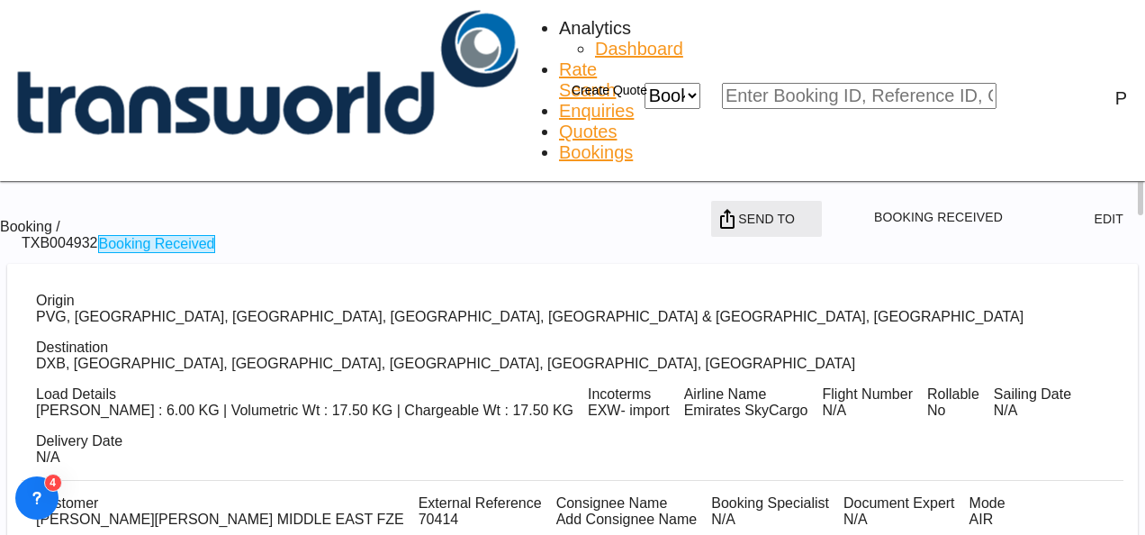
click at [795, 203] on span "Send To" at bounding box center [766, 219] width 57 height 32
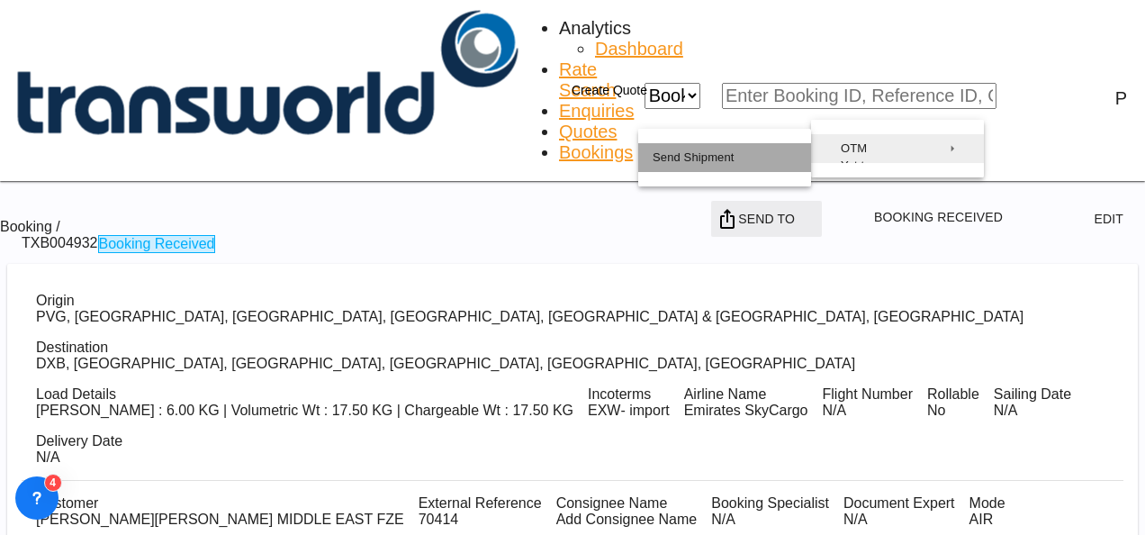
click at [787, 164] on button "Send Shipment" at bounding box center [724, 157] width 173 height 29
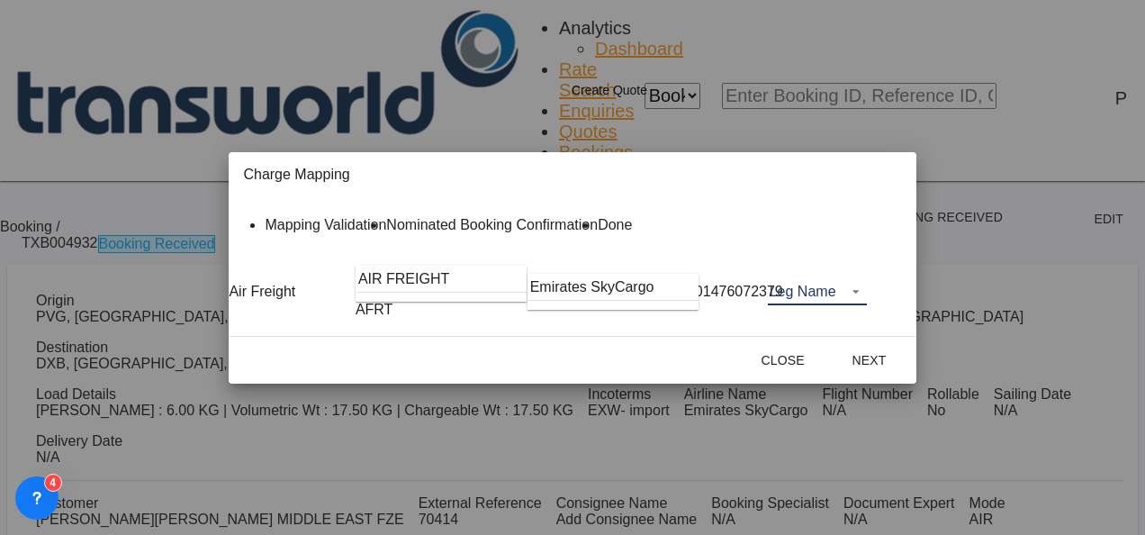
click at [867, 304] on md-select "Leg Name HANDLING ORIGIN HANDLING DESTINATION OTHERS TL PICK UP CUSTOMS ORIGIN …" at bounding box center [817, 291] width 99 height 27
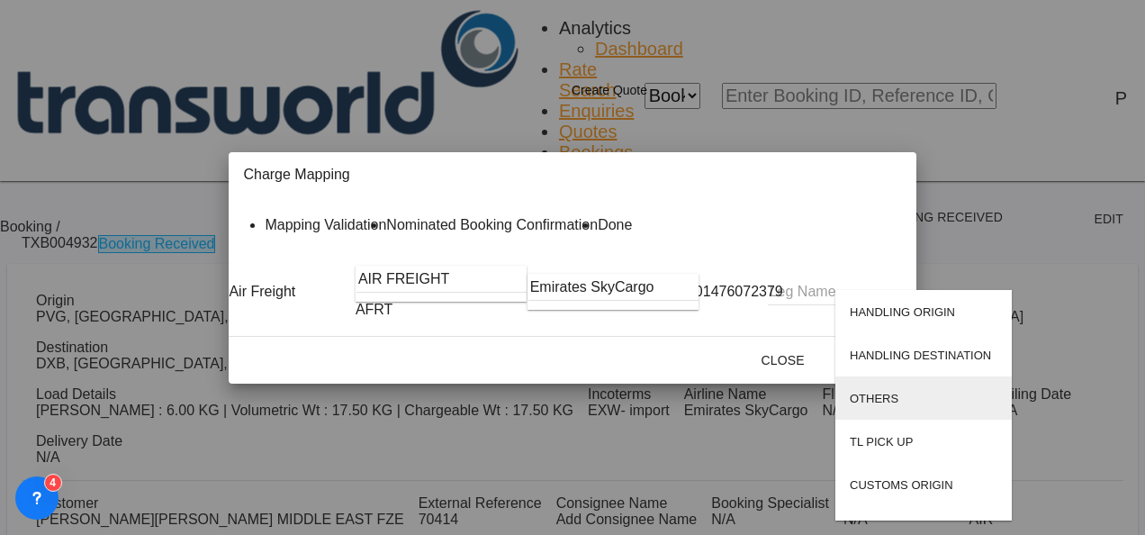
scroll to position [115, 0]
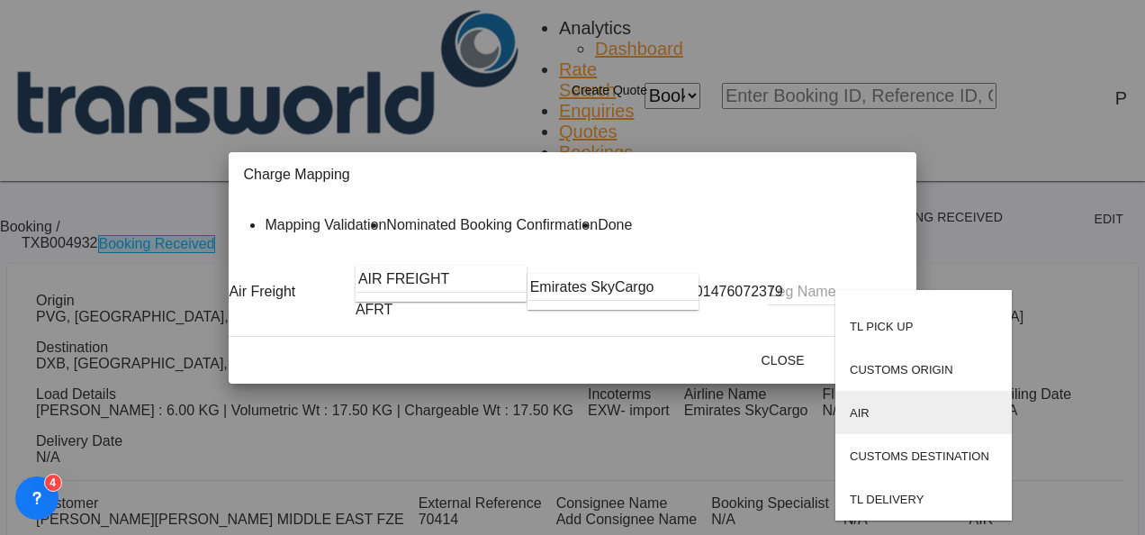
click at [905, 409] on md-option "AIR" at bounding box center [924, 412] width 176 height 43
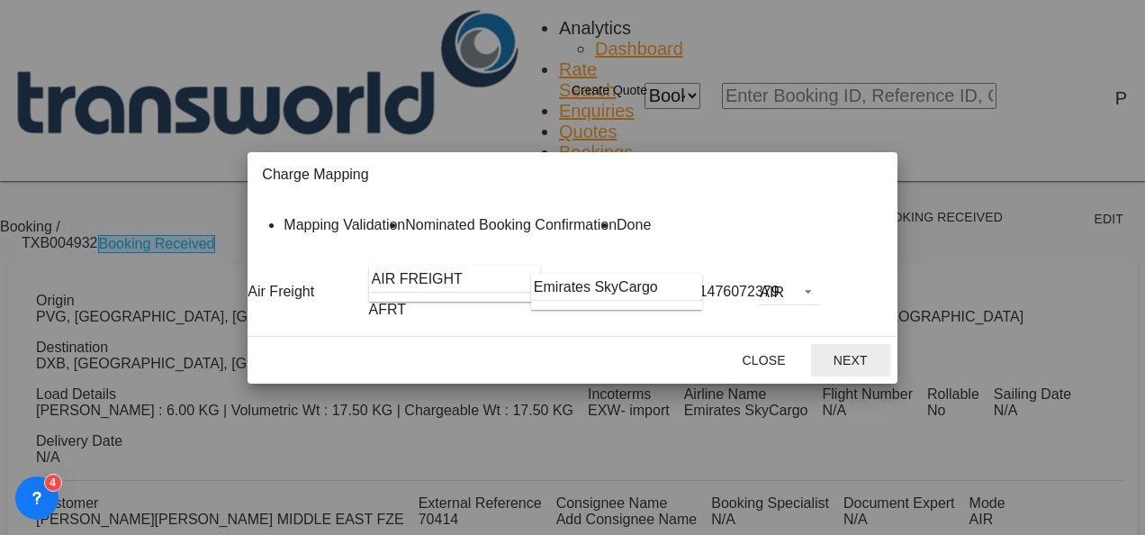
click at [891, 376] on button "Next" at bounding box center [850, 360] width 79 height 32
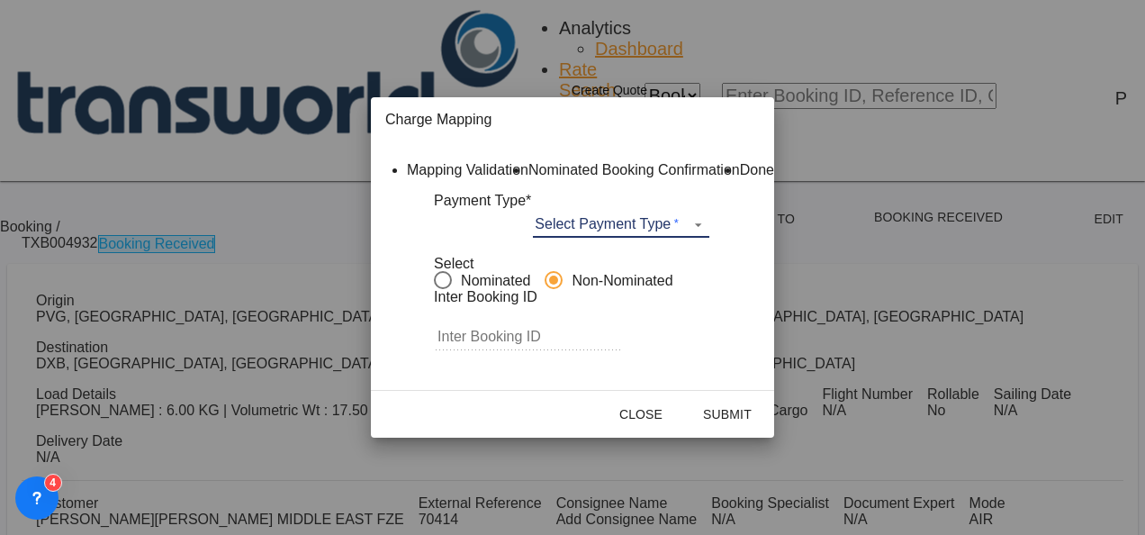
click at [639, 238] on md-select "Select Payment Type COLLECT PREPAID" at bounding box center [621, 224] width 176 height 27
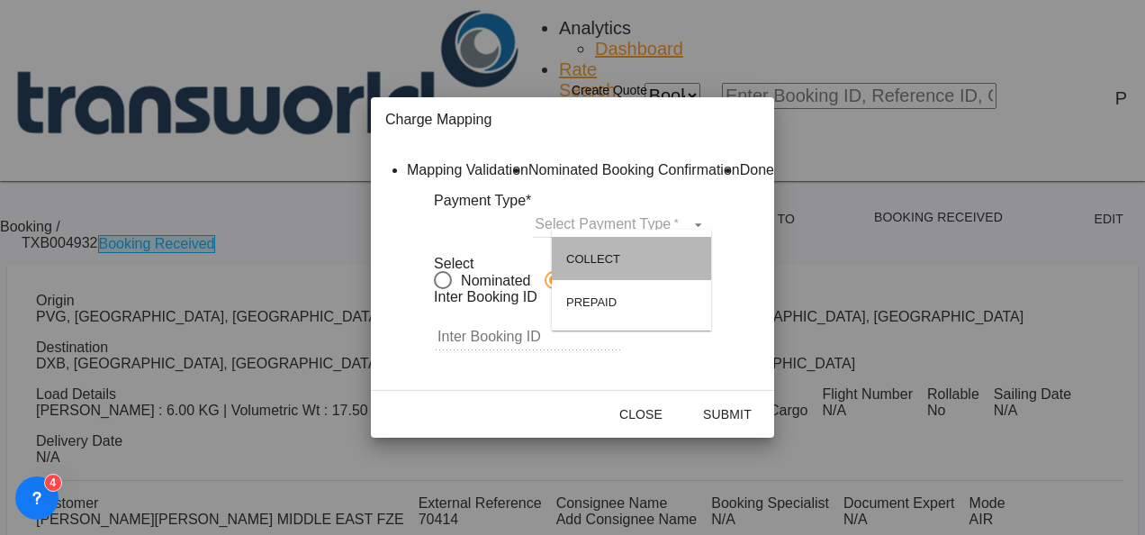
click at [639, 261] on md-option "COLLECT" at bounding box center [631, 258] width 159 height 43
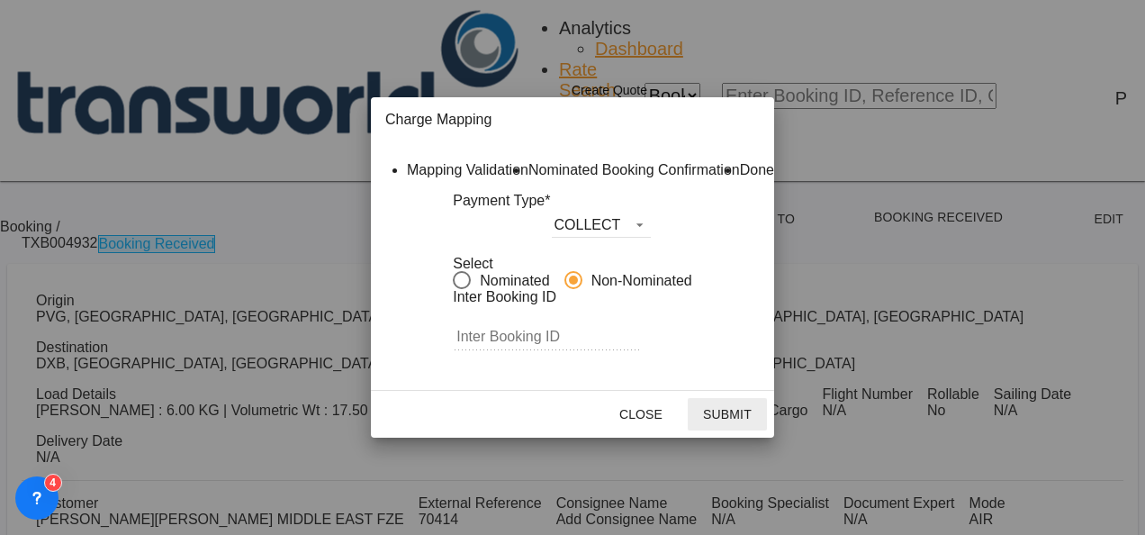
click at [767, 430] on button "Submit" at bounding box center [727, 414] width 79 height 32
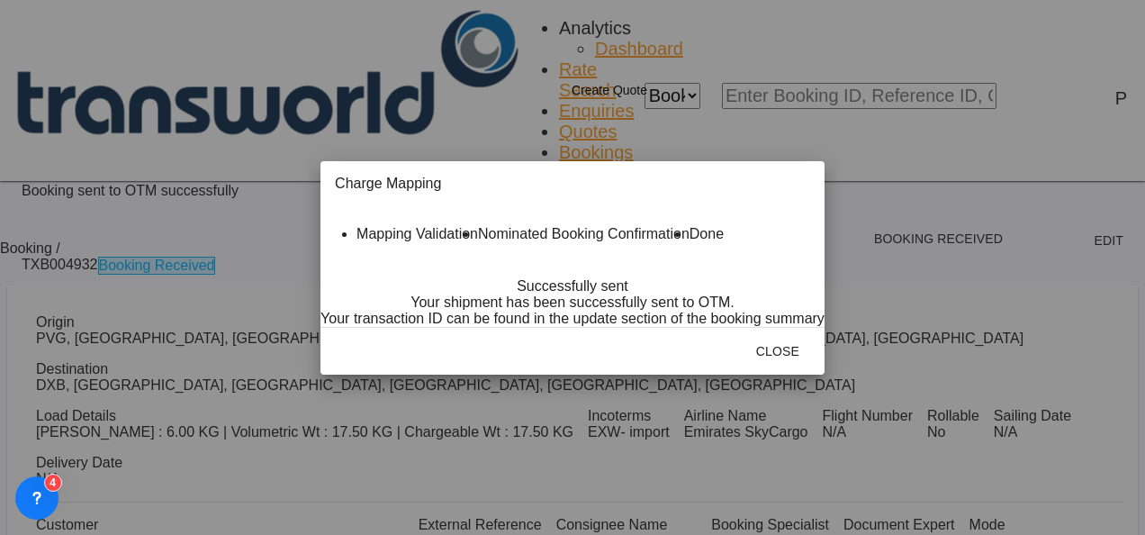
click at [477, 176] on md-icon "icon-close fg-AAA8AD cursor" at bounding box center [467, 187] width 22 height 22
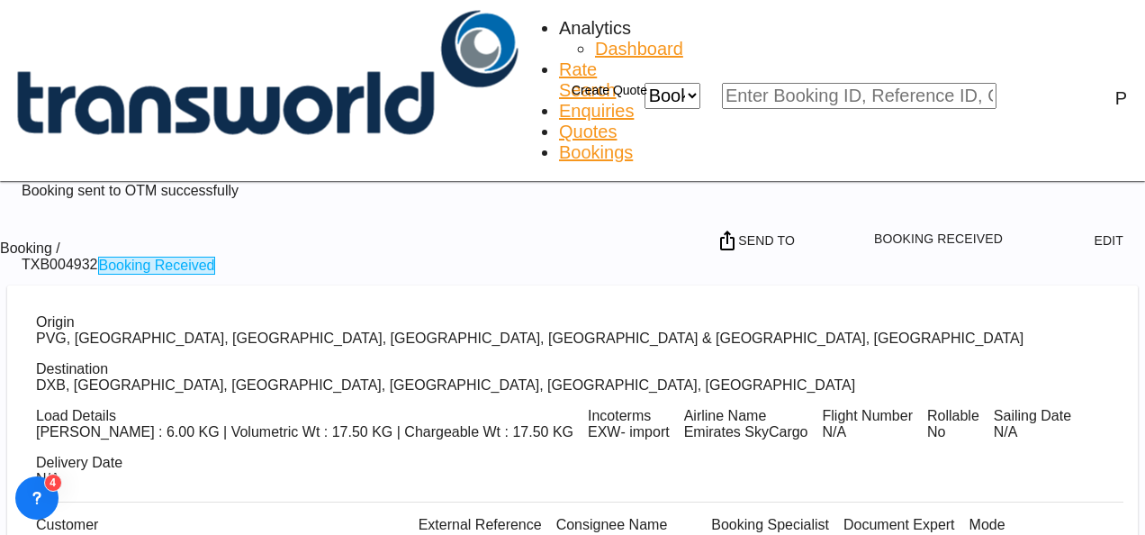
scroll to position [258, 0]
drag, startPoint x: 47, startPoint y: 156, endPoint x: 71, endPoint y: 331, distance: 177.3
drag, startPoint x: 71, startPoint y: 331, endPoint x: 22, endPoint y: 180, distance: 159.2
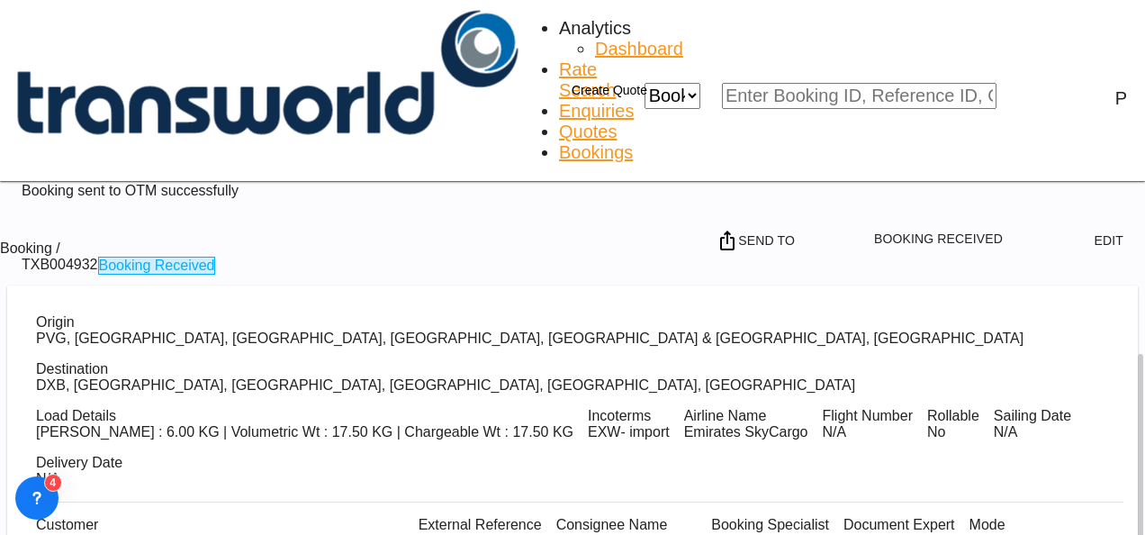
drag, startPoint x: 22, startPoint y: 180, endPoint x: 29, endPoint y: 162, distance: 19.4
drag, startPoint x: 32, startPoint y: 158, endPoint x: 88, endPoint y: 356, distance: 205.2
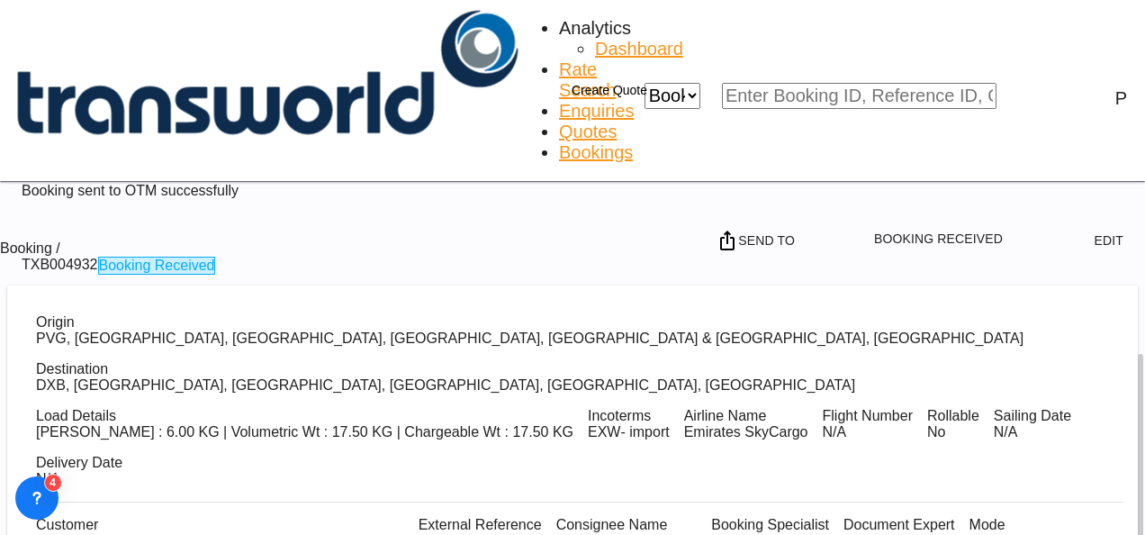
copy div "References Inquiry No. N/A Quotation No. TXB000005029 Search Reference TWG940 B…"
